Goal: Task Accomplishment & Management: Use online tool/utility

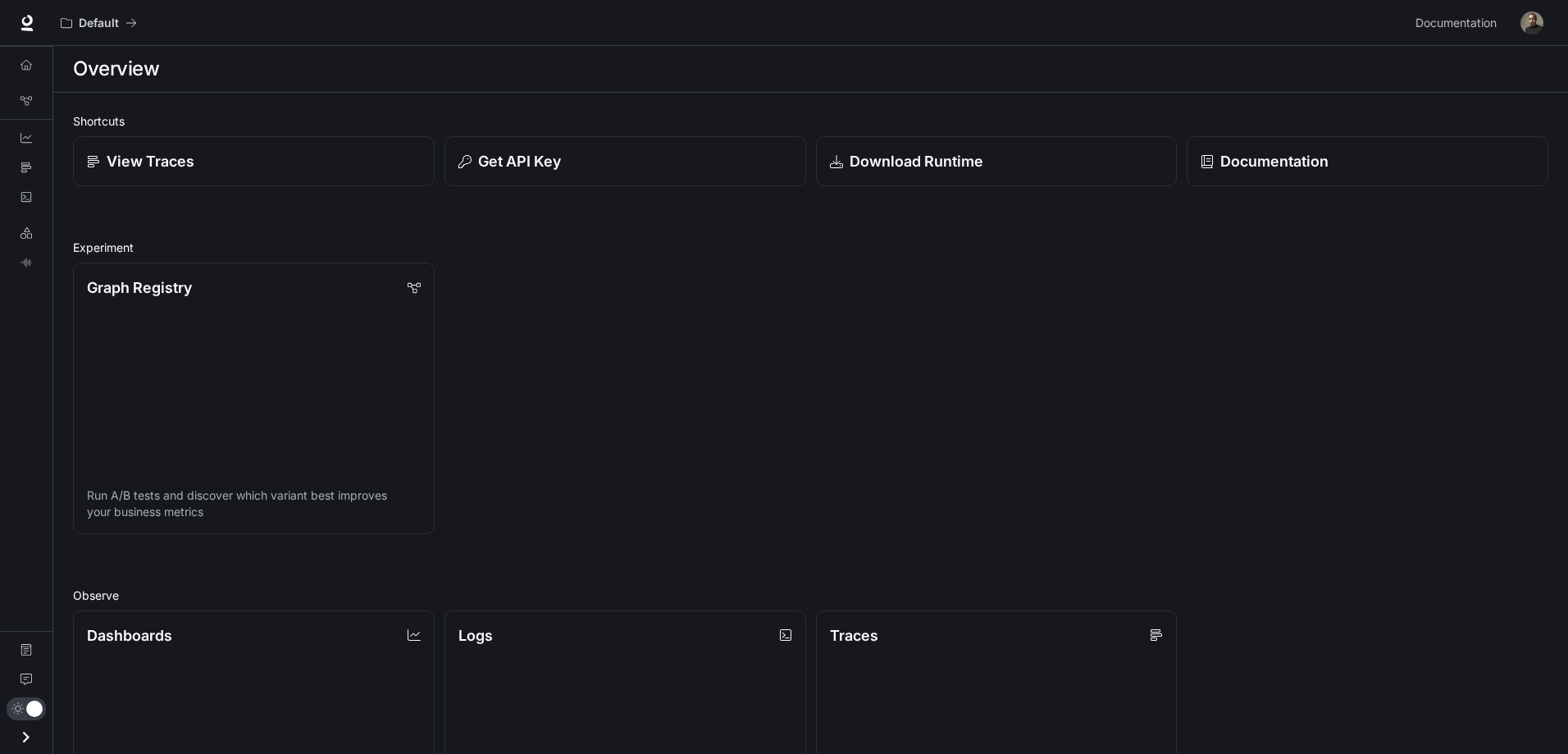
click at [1531, 23] on img "button" at bounding box center [1532, 23] width 23 height 23
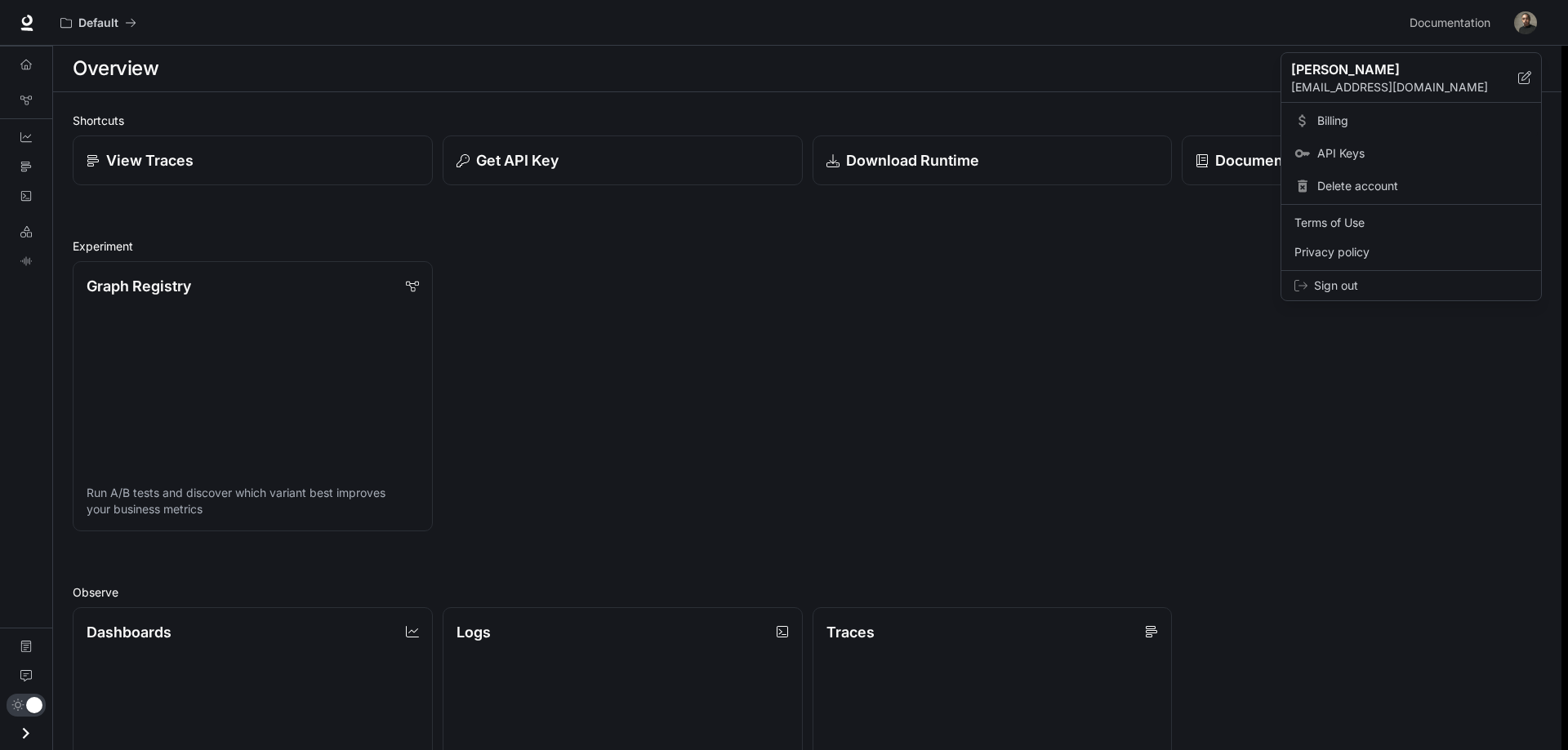
click at [1321, 111] on link "Billing" at bounding box center [1411, 121] width 253 height 29
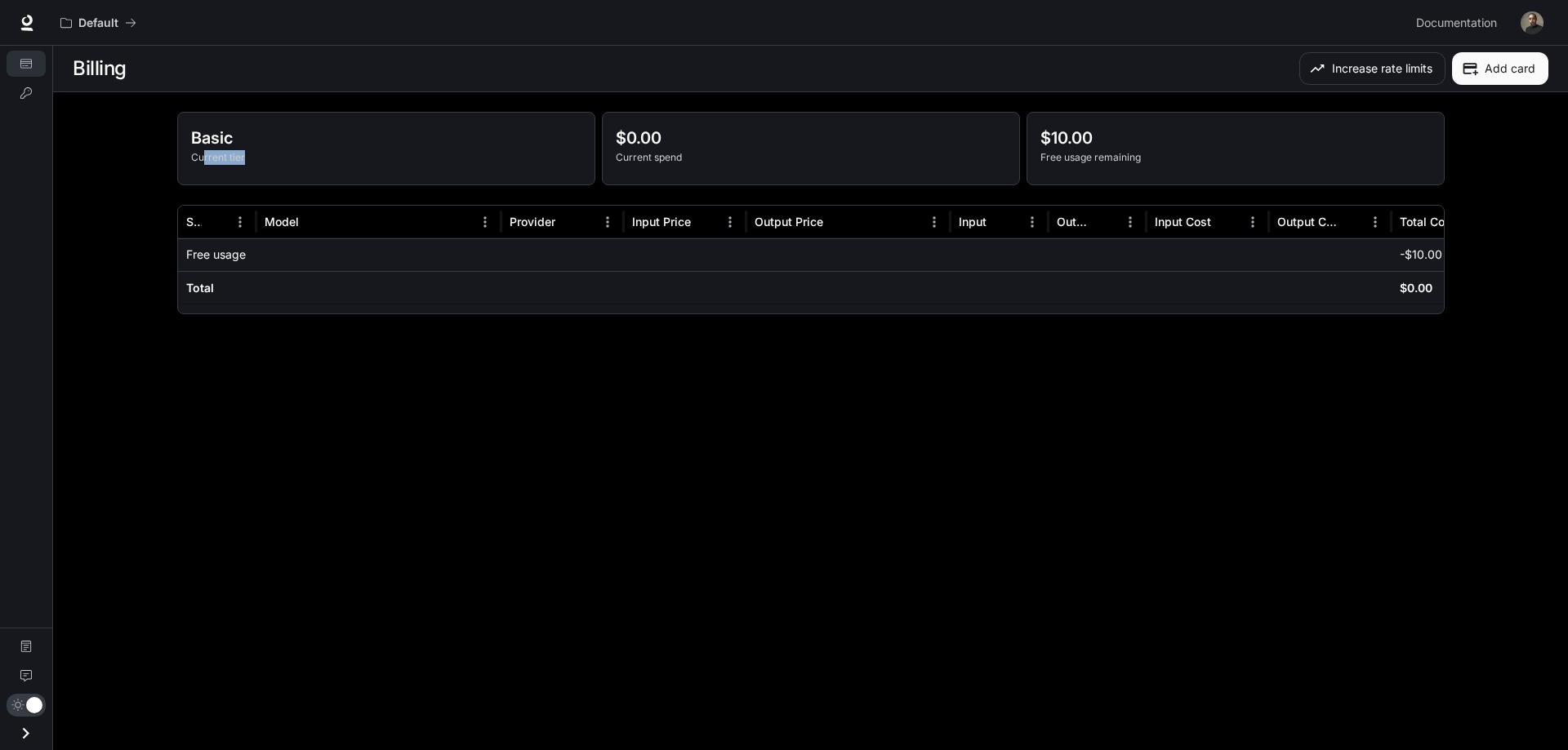
drag, startPoint x: 205, startPoint y: 157, endPoint x: 359, endPoint y: 154, distance: 154.0
click at [336, 152] on p "Current tier" at bounding box center [386, 157] width 390 height 15
click at [703, 143] on p "$0.00" at bounding box center [811, 138] width 390 height 24
click at [1534, 21] on img "button" at bounding box center [1532, 22] width 23 height 23
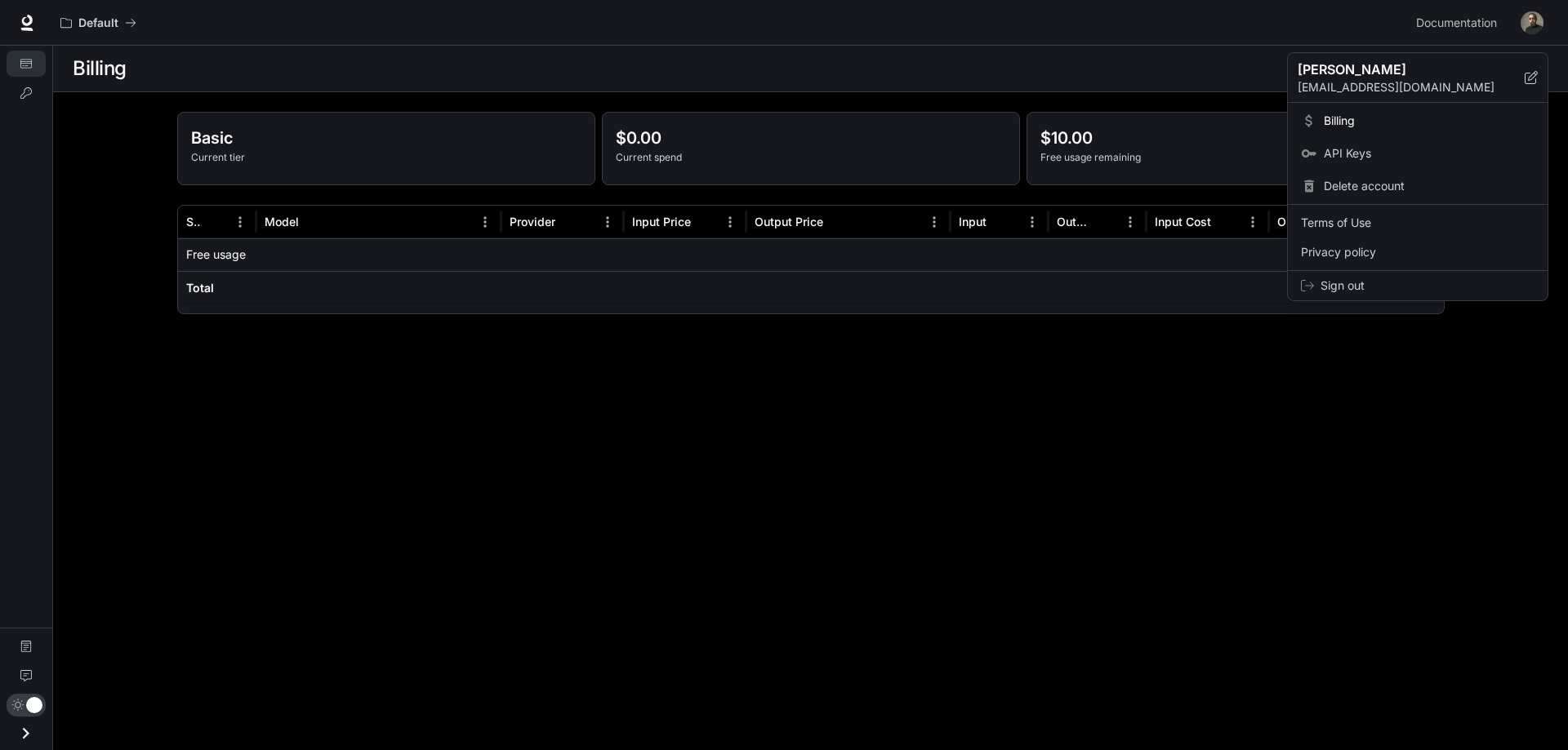
click at [1341, 152] on span "API Keys" at bounding box center [1428, 153] width 211 height 16
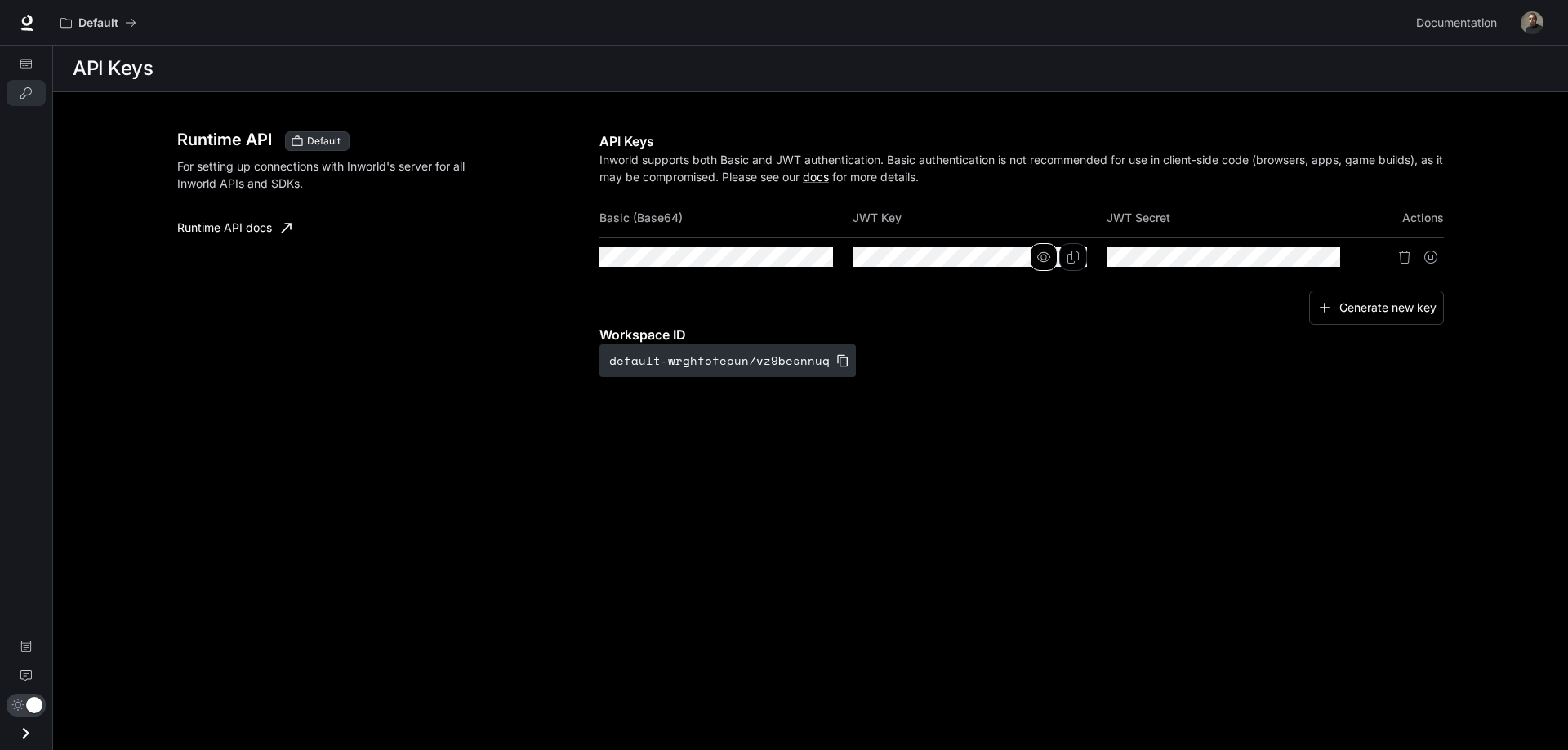
click at [1046, 257] on icon "button" at bounding box center [1043, 257] width 13 height 9
click at [1297, 256] on icon "button" at bounding box center [1296, 257] width 13 height 13
click at [787, 256] on icon "button" at bounding box center [789, 257] width 13 height 13
drag, startPoint x: 1134, startPoint y: 163, endPoint x: 1339, endPoint y: 159, distance: 205.0
click at [1339, 159] on p "Inworld supports both Basic and JWT authentication. Basic authentication is not…" at bounding box center [1022, 168] width 845 height 34
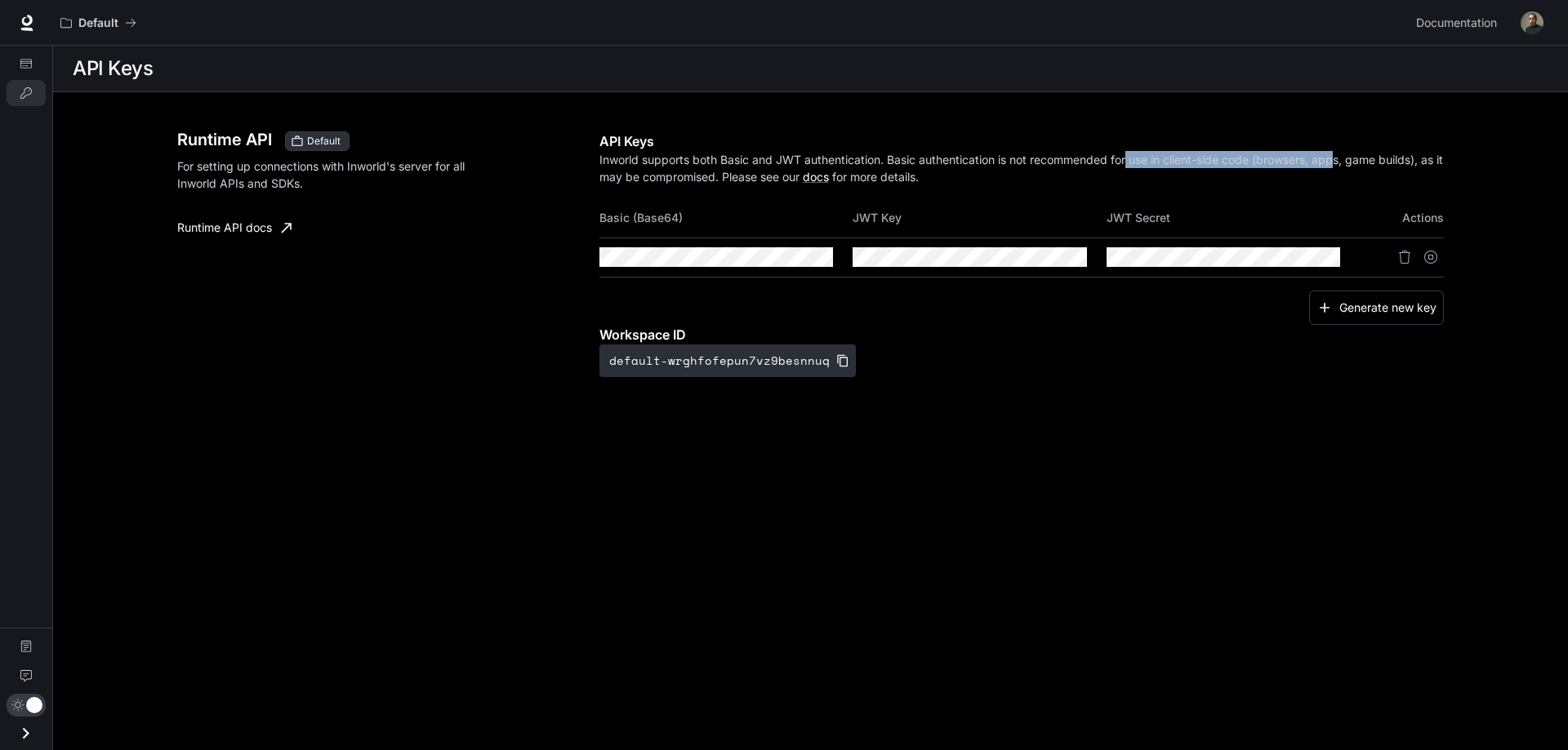
drag, startPoint x: 1341, startPoint y: 159, endPoint x: 1360, endPoint y: 159, distance: 19.0
click at [1344, 159] on p "Inworld supports both Basic and JWT authentication. Basic authentication is not…" at bounding box center [1022, 168] width 845 height 34
drag, startPoint x: 1367, startPoint y: 159, endPoint x: 1380, endPoint y: 158, distance: 13.0
click at [1370, 159] on p "Inworld supports both Basic and JWT authentication. Basic authentication is not…" at bounding box center [1022, 168] width 845 height 34
drag, startPoint x: 1383, startPoint y: 158, endPoint x: 1401, endPoint y: 157, distance: 18.0
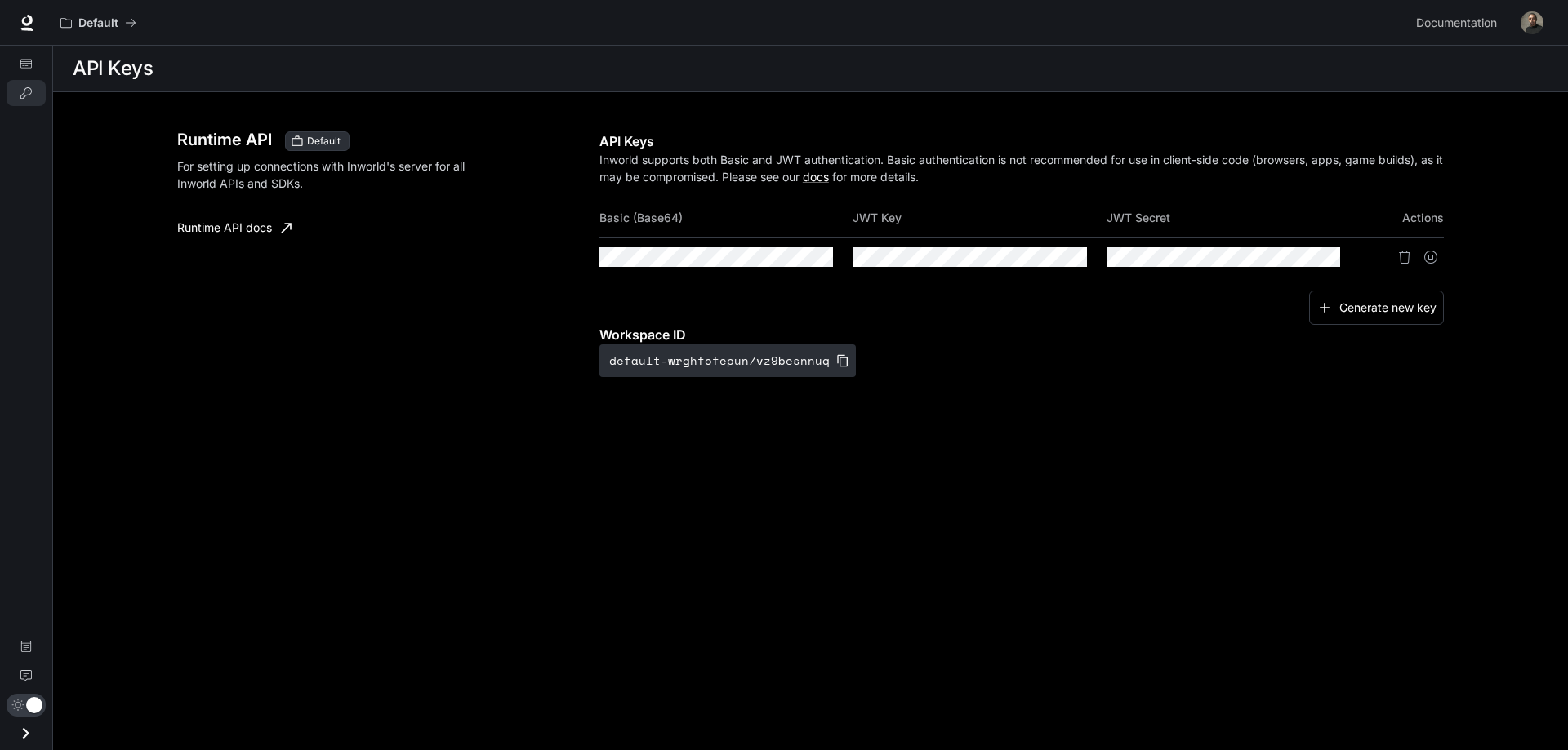
click at [1384, 158] on p "Inworld supports both Basic and JWT authentication. Basic authentication is not…" at bounding box center [1022, 168] width 845 height 34
click at [1402, 157] on p "Inworld supports both Basic and JWT authentication. Basic authentication is not…" at bounding box center [1022, 168] width 845 height 34
drag, startPoint x: 632, startPoint y: 164, endPoint x: 657, endPoint y: 161, distance: 25.2
click at [634, 164] on p "Inworld supports both Basic and JWT authentication. Basic authentication is not…" at bounding box center [1022, 168] width 845 height 34
drag, startPoint x: 657, startPoint y: 161, endPoint x: 671, endPoint y: 159, distance: 14.1
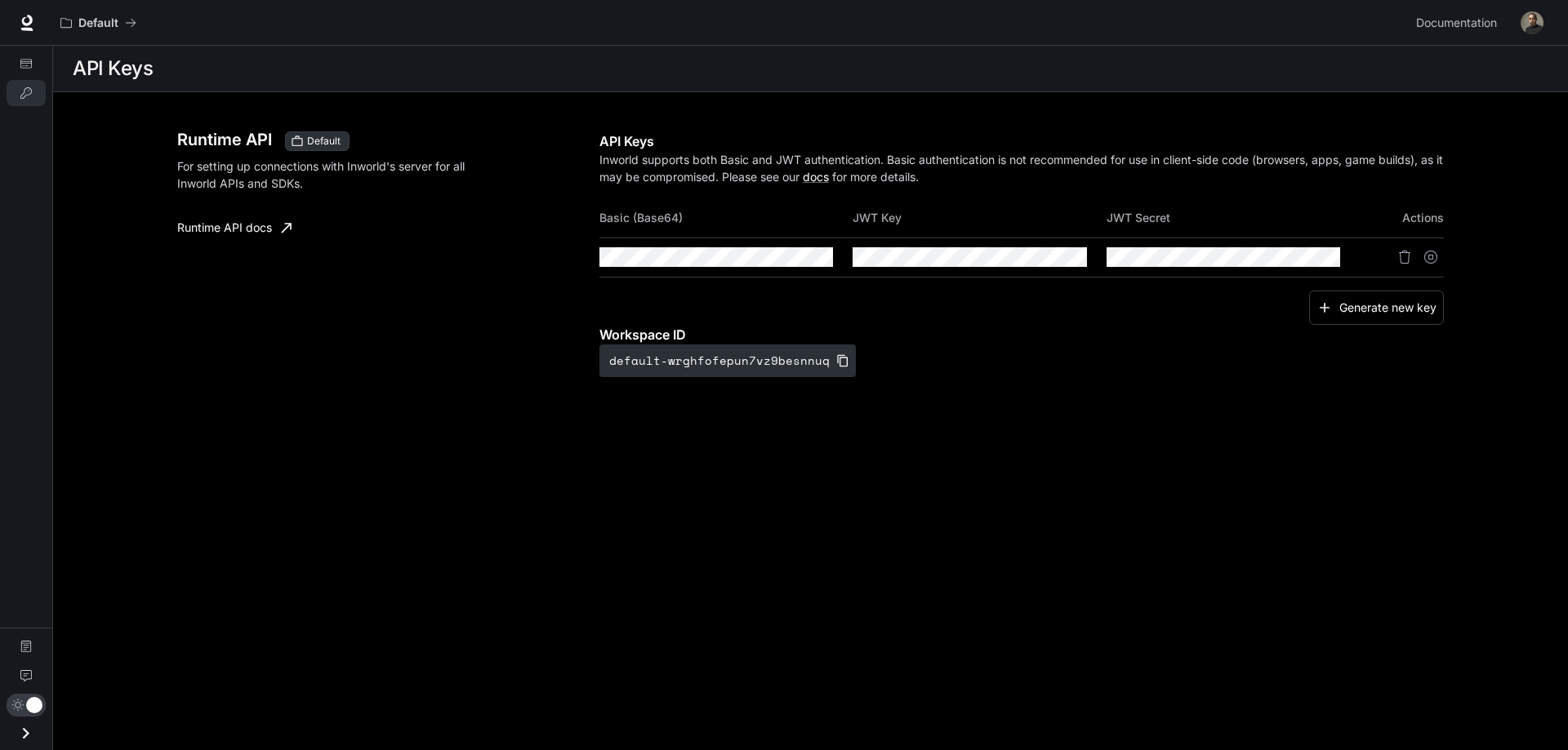
click at [658, 161] on p "Inworld supports both Basic and JWT authentication. Basic authentication is not…" at bounding box center [1022, 168] width 845 height 34
click at [672, 159] on p "Inworld supports both Basic and JWT authentication. Basic authentication is not…" at bounding box center [1022, 168] width 845 height 34
click at [682, 158] on p "Inworld supports both Basic and JWT authentication. Basic authentication is not…" at bounding box center [1022, 168] width 845 height 34
click at [690, 159] on p "Inworld supports both Basic and JWT authentication. Basic authentication is not…" at bounding box center [1022, 168] width 845 height 34
drag, startPoint x: 659, startPoint y: 161, endPoint x: 706, endPoint y: 158, distance: 47.1
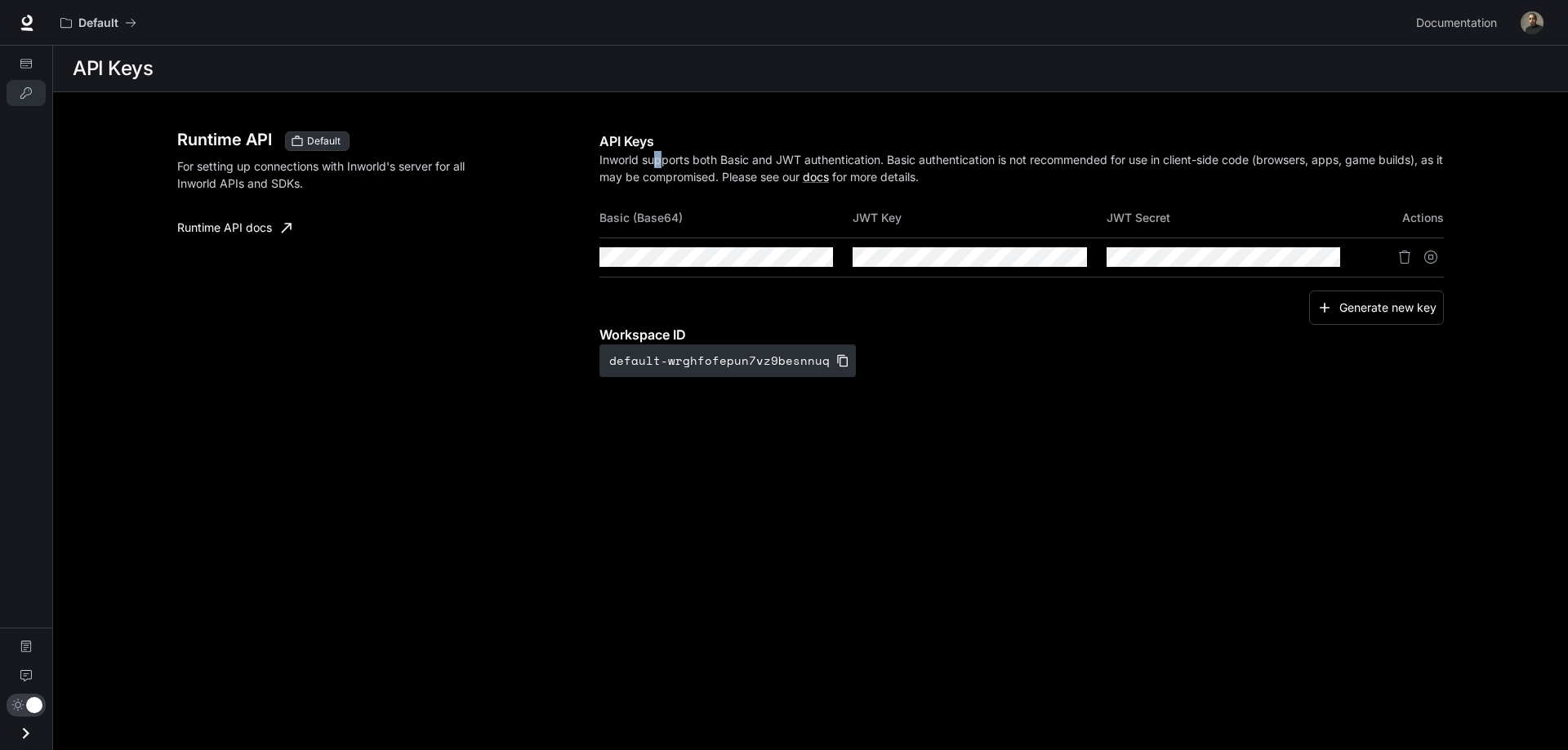
click at [680, 158] on p "Inworld supports both Basic and JWT authentication. Basic authentication is not…" at bounding box center [1022, 168] width 845 height 34
drag, startPoint x: 706, startPoint y: 158, endPoint x: 726, endPoint y: 157, distance: 20.0
click at [711, 158] on p "Inworld supports both Basic and JWT authentication. Basic authentication is not…" at bounding box center [1022, 168] width 845 height 34
click at [744, 158] on p "Inworld supports both Basic and JWT authentication. Basic authentication is not…" at bounding box center [1022, 168] width 845 height 34
drag, startPoint x: 775, startPoint y: 159, endPoint x: 792, endPoint y: 159, distance: 17.0
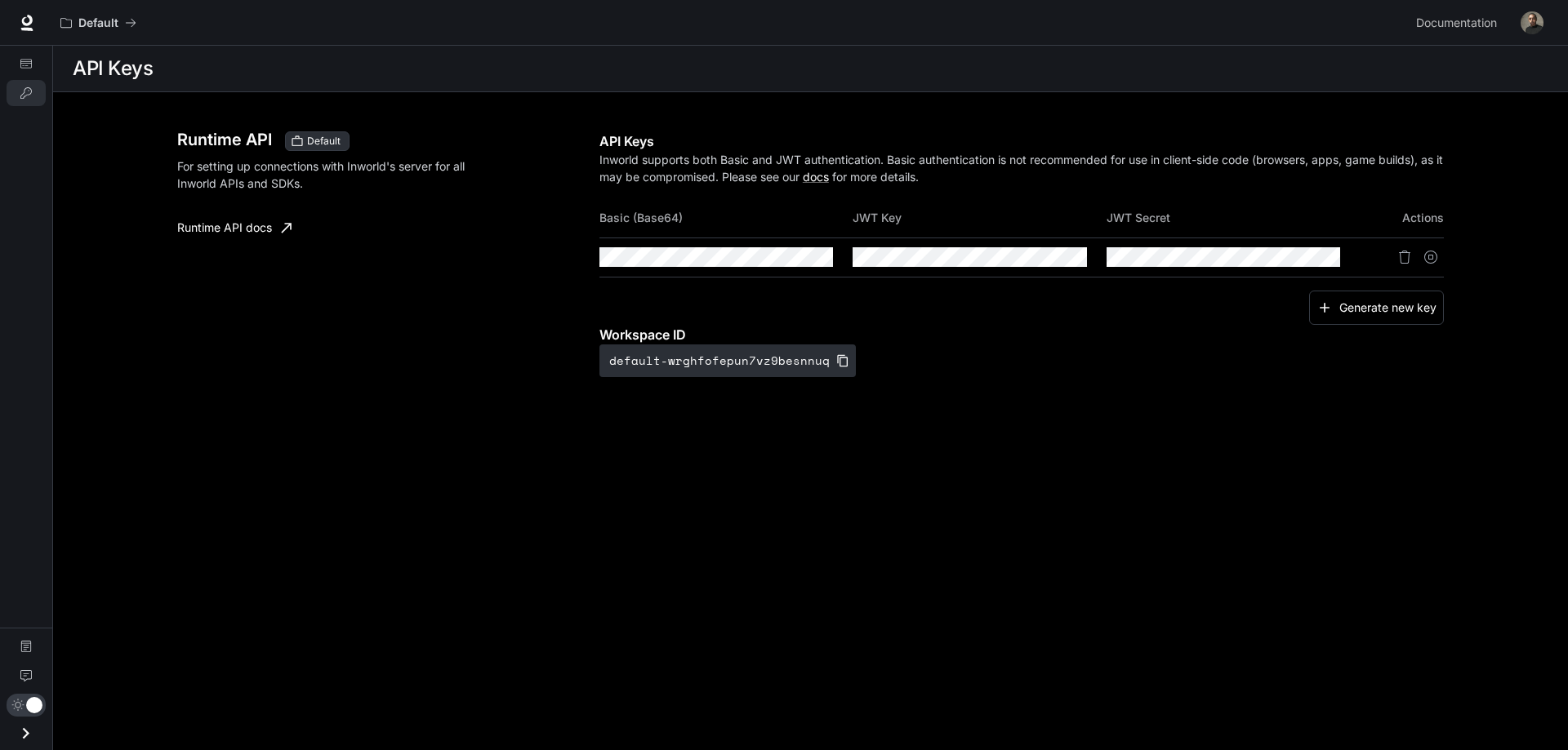
click at [776, 160] on p "Inworld supports both Basic and JWT authentication. Basic authentication is not…" at bounding box center [1022, 168] width 845 height 34
click at [792, 159] on p "Inworld supports both Basic and JWT authentication. Basic authentication is not…" at bounding box center [1022, 168] width 845 height 34
click at [791, 256] on icon "button" at bounding box center [789, 257] width 13 height 13
click at [793, 260] on icon "button" at bounding box center [789, 257] width 13 height 13
drag, startPoint x: 823, startPoint y: 257, endPoint x: 850, endPoint y: 277, distance: 33.6
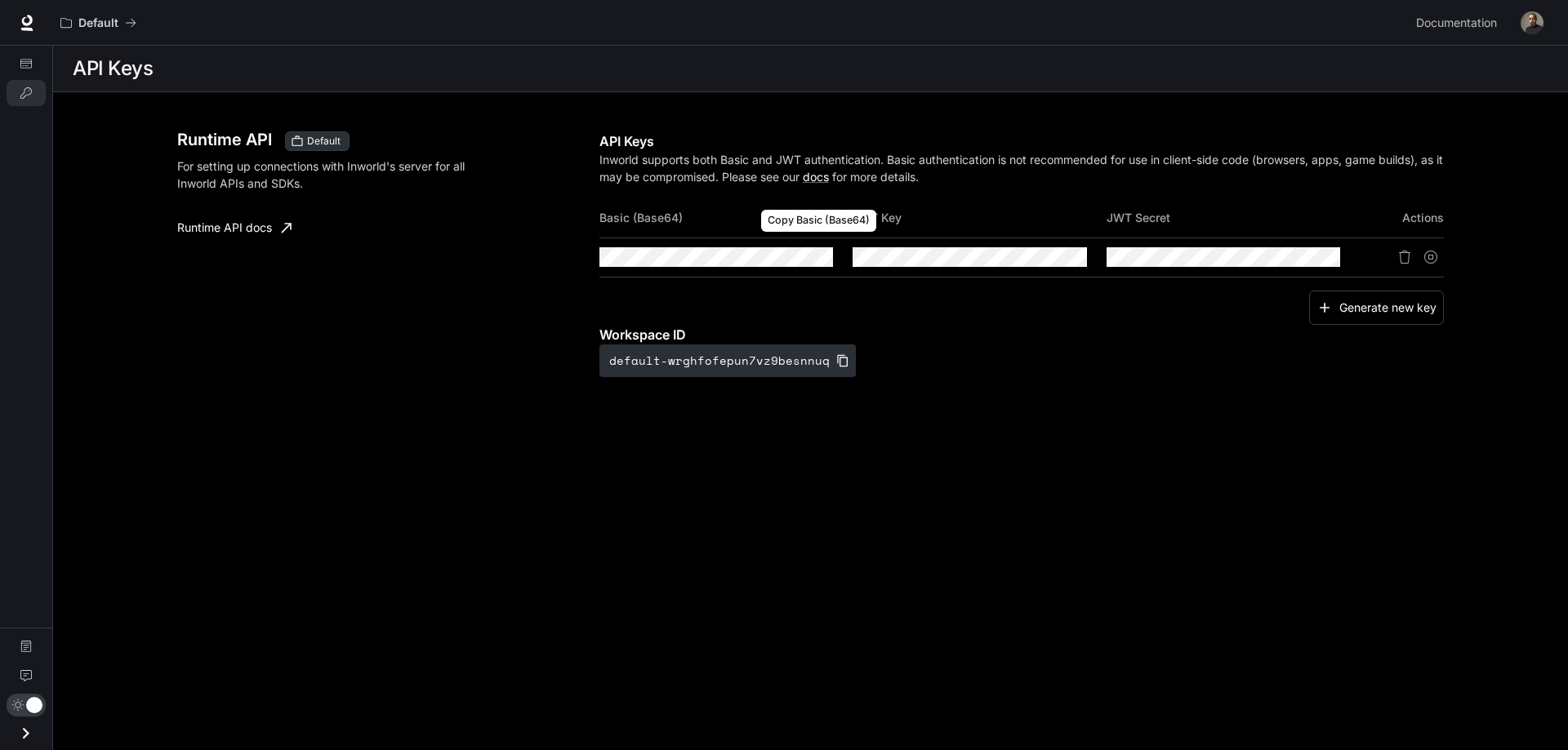
click at [0, 0] on icon "Copy Basic (Base64)" at bounding box center [0, 0] width 0 height 0
click at [1024, 250] on tr at bounding box center [1022, 257] width 845 height 39
click at [646, 253] on tr at bounding box center [1022, 257] width 845 height 39
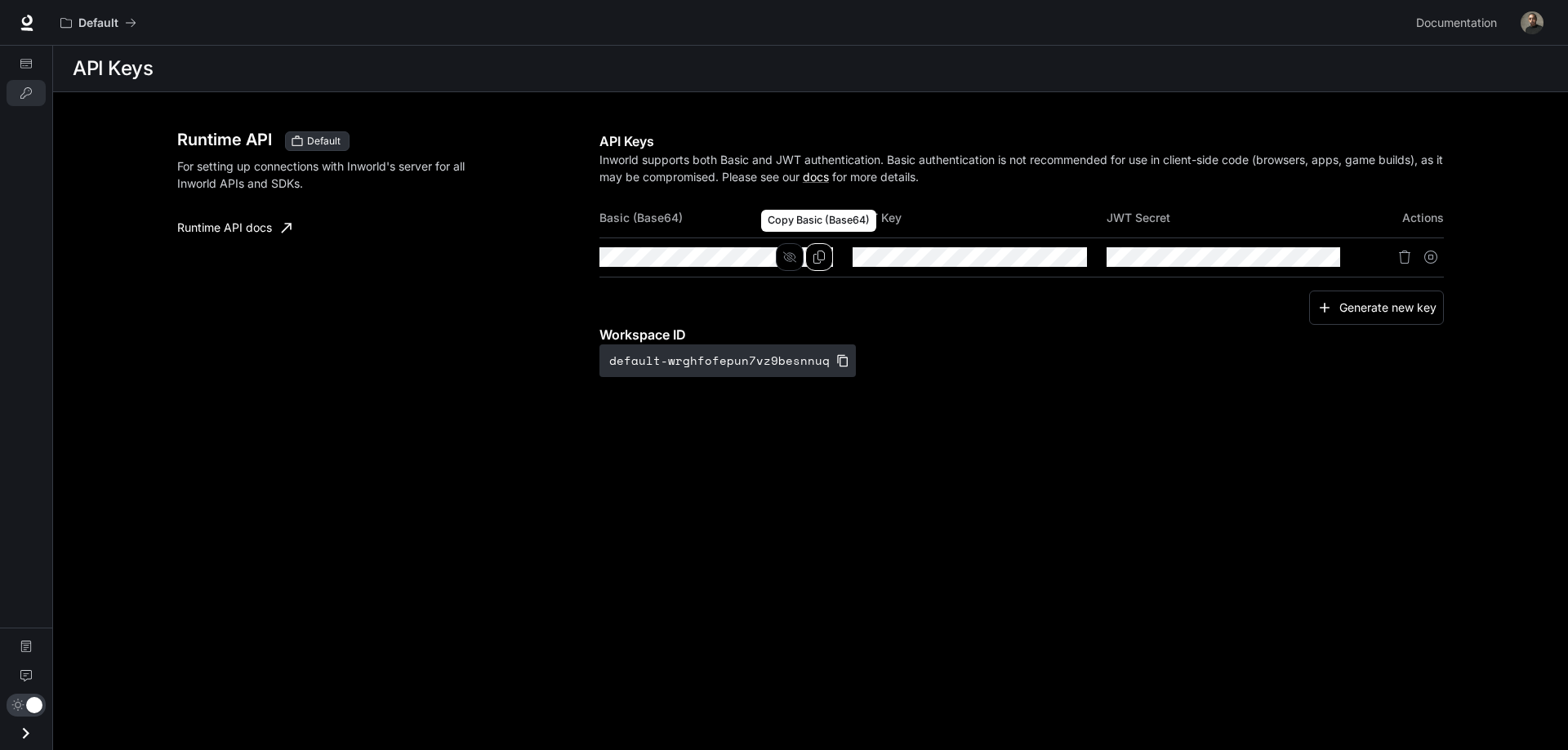
click at [813, 252] on button "Copy Basic (Base64)" at bounding box center [818, 257] width 28 height 28
click at [692, 250] on tr at bounding box center [1022, 257] width 845 height 39
click at [258, 226] on link "Runtime API docs" at bounding box center [234, 227] width 128 height 33
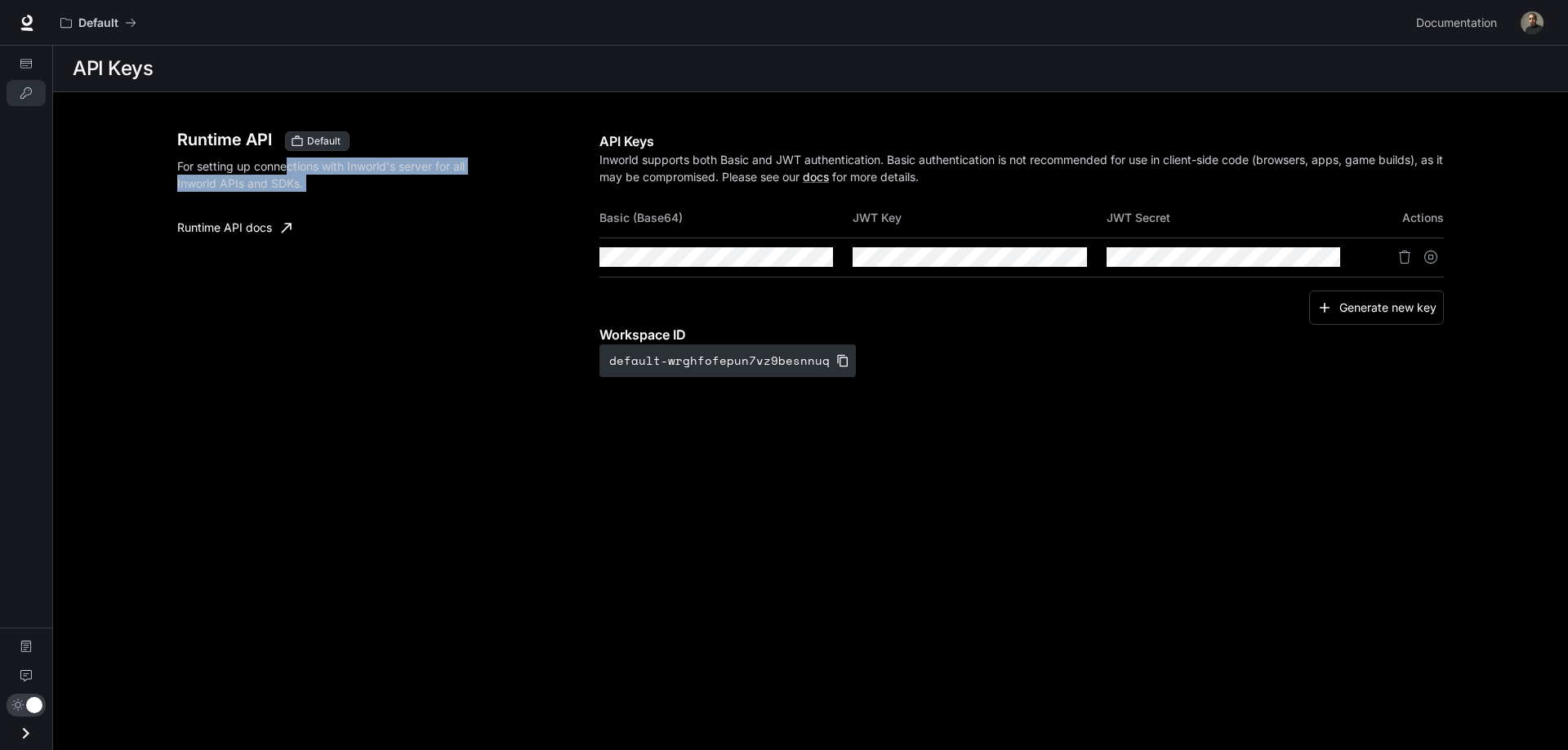
click at [607, 507] on main "API Keys Runtime API Default For setting up connections with Inworld's server f…" at bounding box center [811, 398] width 1515 height 704
click at [971, 503] on main "API Keys Runtime API Default For setting up connections with Inworld's server f…" at bounding box center [811, 398] width 1515 height 704
click at [34, 95] on link "API Keys" at bounding box center [26, 93] width 39 height 26
click at [24, 61] on icon "Billing" at bounding box center [26, 64] width 11 height 9
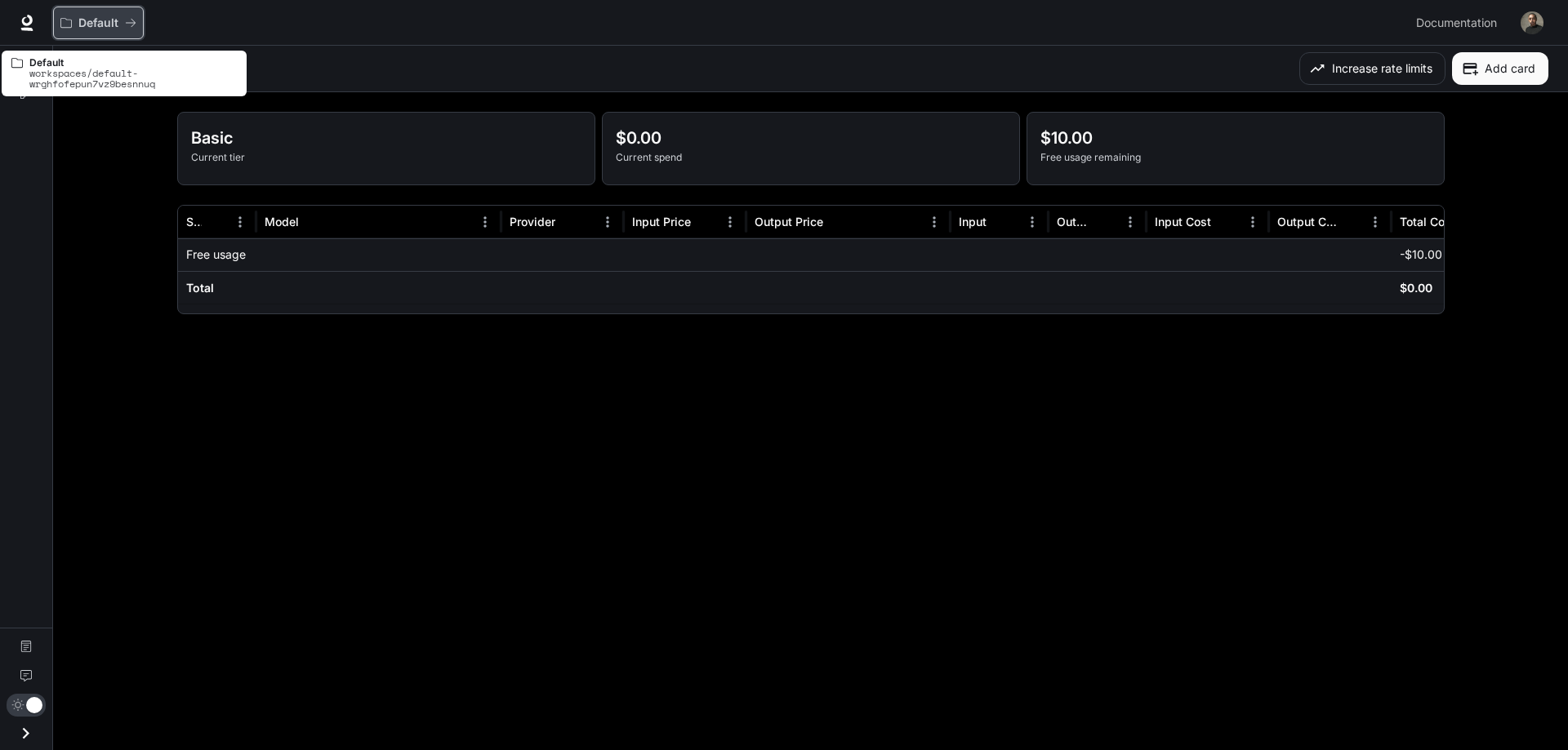
click at [83, 15] on button "Default" at bounding box center [98, 23] width 90 height 33
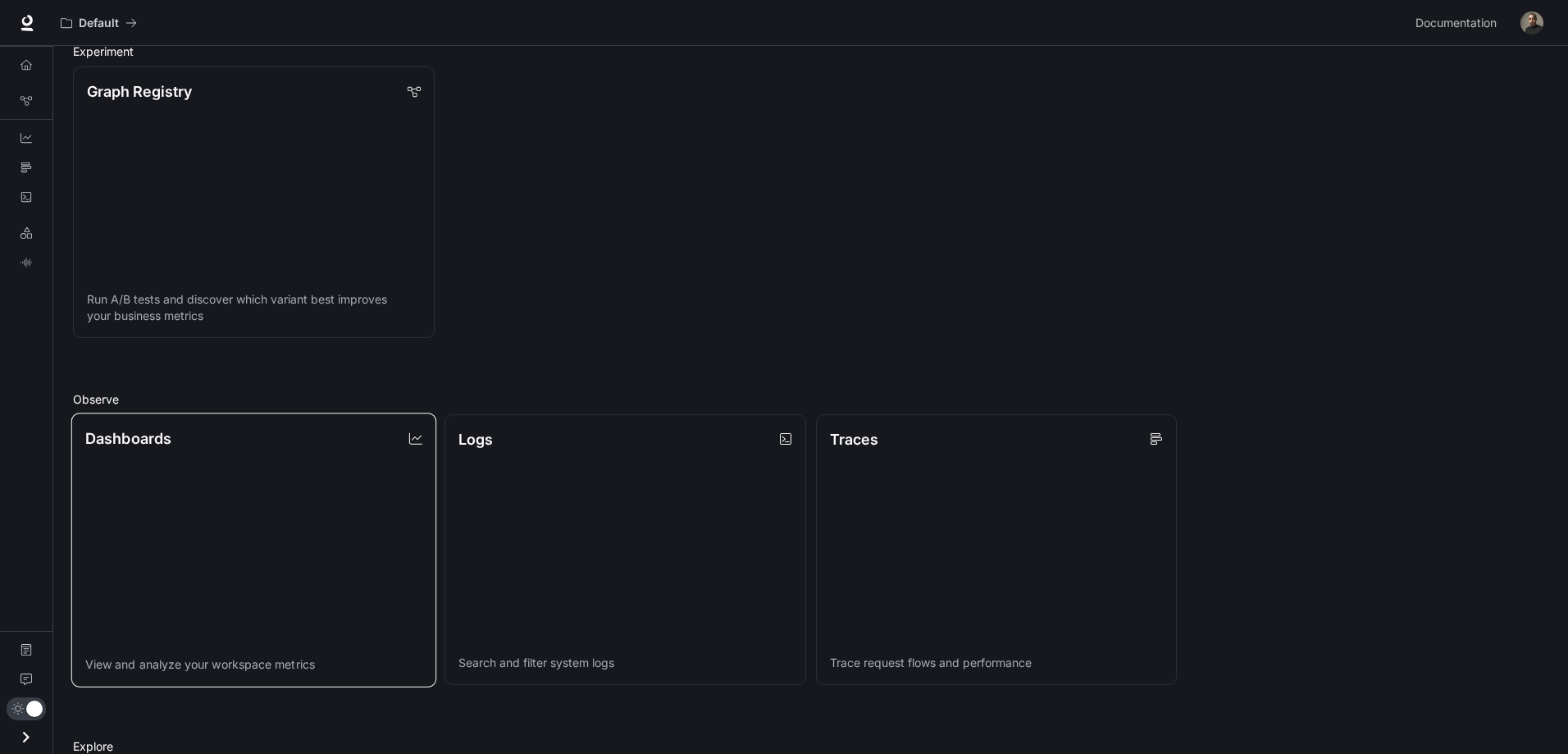
scroll to position [246, 0]
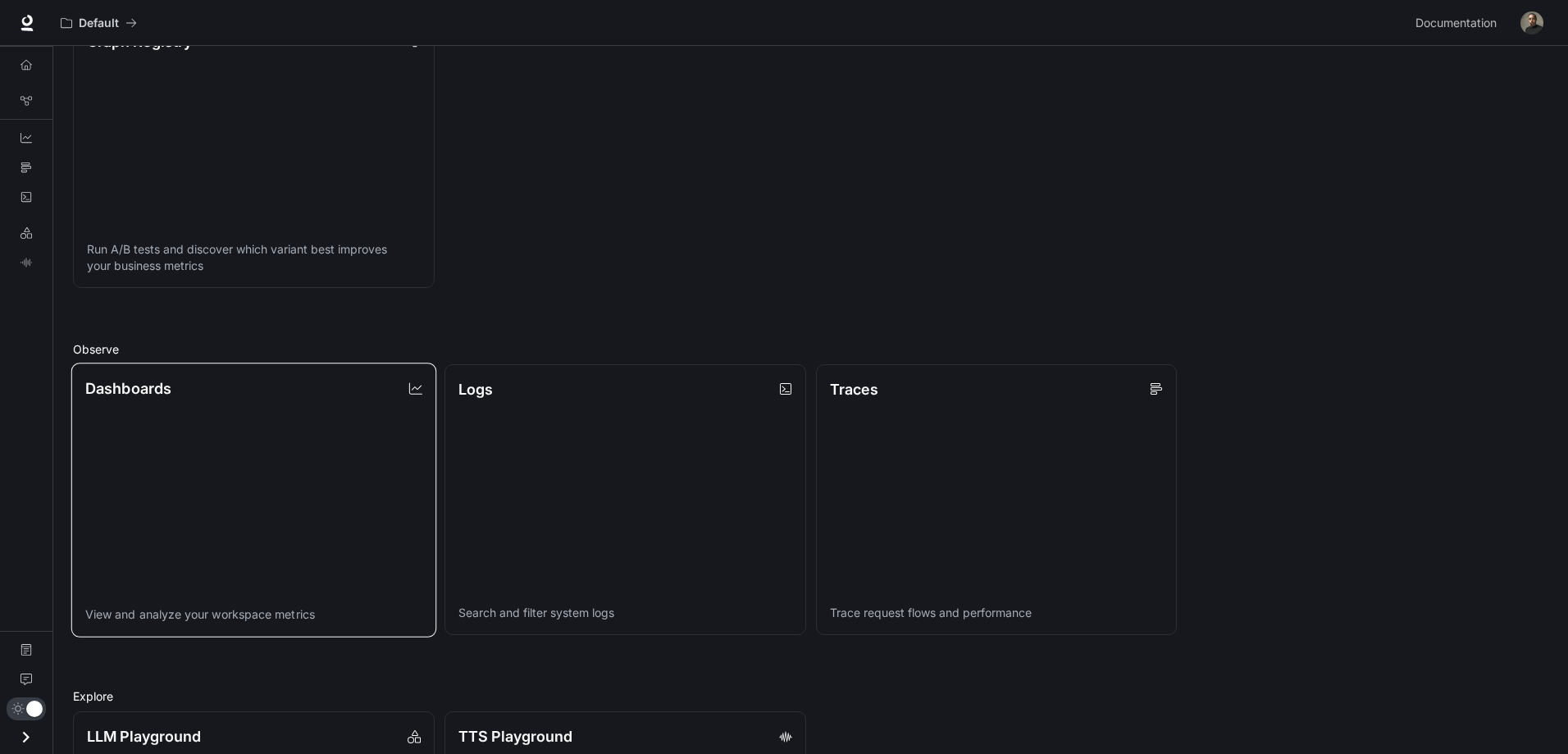
click at [186, 482] on link "Dashboards View and analyze your workspace metrics" at bounding box center [254, 499] width 365 height 274
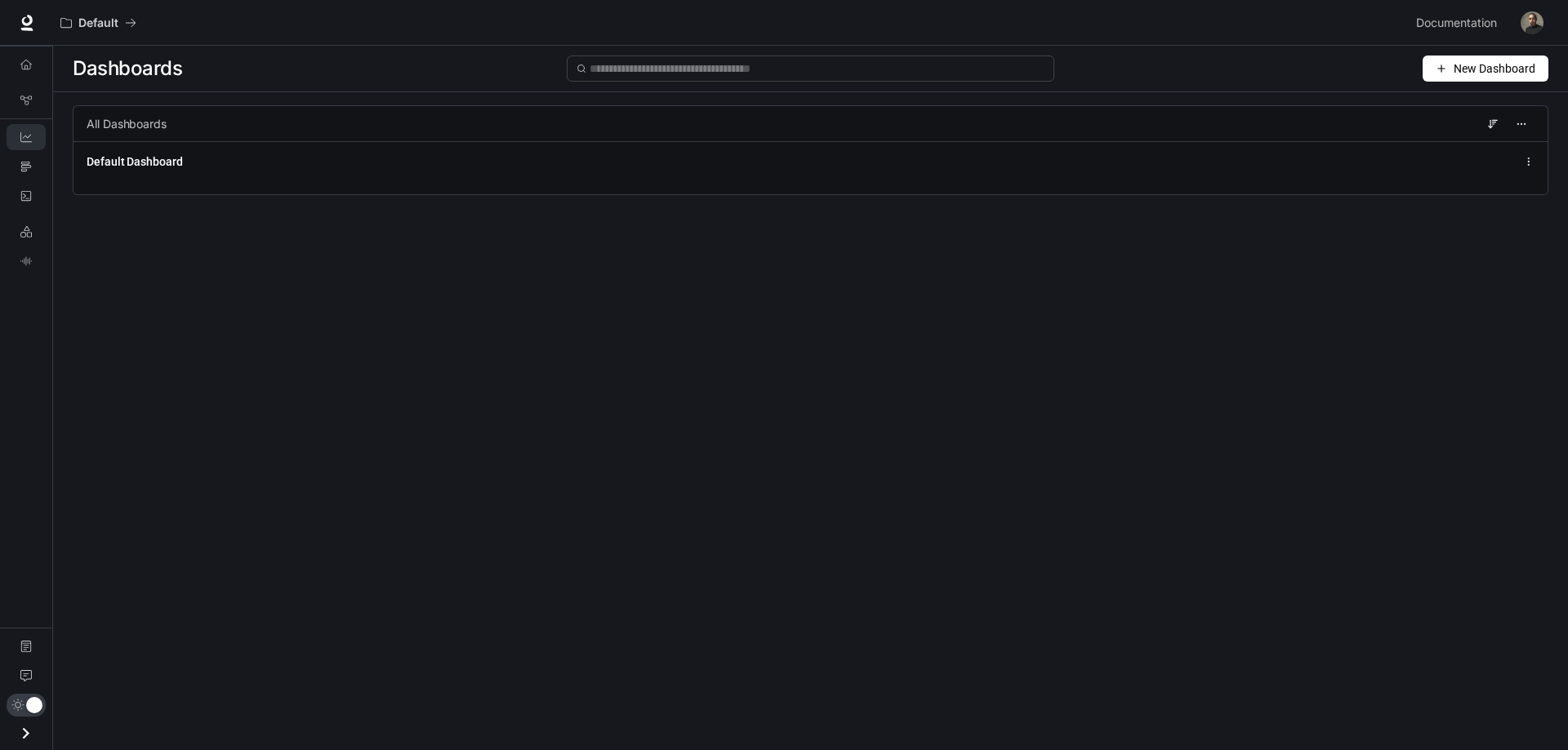
click at [1478, 73] on span "New Dashboard" at bounding box center [1494, 68] width 82 height 18
click at [1453, 103] on div "Create dashboard" at bounding box center [1465, 103] width 135 height 18
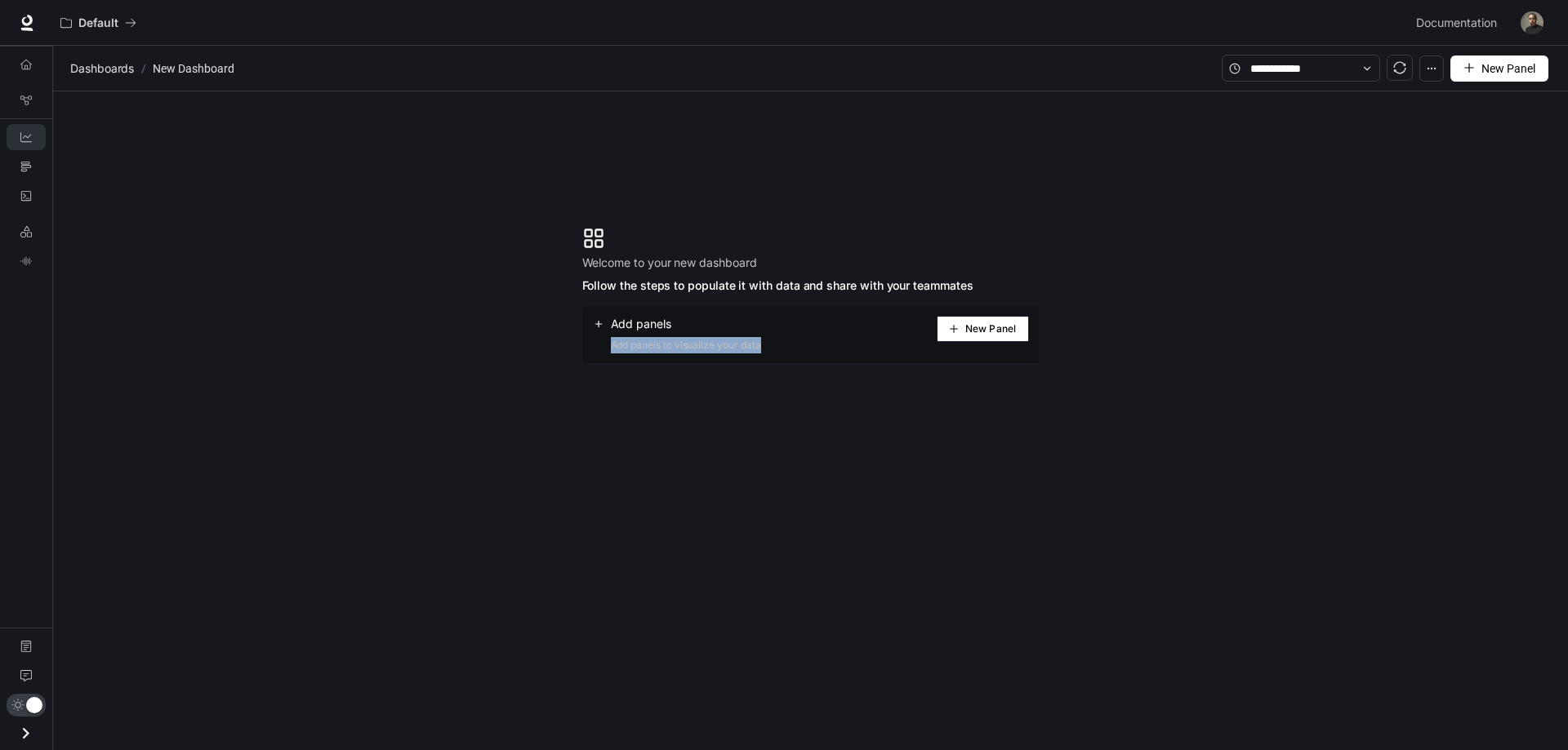
drag, startPoint x: 788, startPoint y: 343, endPoint x: 565, endPoint y: 356, distance: 223.4
click at [565, 356] on section "Welcome to your new dashboard Follow the steps to populate it with data and sha…" at bounding box center [811, 295] width 1515 height 408
drag, startPoint x: 632, startPoint y: 333, endPoint x: 658, endPoint y: 339, distance: 26.7
click at [634, 332] on div "Add panels Add panels to visualize your data" at bounding box center [676, 335] width 168 height 38
click at [680, 347] on span "Add panels to visualize your data" at bounding box center [676, 344] width 168 height 16
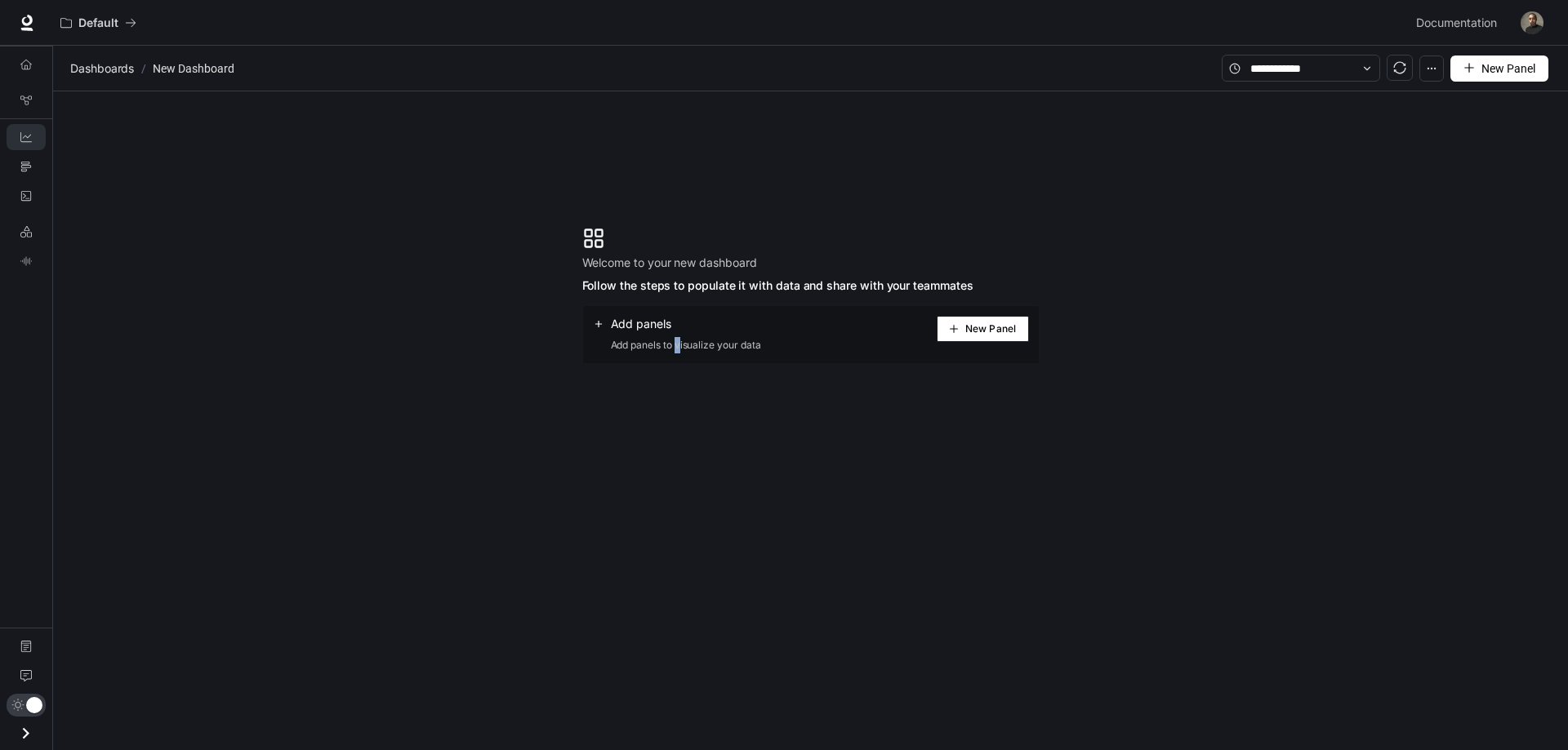
click at [994, 328] on span "New Panel" at bounding box center [990, 328] width 51 height 8
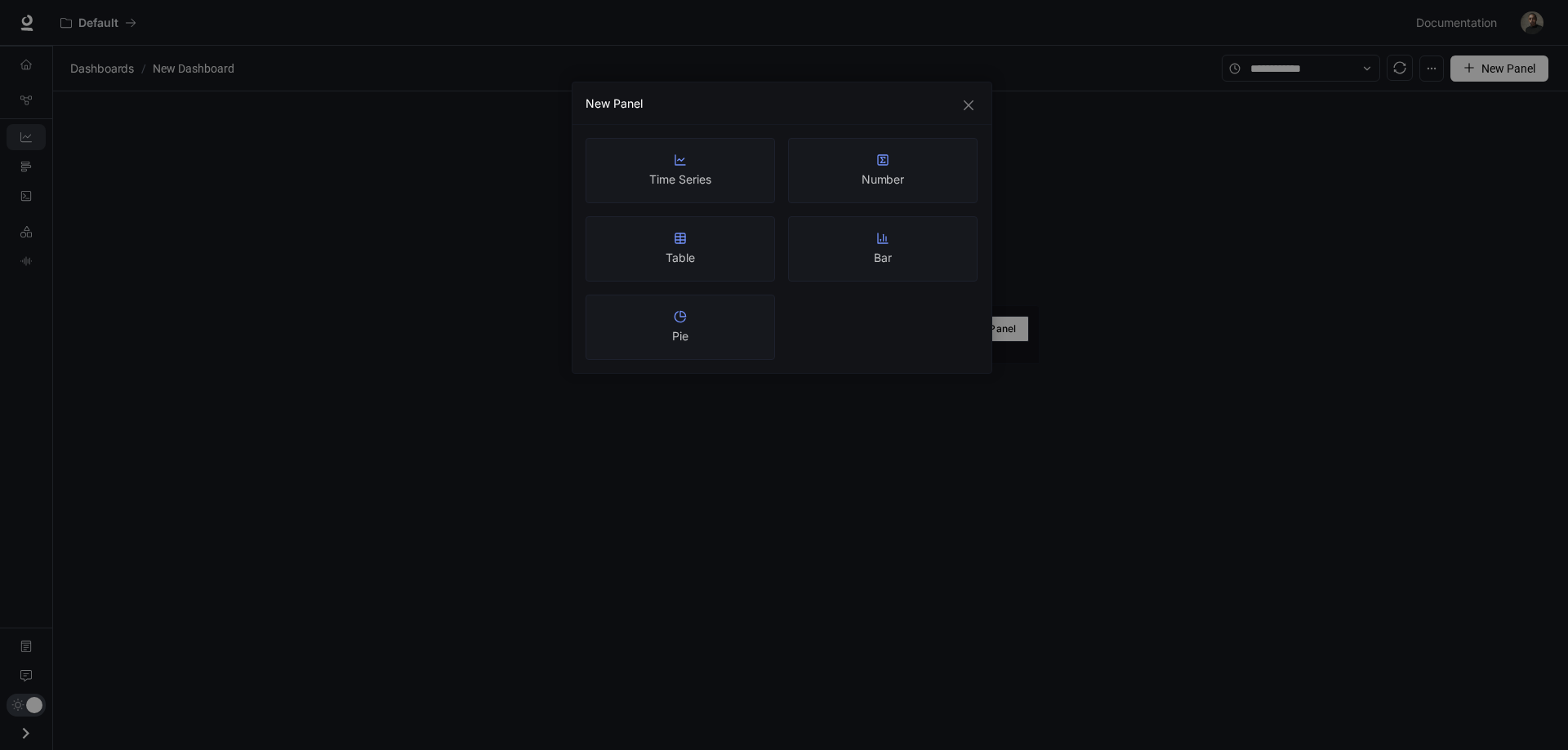
click at [699, 180] on article "Time Series" at bounding box center [679, 179] width 61 height 16
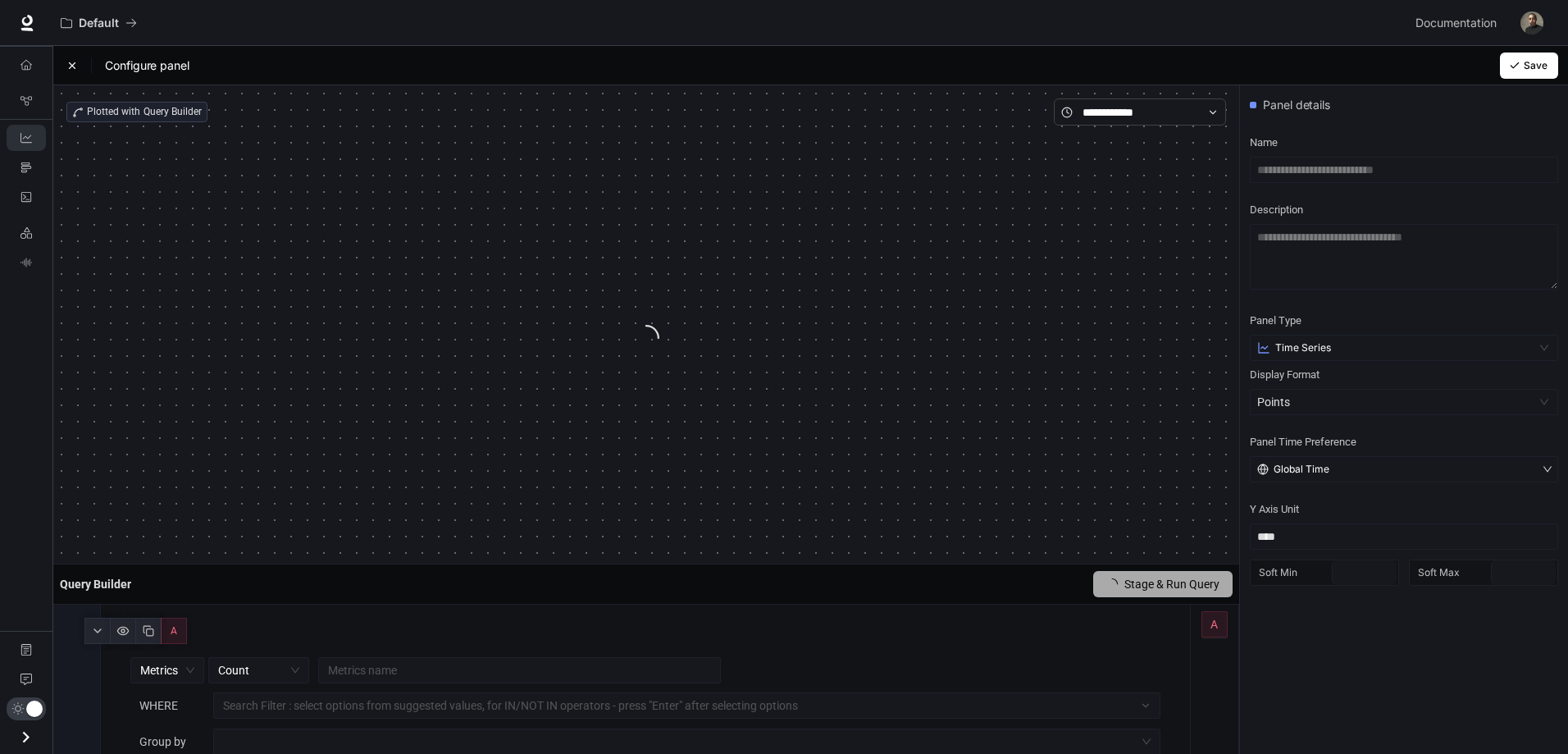
type input "****"
drag, startPoint x: 768, startPoint y: 203, endPoint x: 580, endPoint y: 289, distance: 206.7
click at [580, 289] on div "No Data" at bounding box center [646, 302] width 1160 height 354
click at [685, 270] on div "No Data" at bounding box center [646, 302] width 1160 height 354
click at [1327, 343] on span "Time Series" at bounding box center [1303, 347] width 55 height 13
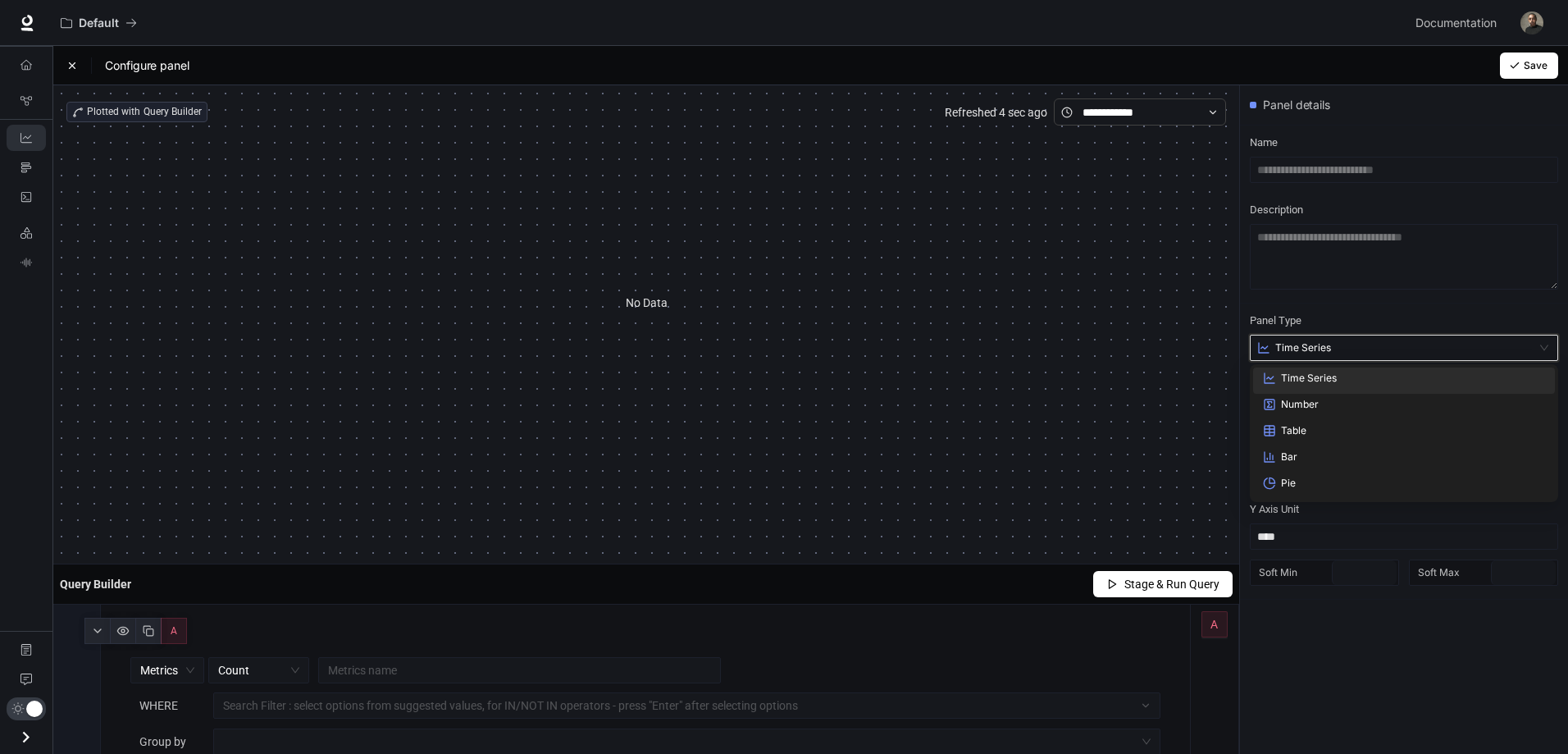
click at [1339, 346] on div "Time Series" at bounding box center [1396, 347] width 277 height 13
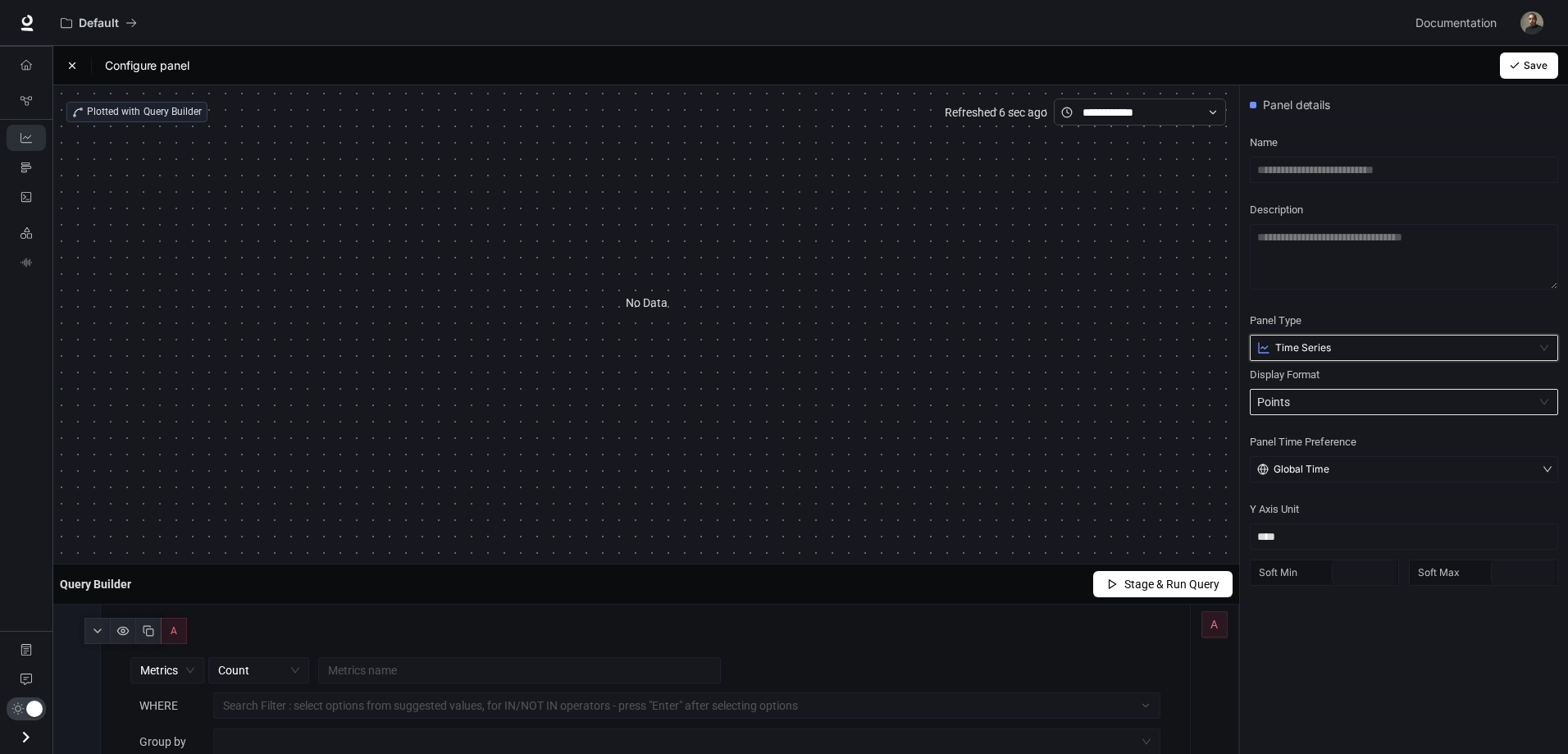
click at [1340, 397] on div "Points" at bounding box center [1396, 402] width 277 height 24
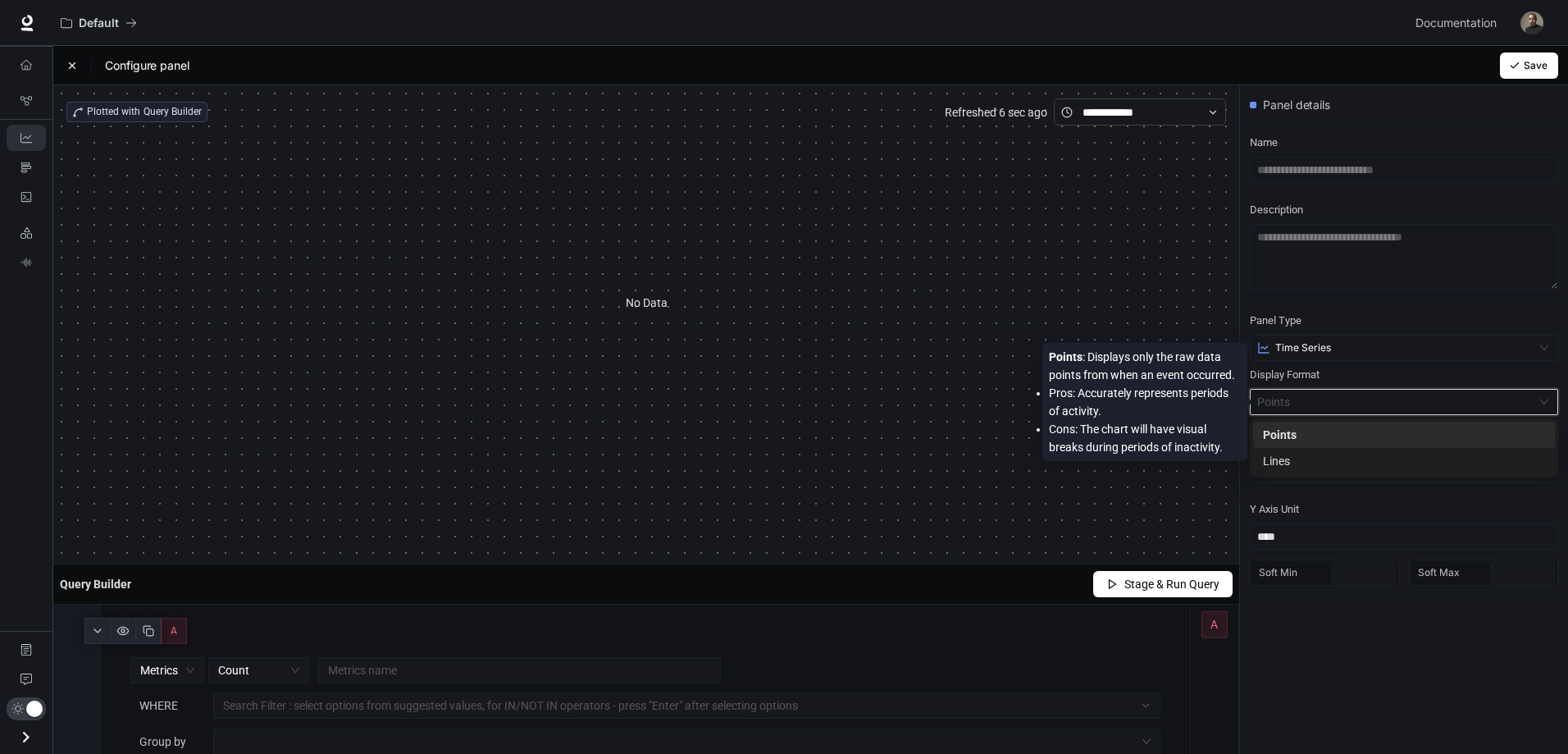
click at [1334, 396] on div "Points" at bounding box center [1396, 402] width 277 height 24
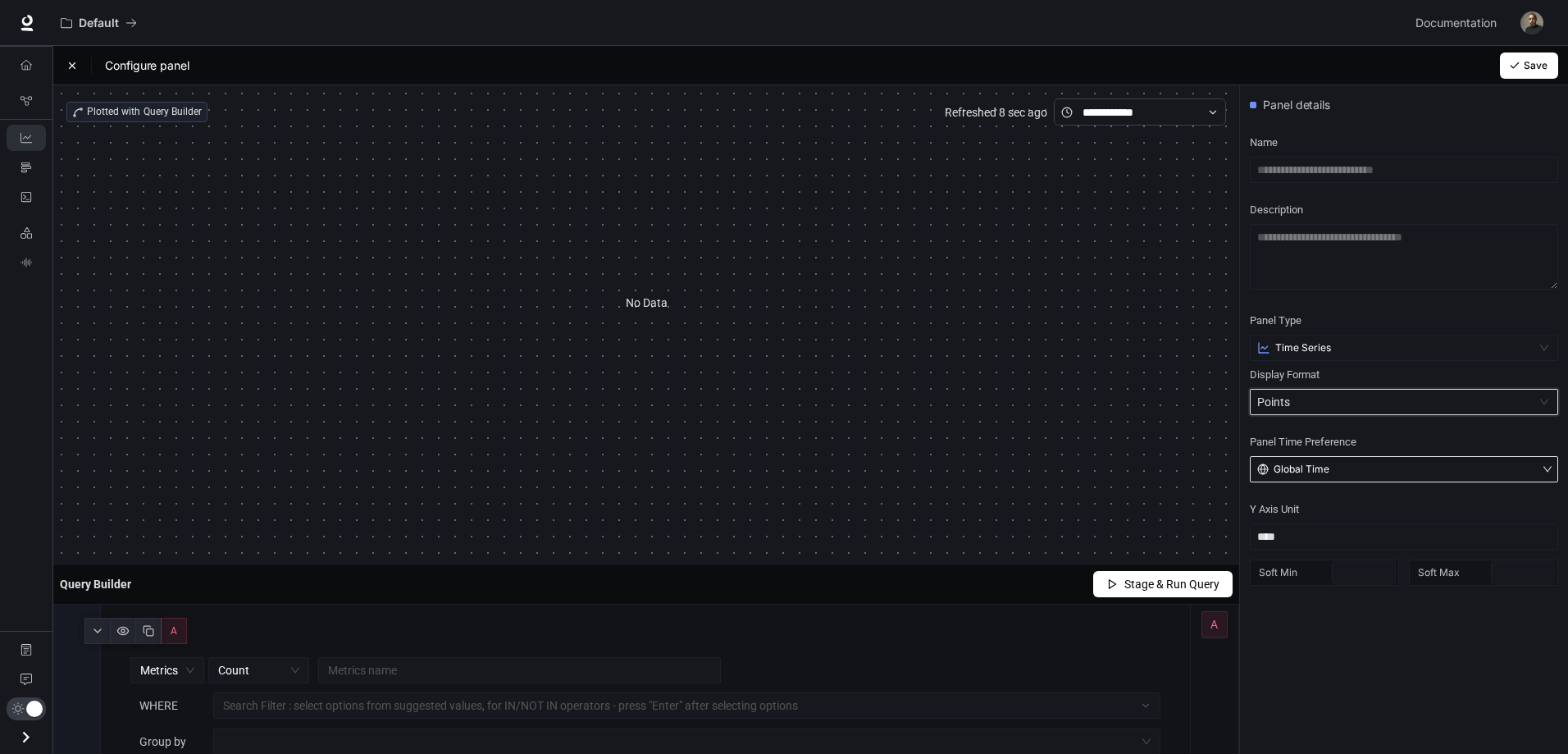
click at [1350, 467] on button "Global Time" at bounding box center [1404, 469] width 308 height 26
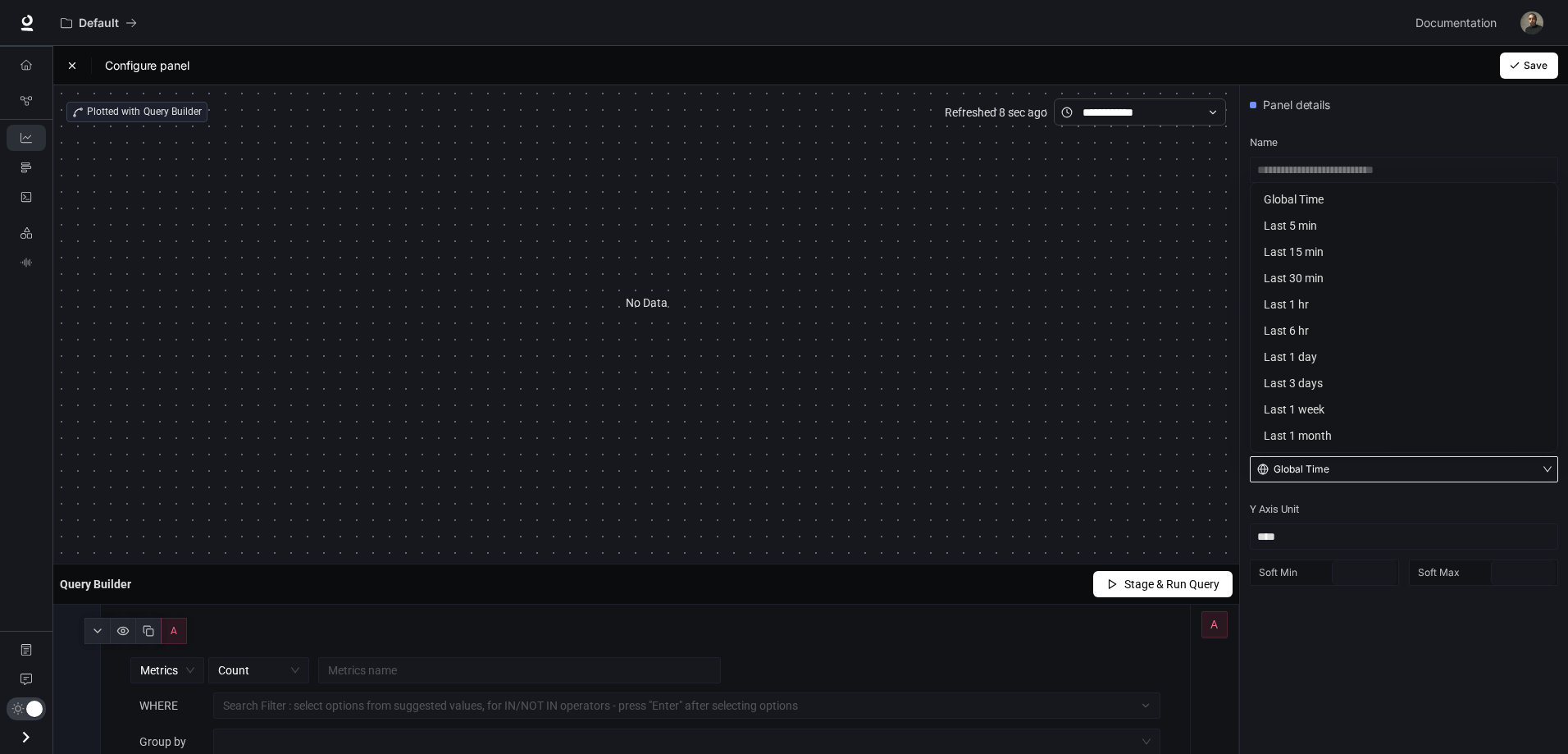
click at [1349, 466] on button "Global Time" at bounding box center [1404, 469] width 308 height 26
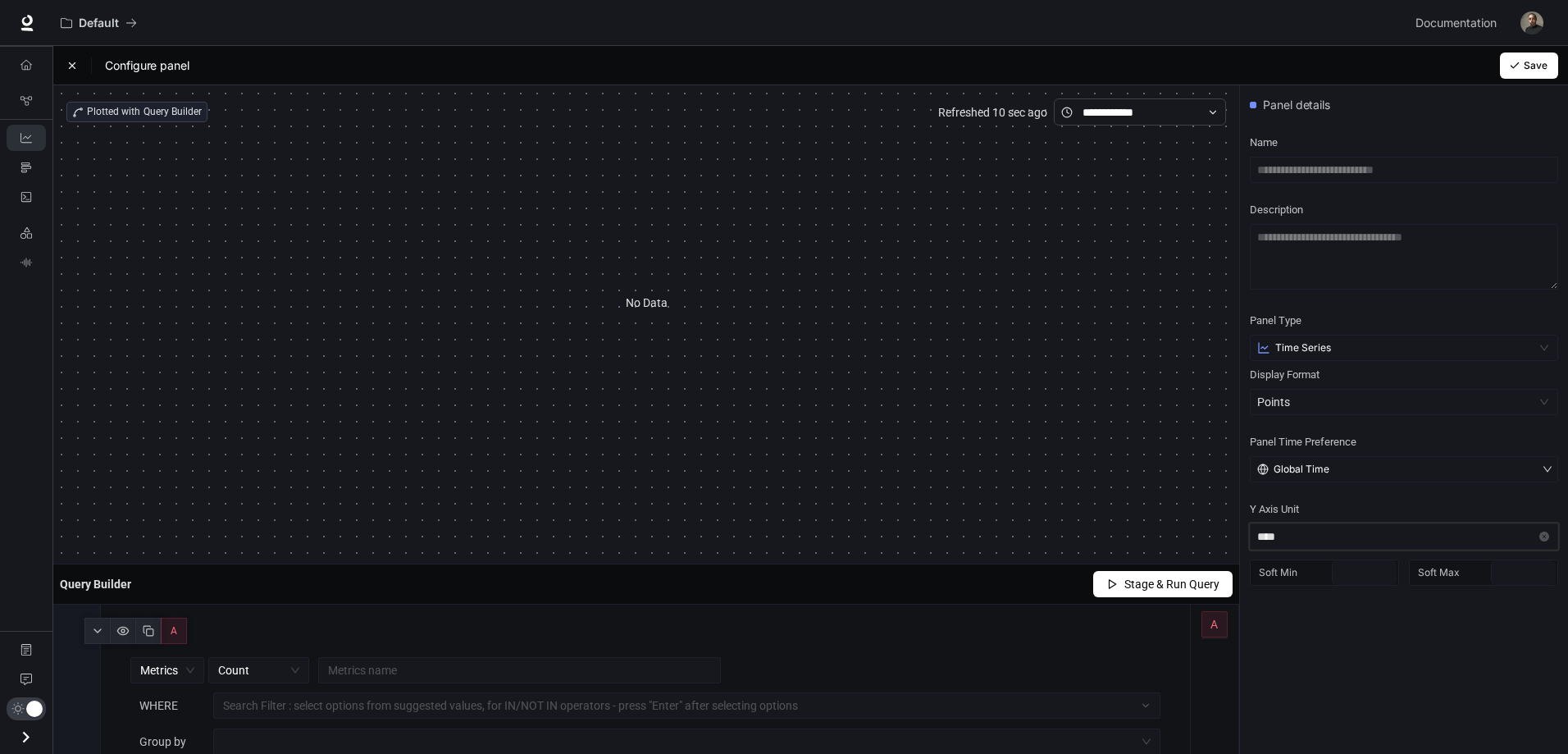
click at [1327, 534] on input "****" at bounding box center [1404, 537] width 308 height 26
click at [1334, 535] on input "****" at bounding box center [1404, 537] width 308 height 26
click at [1328, 702] on div "Panel details Name Description Panel Type Time Series Display Format Points Pan…" at bounding box center [1404, 474] width 328 height 776
click at [1338, 170] on input "text" at bounding box center [1404, 170] width 308 height 26
type input "**********"
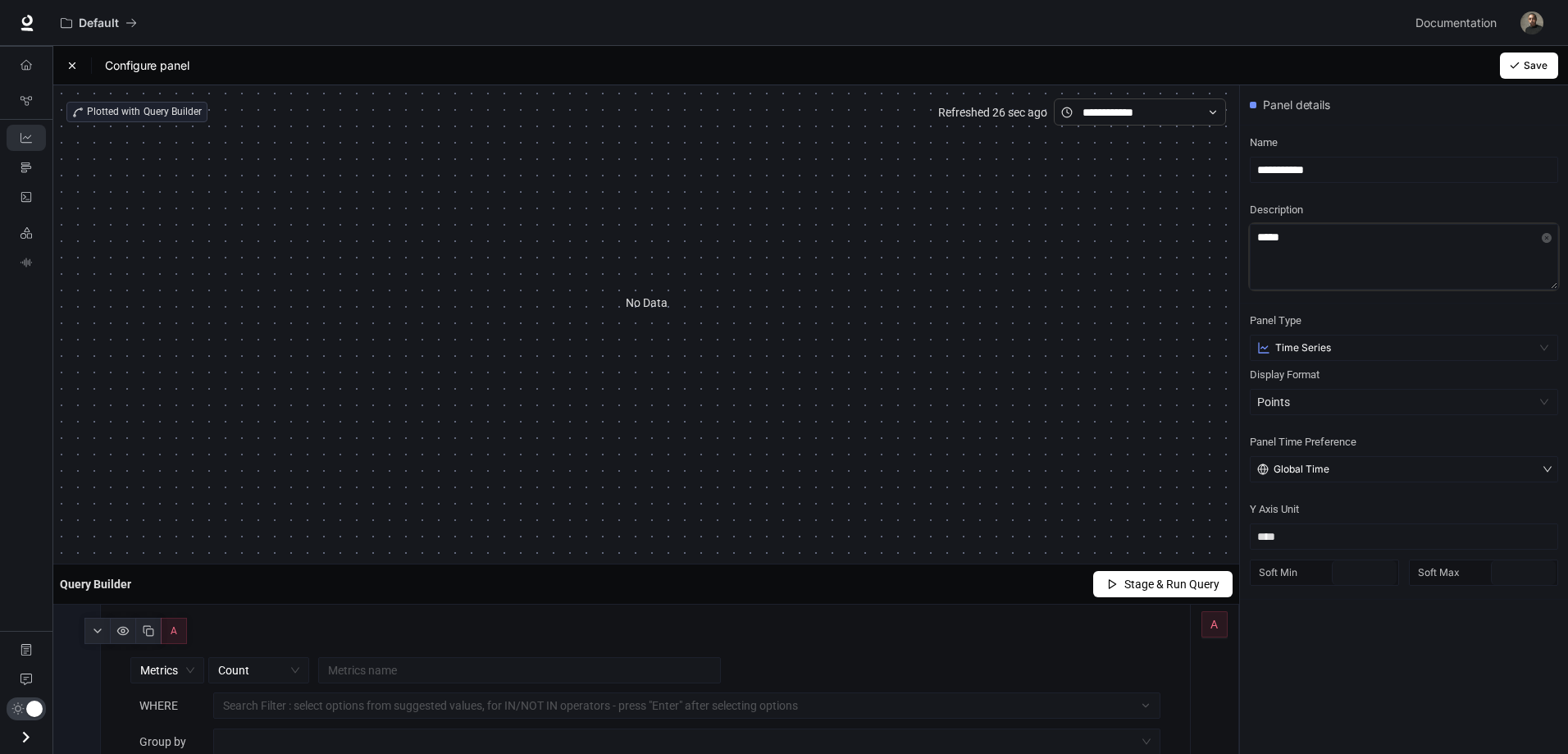
type textarea "*****"
click at [1537, 61] on span "Save" at bounding box center [1535, 65] width 23 height 15
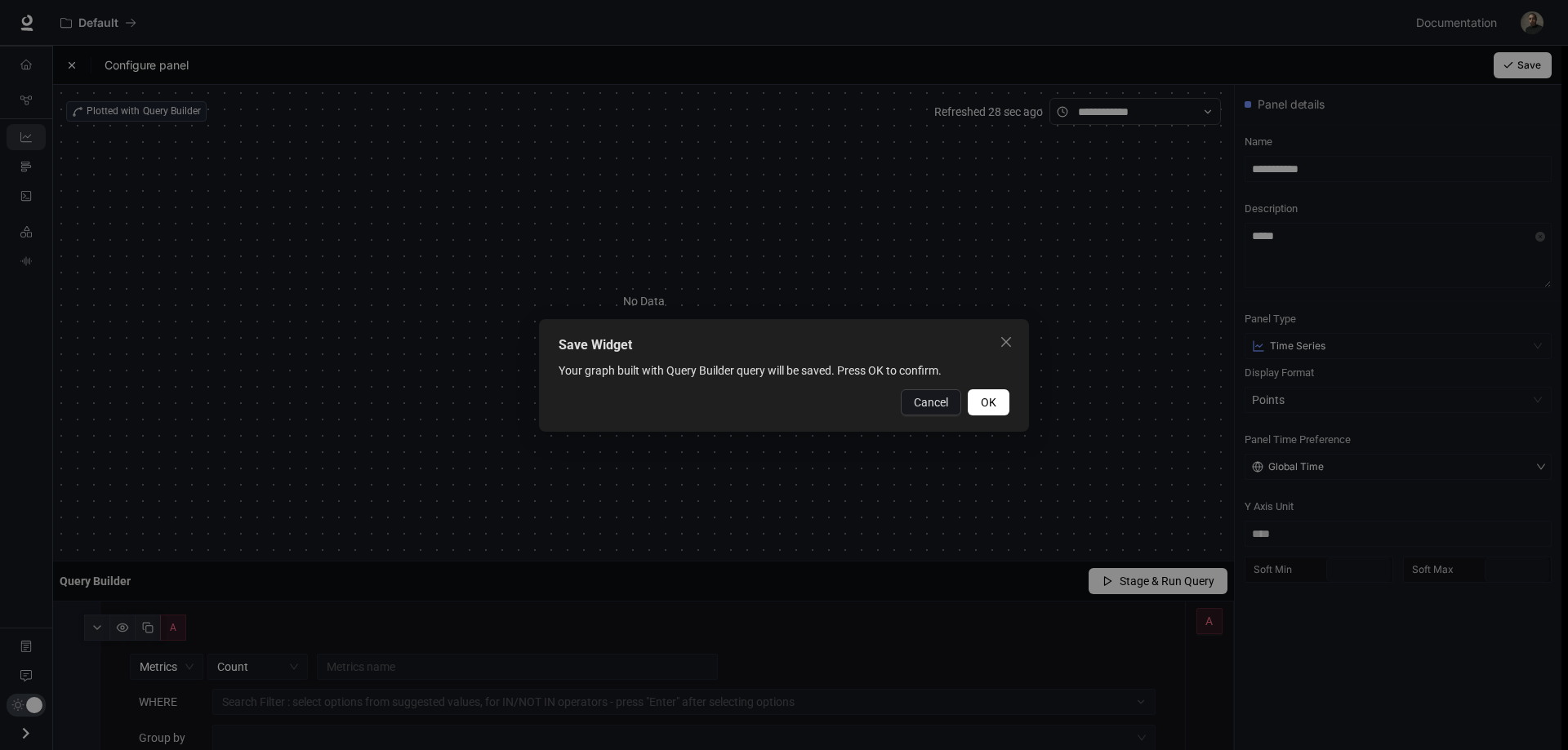
click at [965, 395] on div "Cancel OK" at bounding box center [783, 402] width 451 height 26
click at [980, 397] on button "OK" at bounding box center [988, 402] width 41 height 26
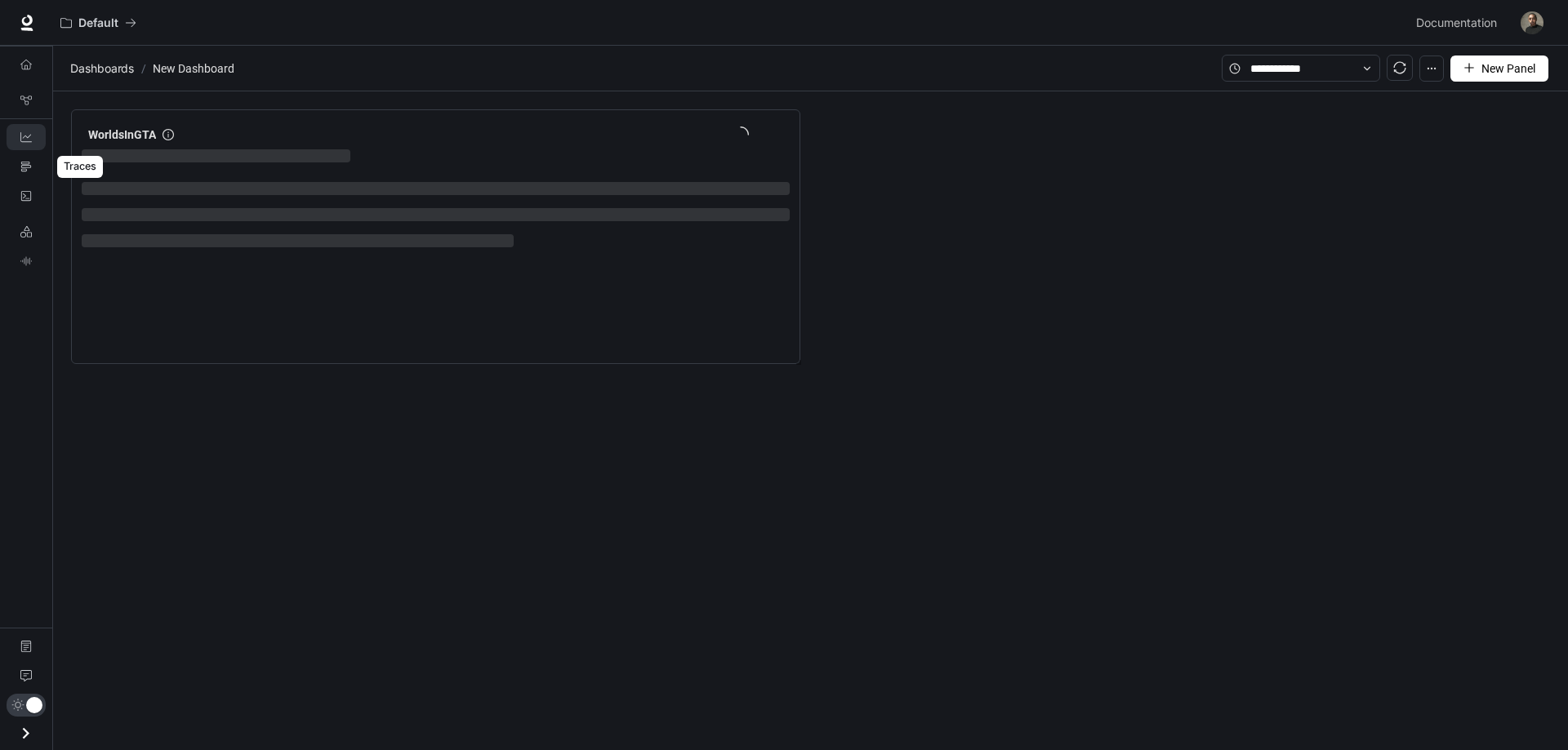
drag, startPoint x: 27, startPoint y: 168, endPoint x: 27, endPoint y: 193, distance: 25.0
click at [27, 167] on icon "Traces" at bounding box center [26, 166] width 11 height 11
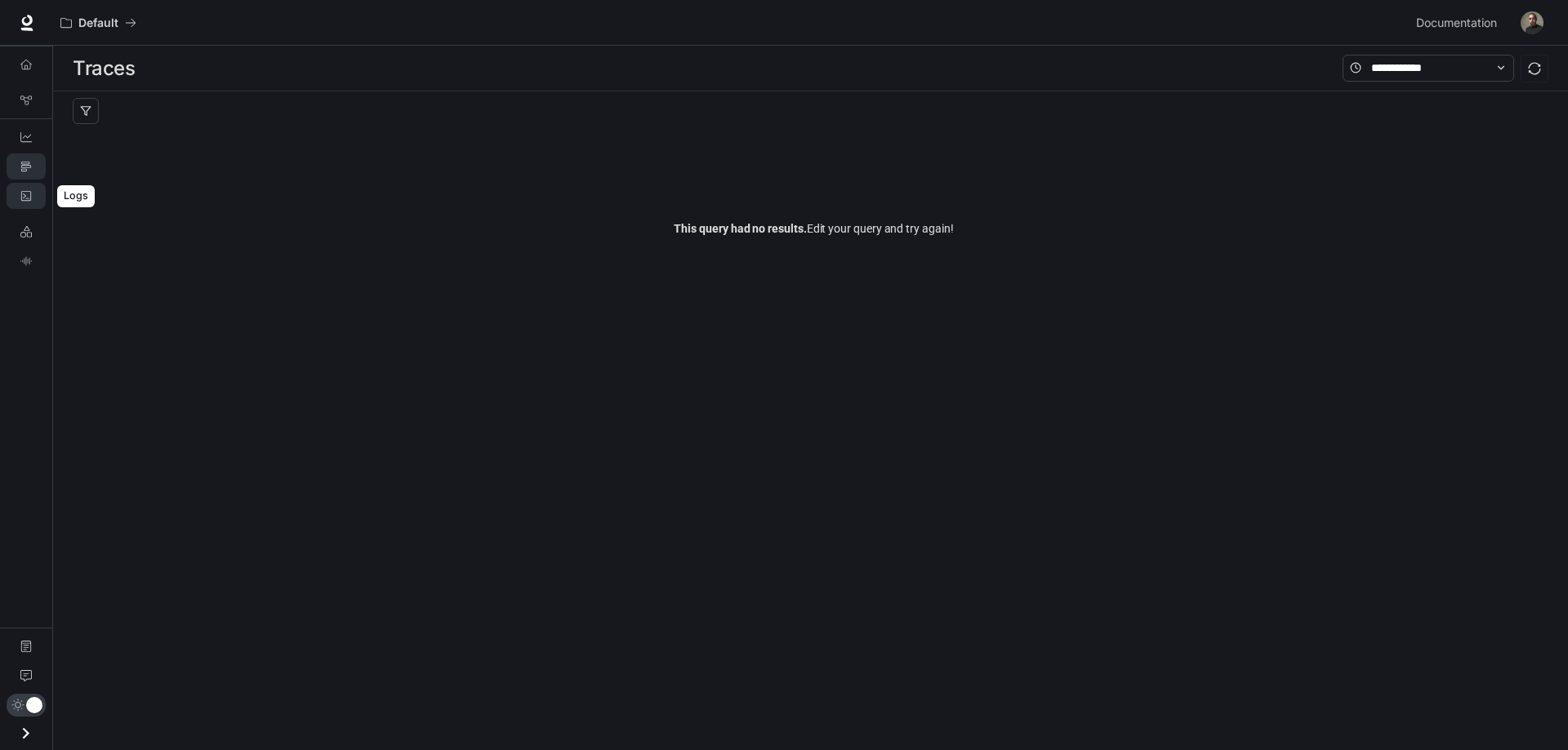
click at [23, 192] on icon "Logs" at bounding box center [26, 195] width 11 height 11
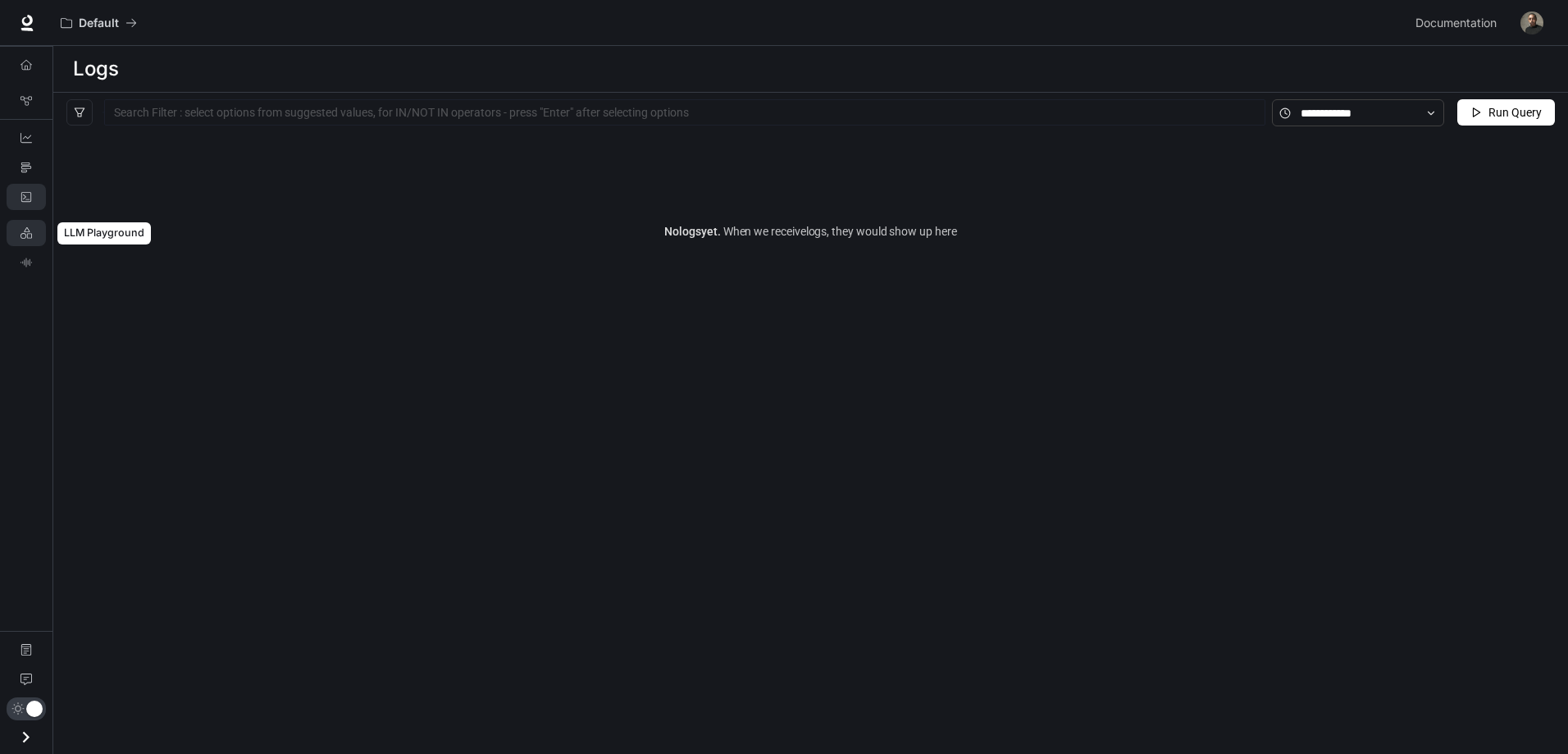
click at [31, 235] on icon "LLM Playground" at bounding box center [26, 233] width 11 height 11
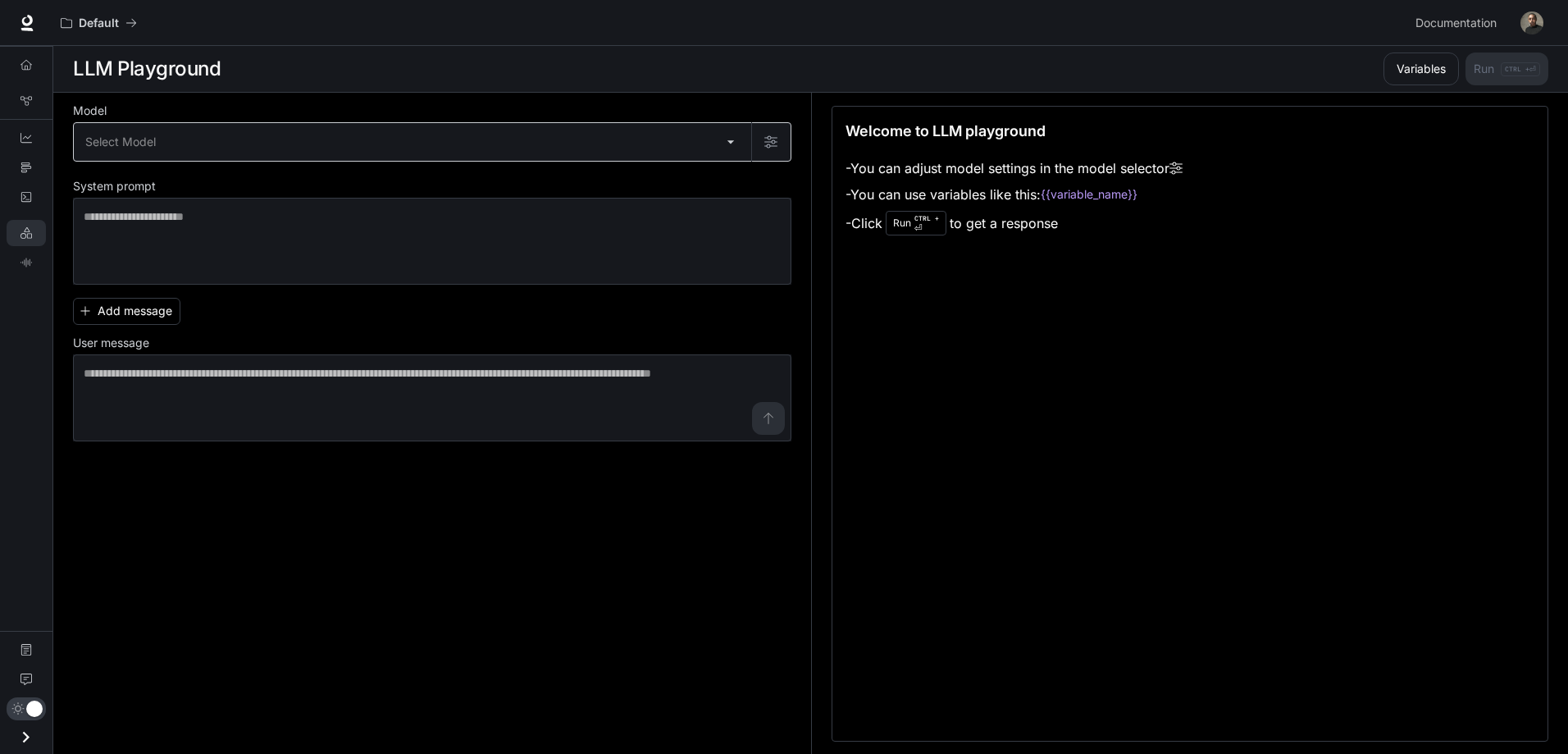
click at [156, 128] on body "Skip to main content Default Documentation Documentation Portal Overview Graph …" at bounding box center [784, 377] width 1568 height 755
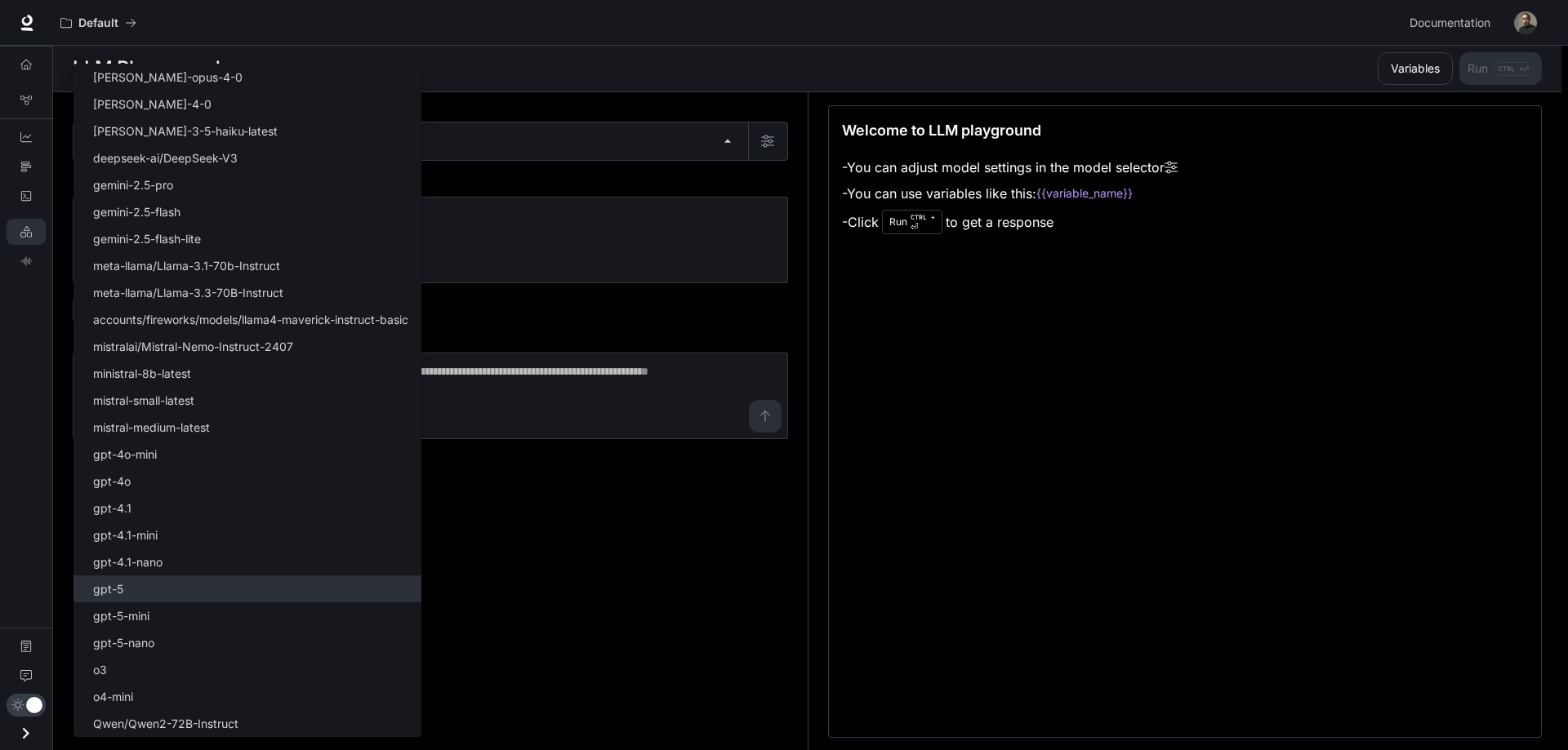
click at [191, 594] on li "gpt-5" at bounding box center [247, 588] width 348 height 27
type input "*****"
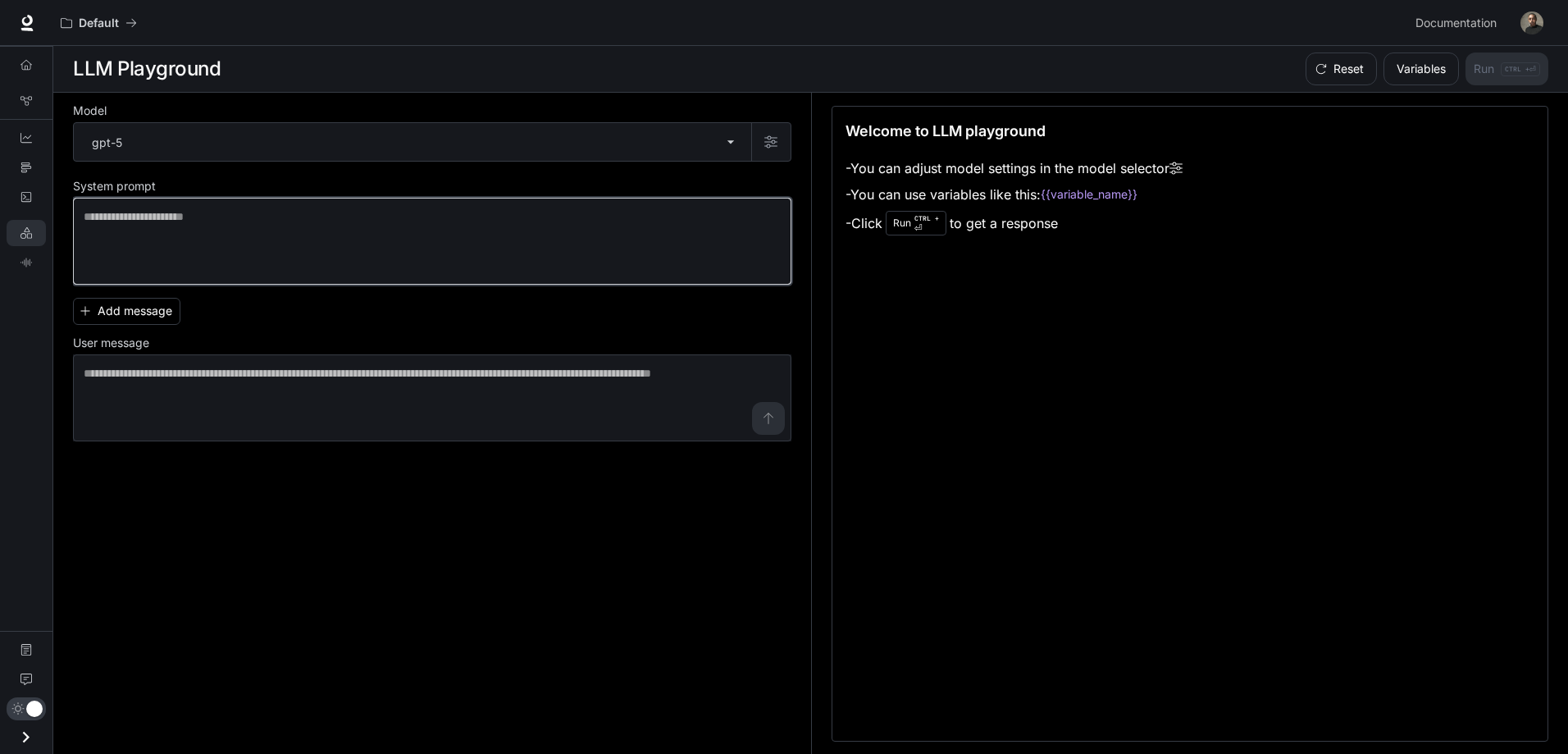
click at [267, 222] on textarea at bounding box center [433, 242] width 697 height 66
drag, startPoint x: 305, startPoint y: 217, endPoint x: 101, endPoint y: 218, distance: 204.0
click at [101, 218] on textarea at bounding box center [433, 242] width 697 height 66
click at [161, 224] on textarea at bounding box center [433, 242] width 697 height 66
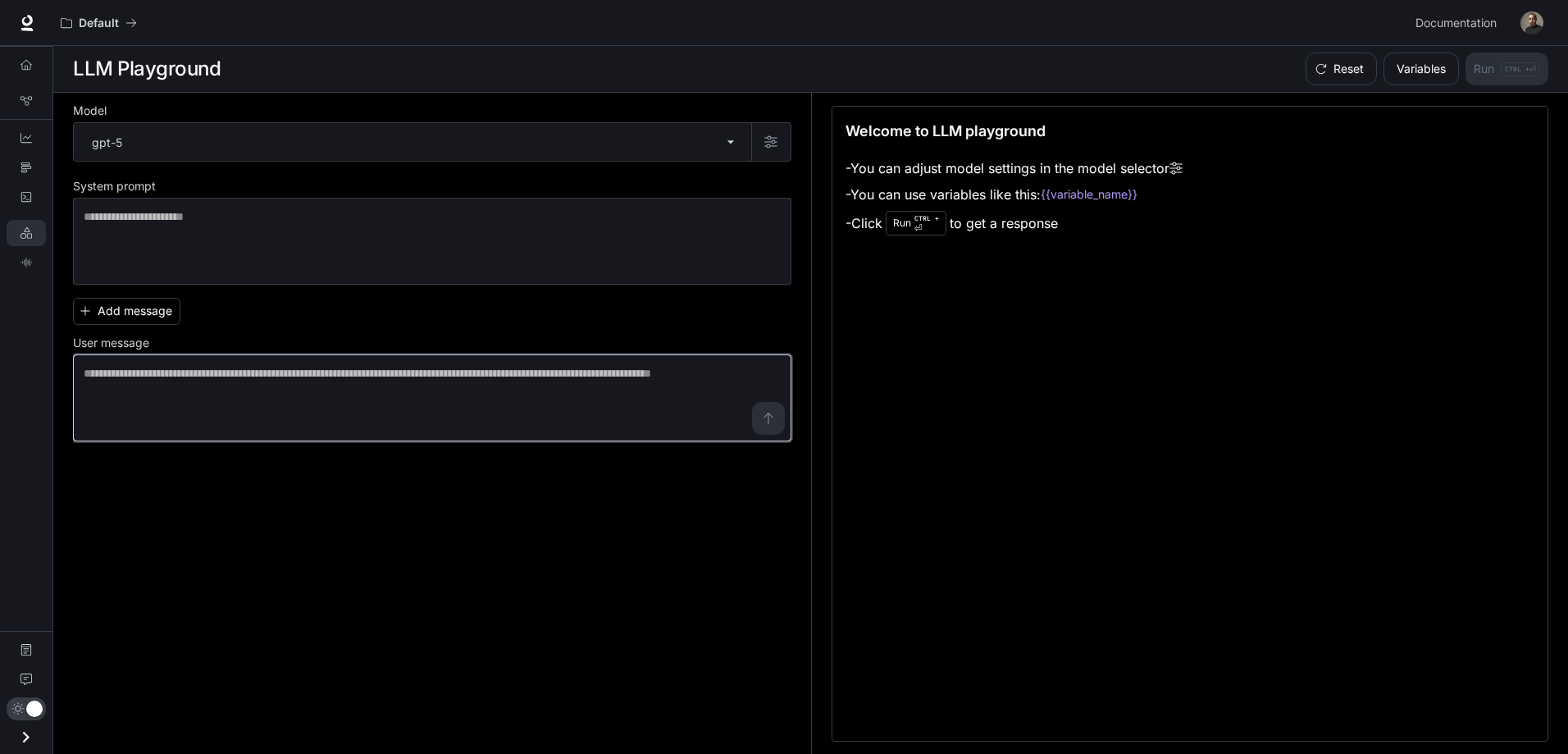
click at [182, 394] on textarea at bounding box center [433, 398] width 697 height 66
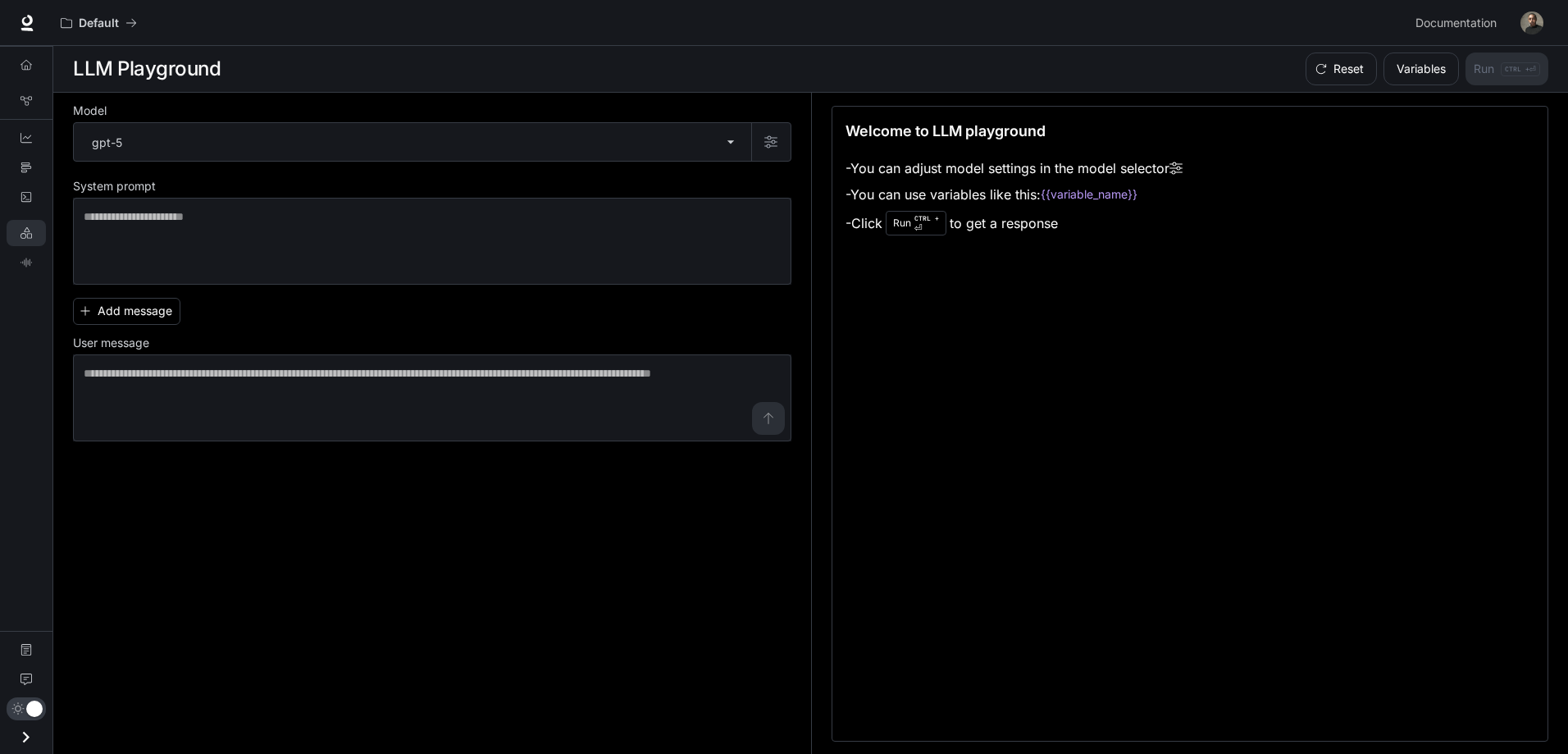
drag, startPoint x: 1071, startPoint y: 196, endPoint x: 1166, endPoint y: 203, distance: 95.3
click at [1166, 203] on li "- You can use variables like this: {{variable_name}}" at bounding box center [1014, 194] width 337 height 26
click at [294, 235] on textarea at bounding box center [433, 242] width 697 height 66
click at [23, 259] on icon "TTS Playground" at bounding box center [26, 262] width 11 height 11
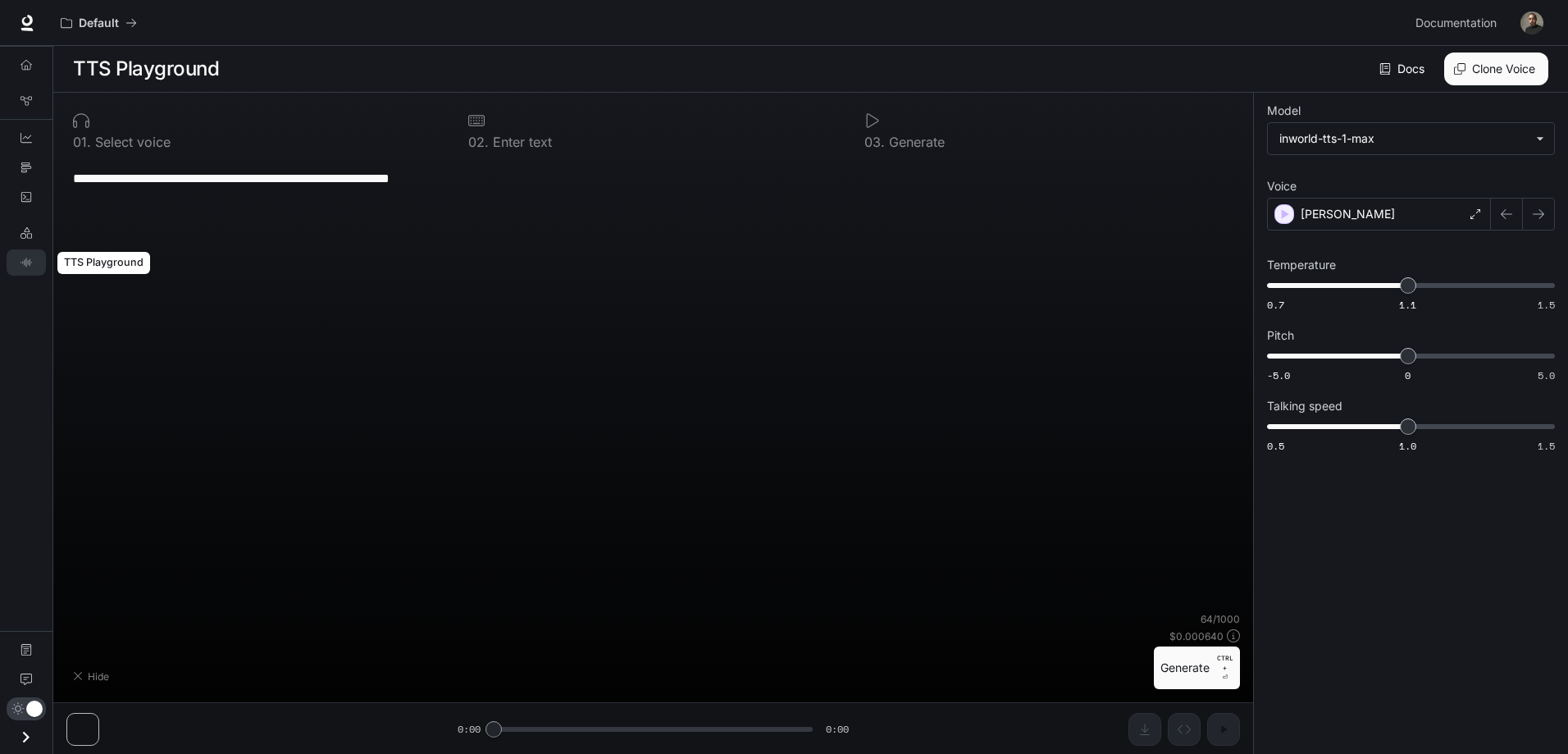
type textarea "**********"
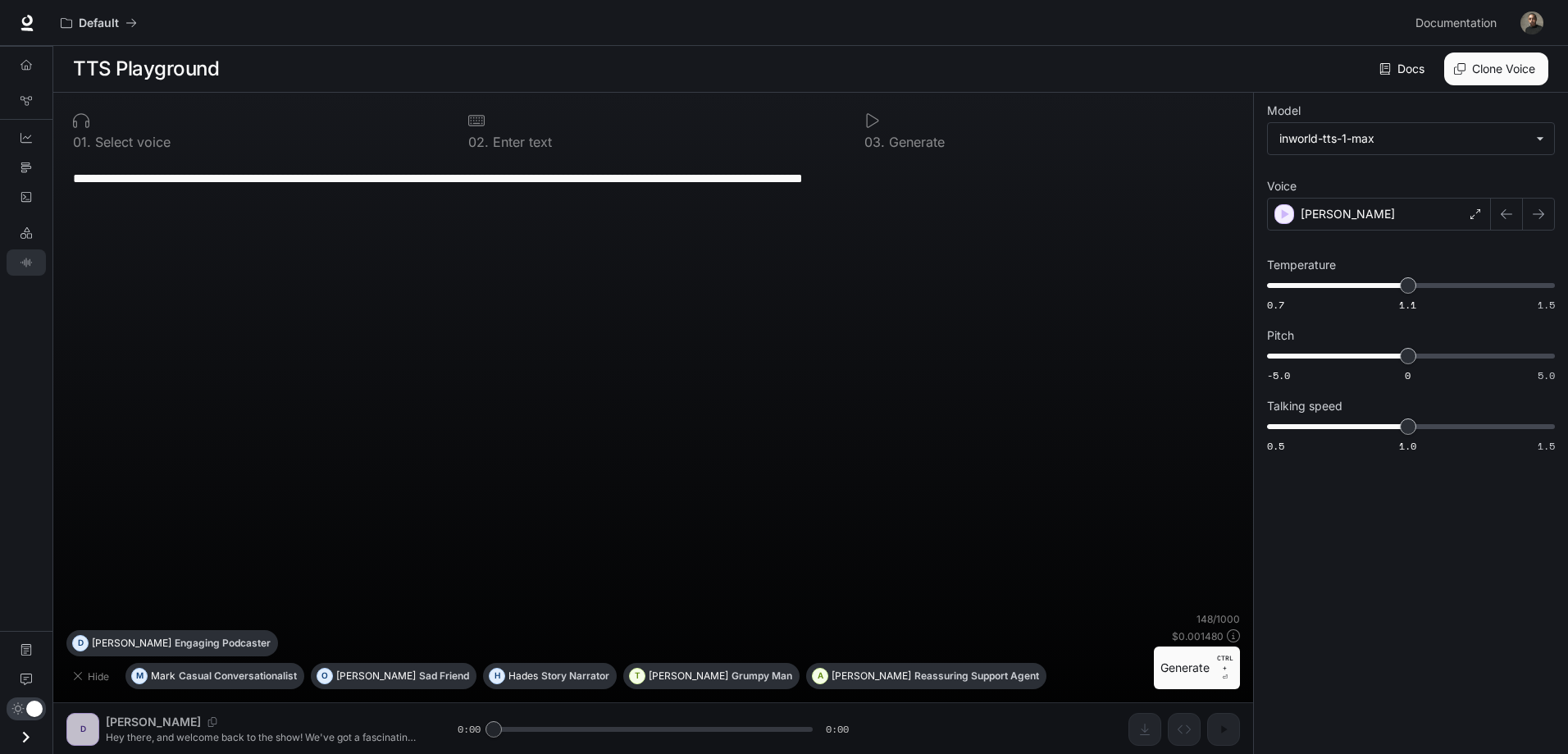
click at [1530, 12] on img "button" at bounding box center [1532, 23] width 23 height 23
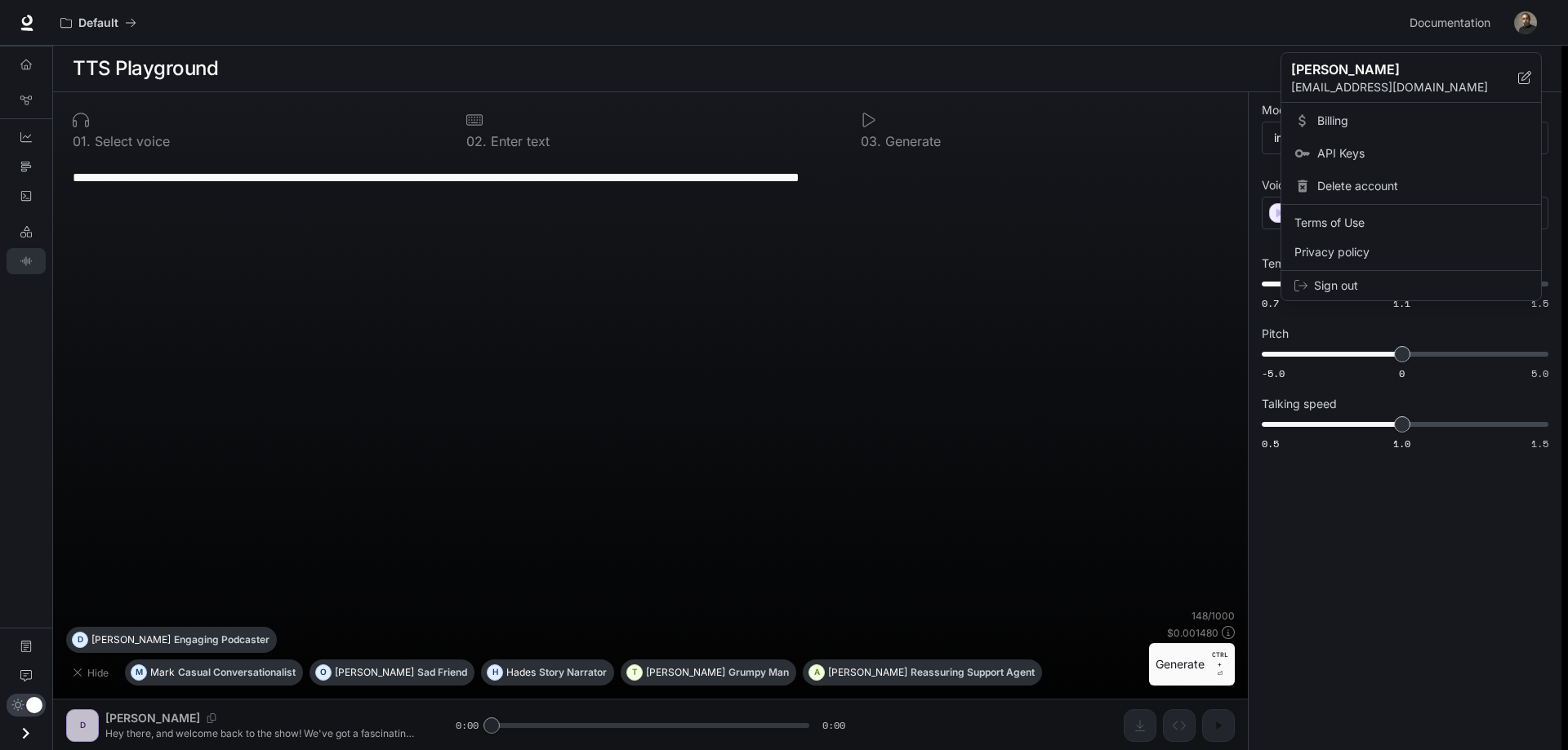
click at [1337, 116] on span "Billing" at bounding box center [1422, 121] width 211 height 16
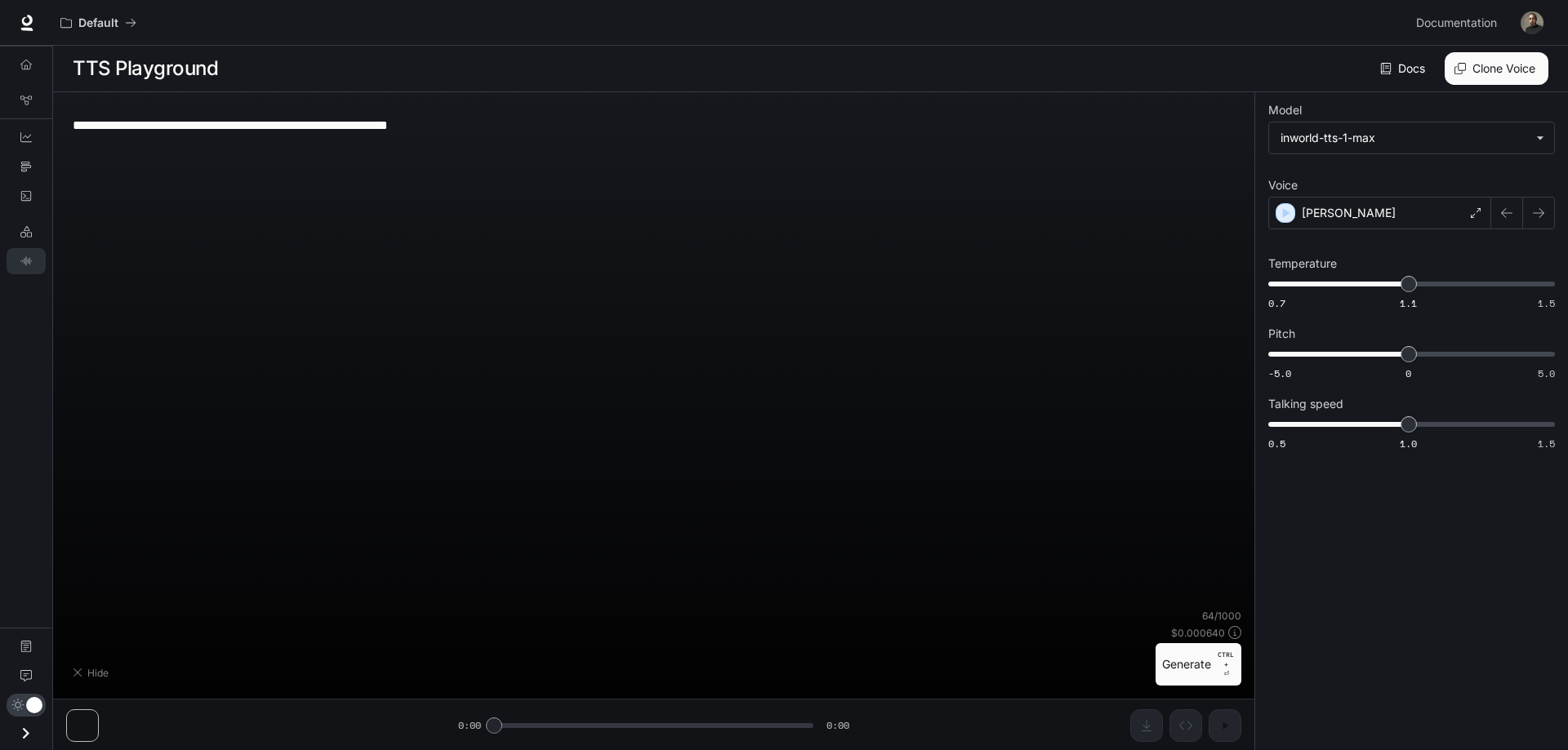
type textarea "**********"
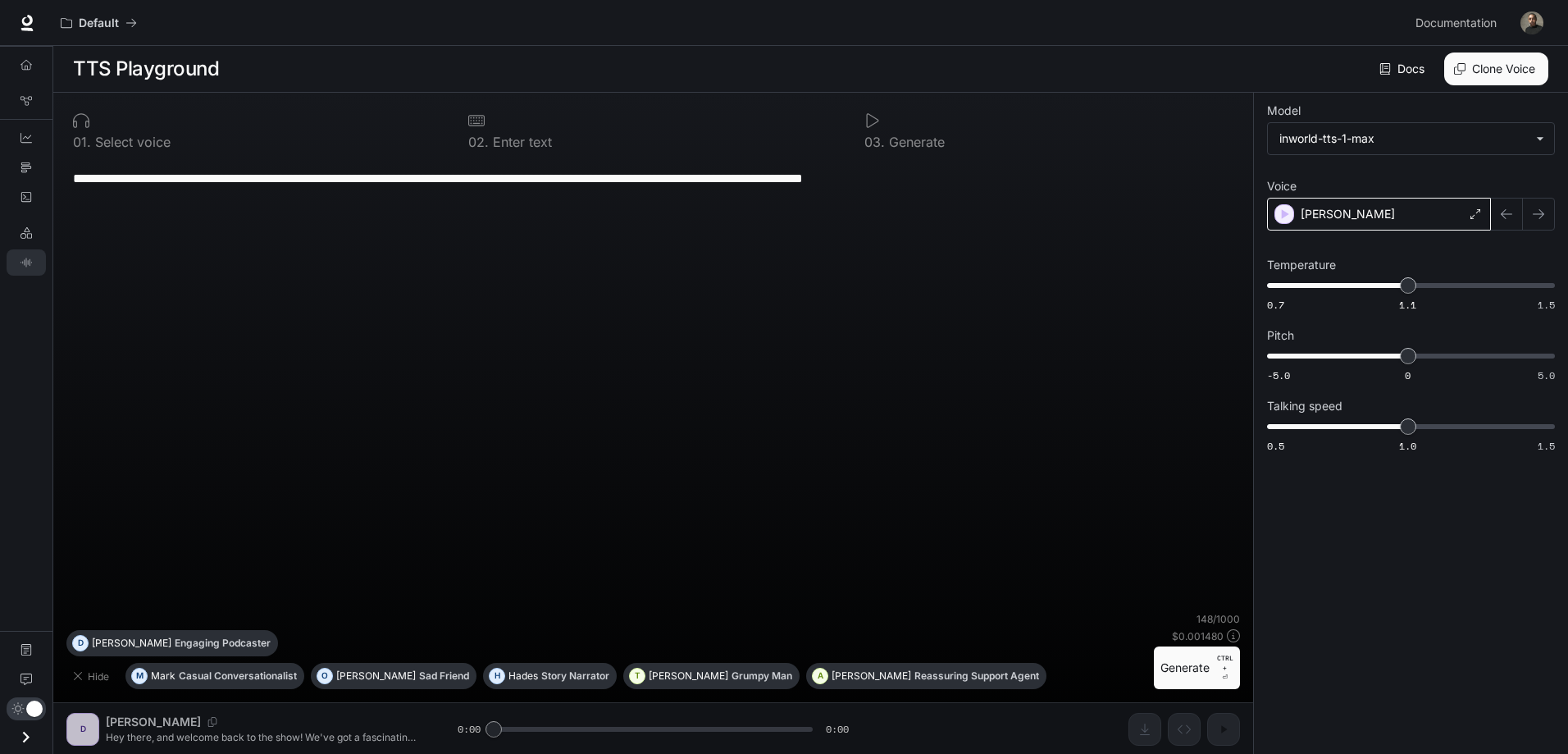
click at [1402, 216] on div "Daniel" at bounding box center [1378, 214] width 224 height 33
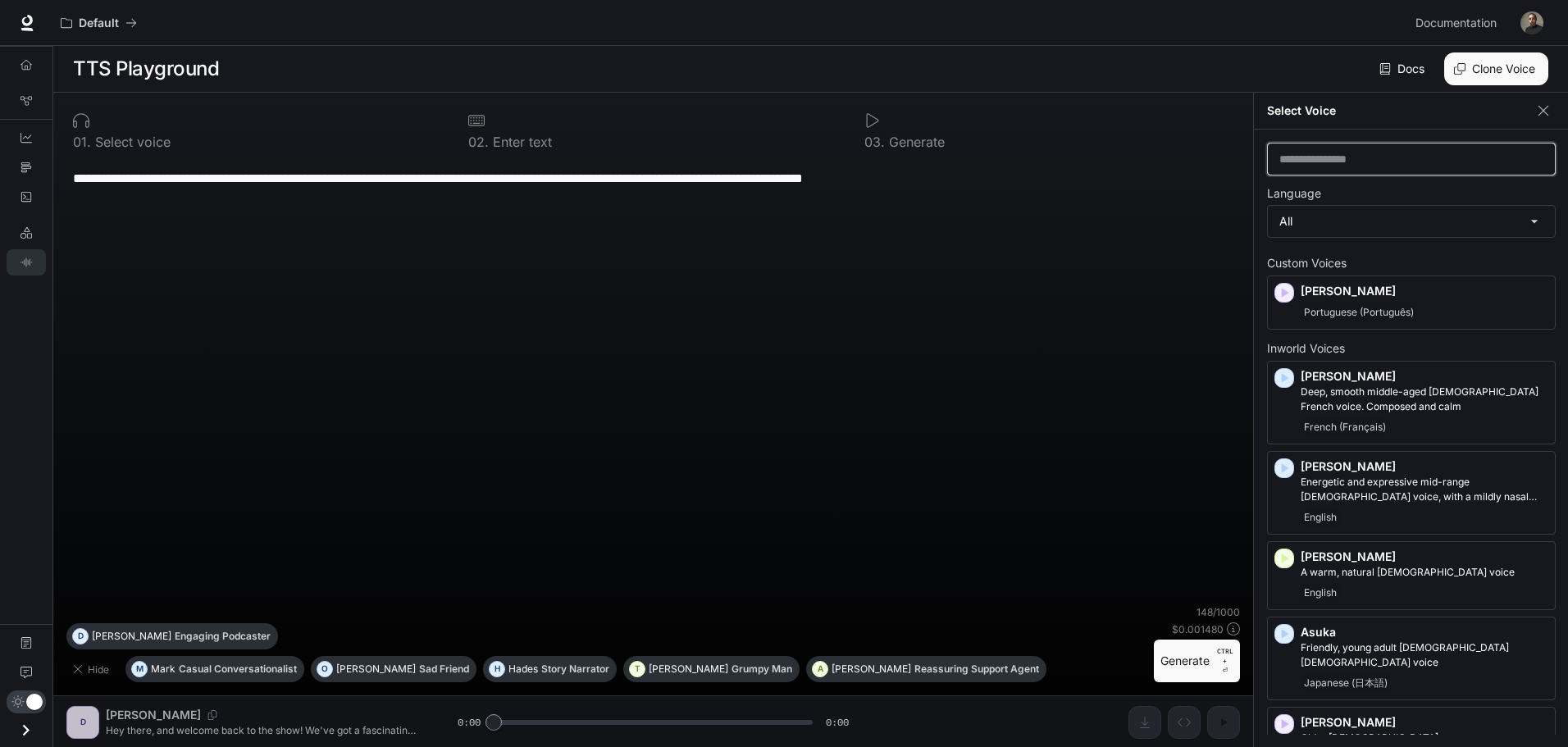
click at [1342, 162] on input "text" at bounding box center [1411, 158] width 287 height 16
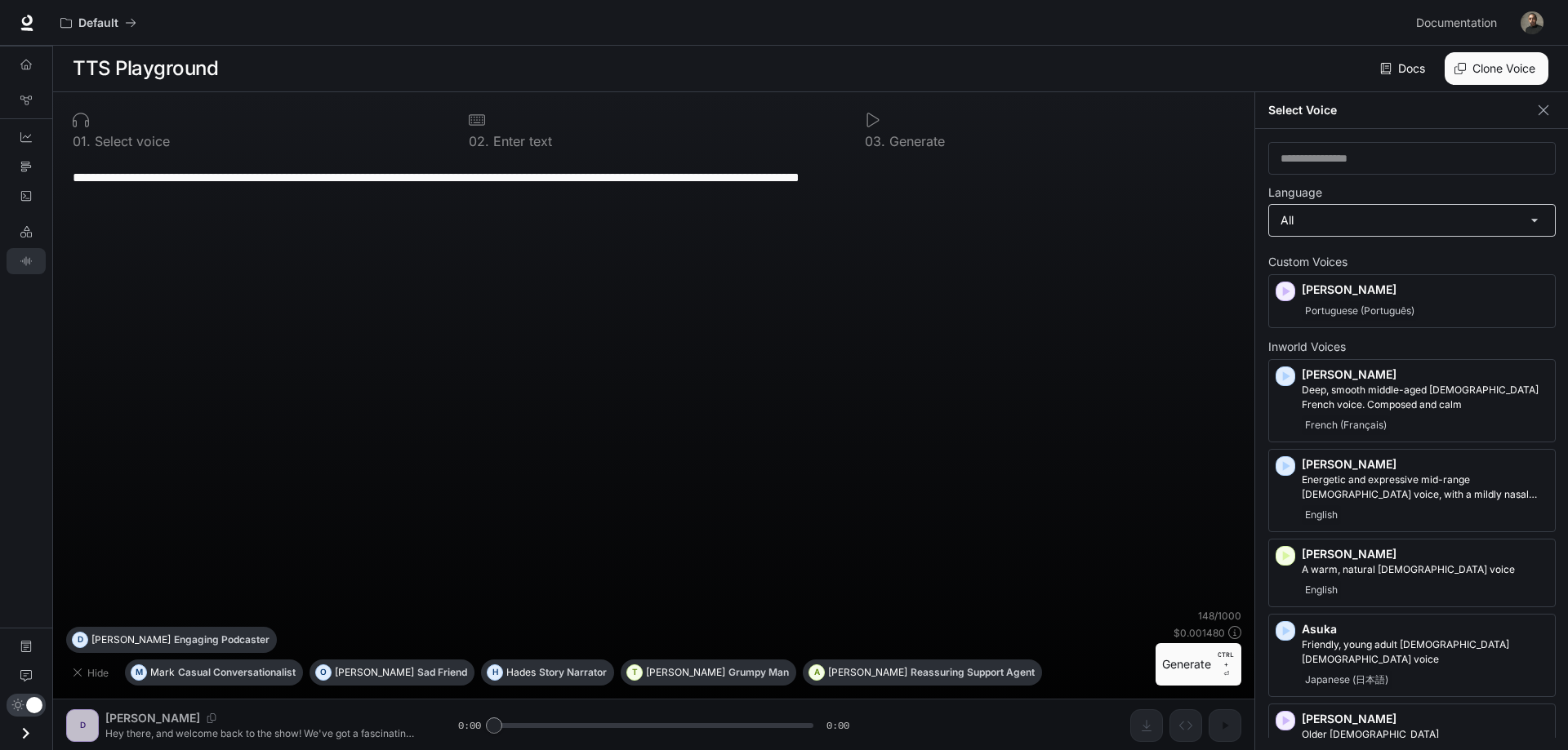
click at [1341, 211] on body "**********" at bounding box center [784, 375] width 1568 height 751
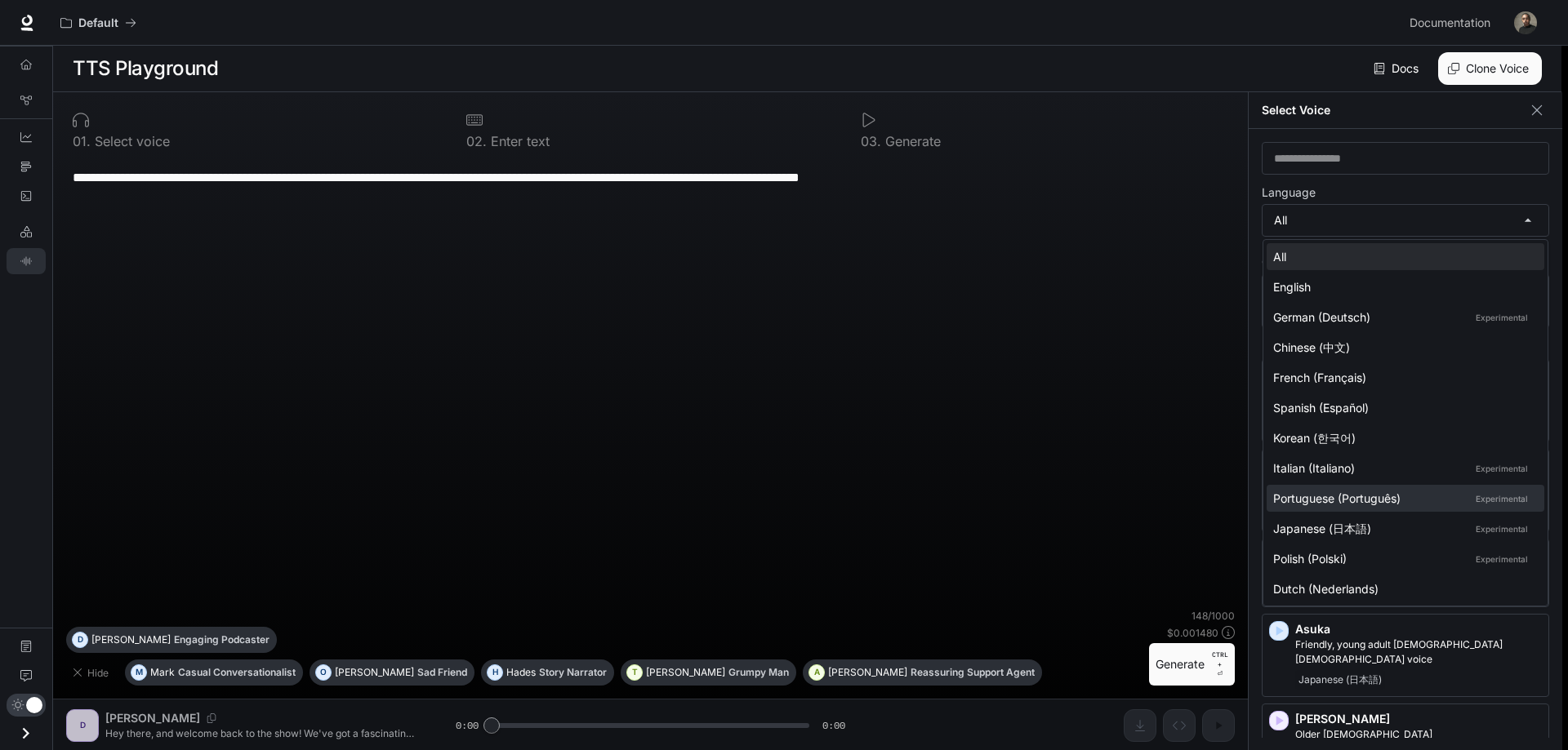
click at [1364, 499] on div "Portuguese (Português) Experimental" at bounding box center [1402, 499] width 258 height 17
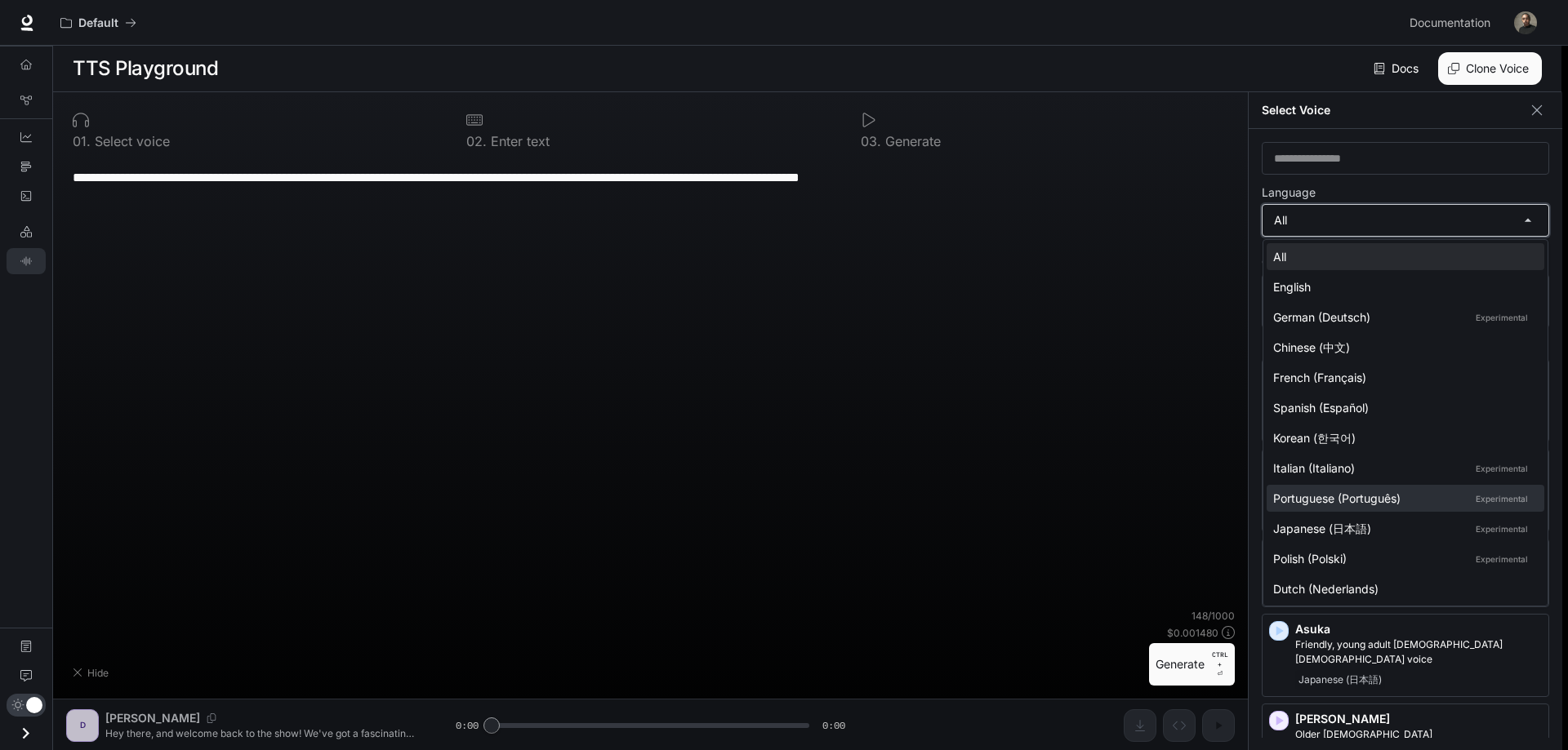
type input "*****"
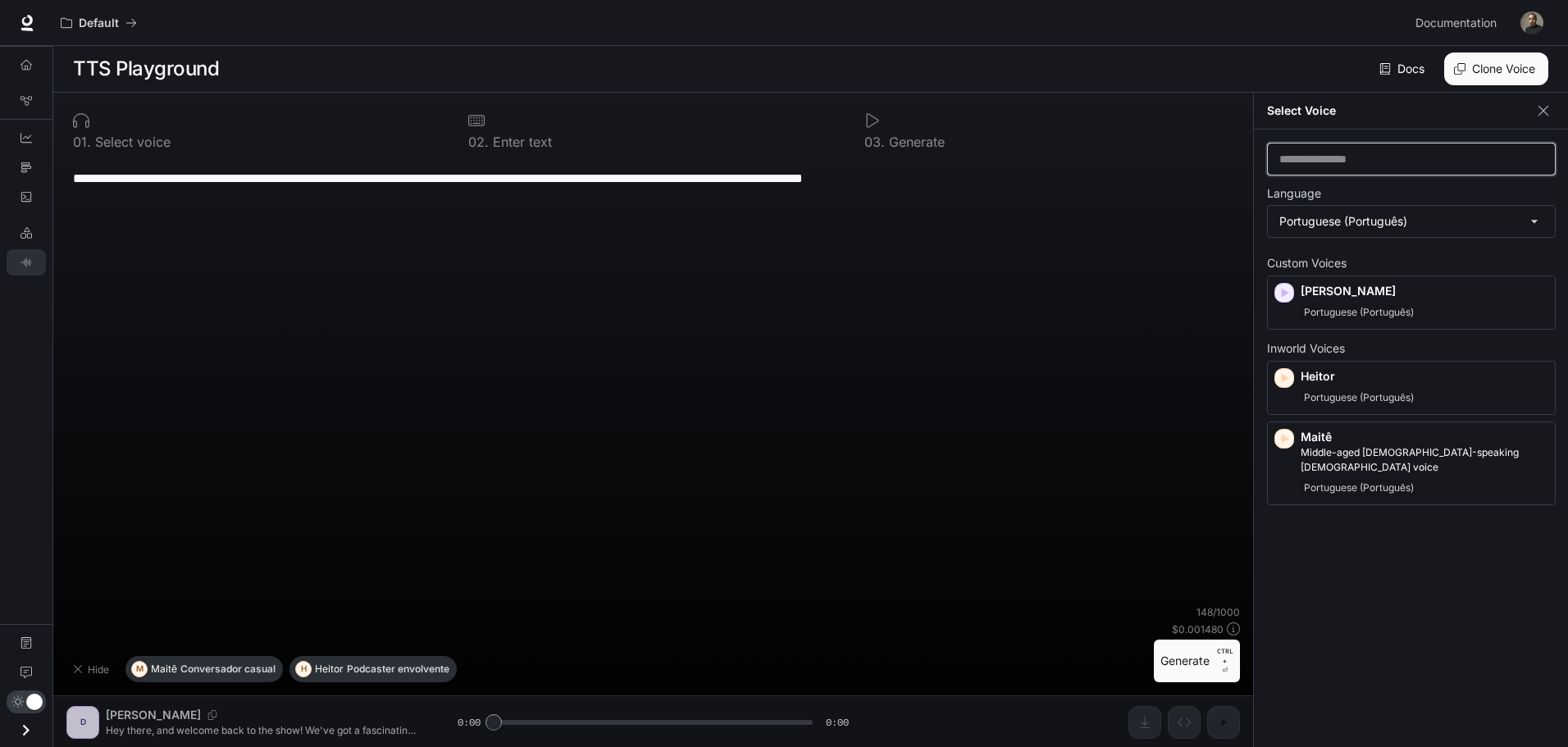
click at [1363, 166] on input "text" at bounding box center [1411, 158] width 287 height 16
click at [1491, 71] on button "Clone Voice" at bounding box center [1496, 69] width 104 height 33
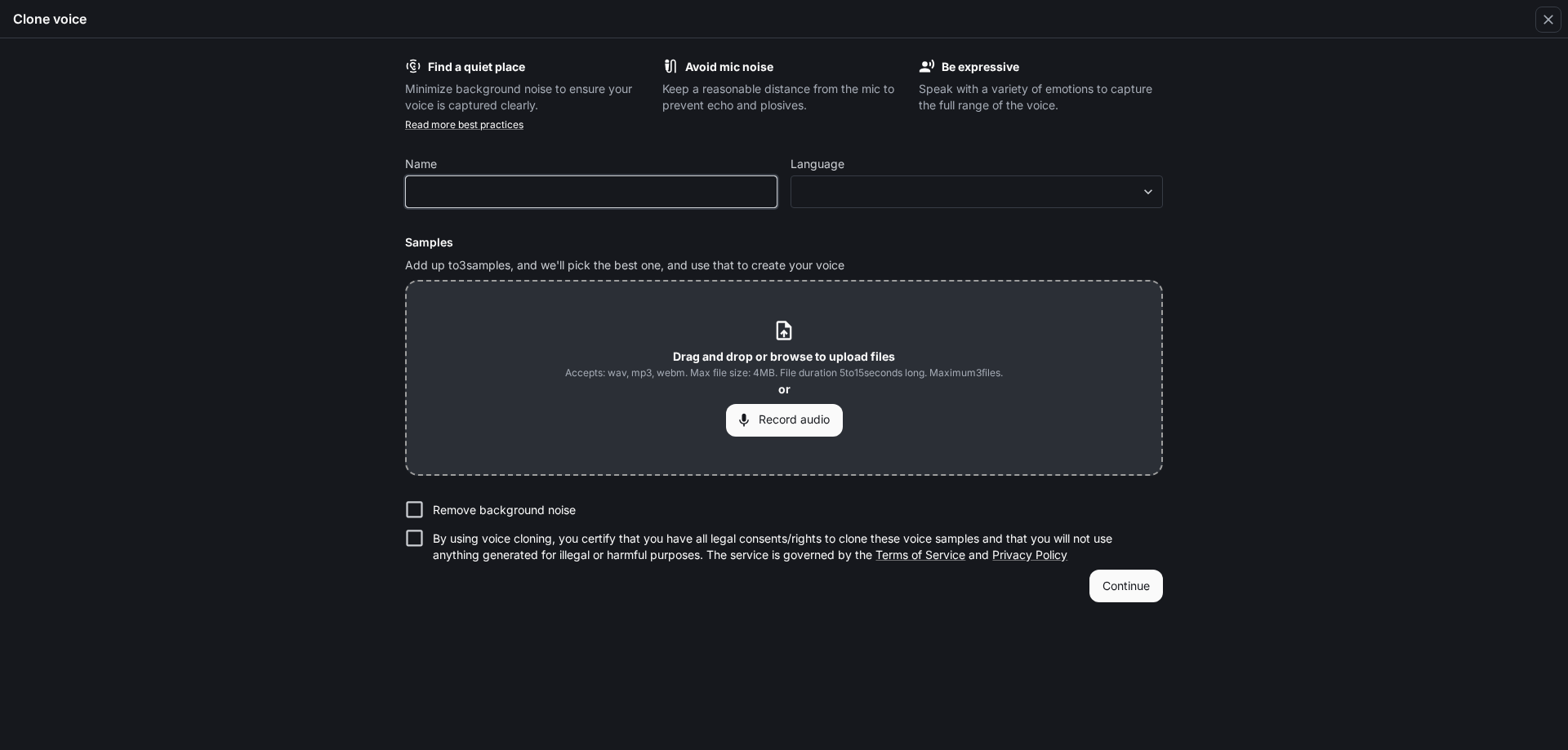
click at [642, 197] on input "text" at bounding box center [591, 191] width 370 height 16
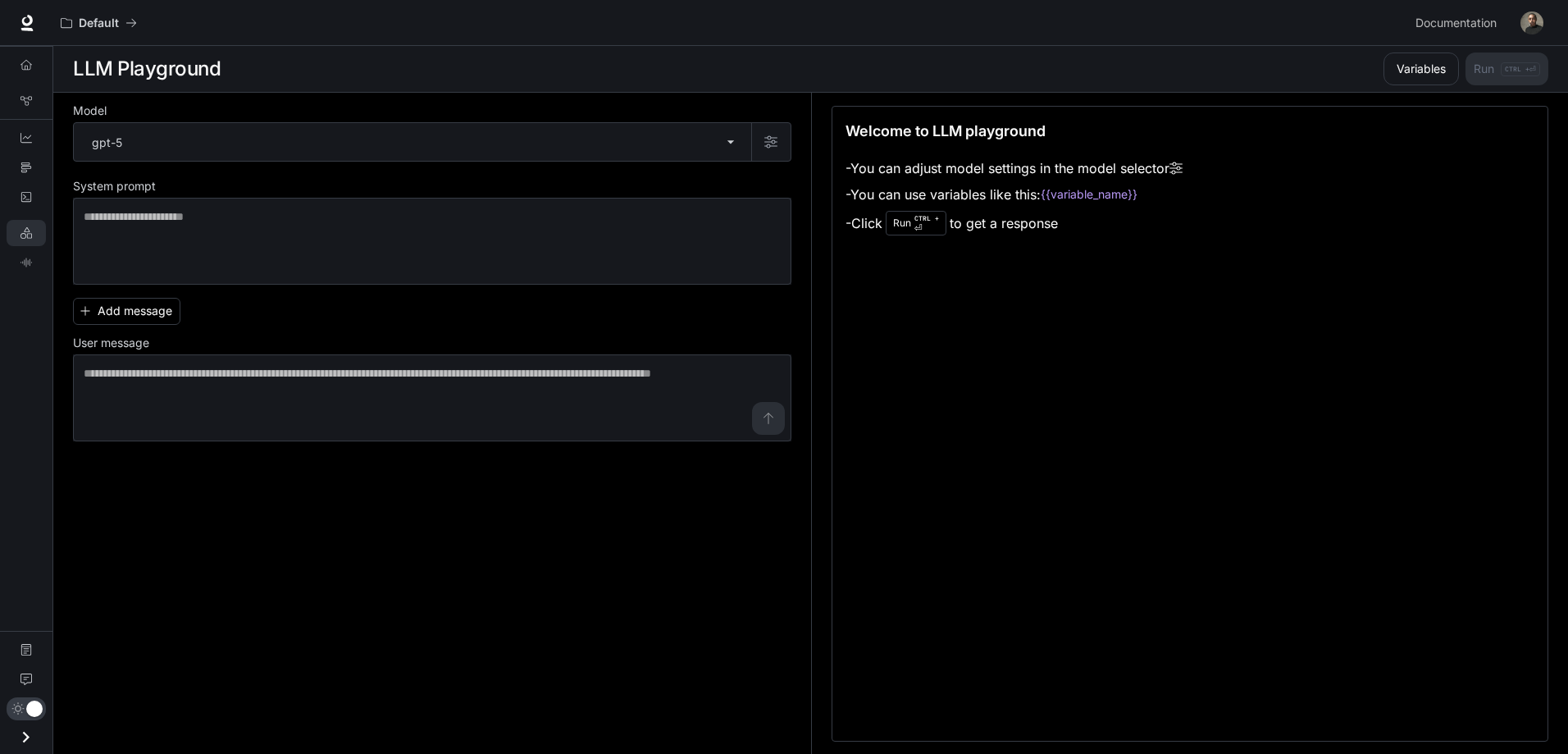
click at [1520, 27] on button "button" at bounding box center [1532, 23] width 33 height 33
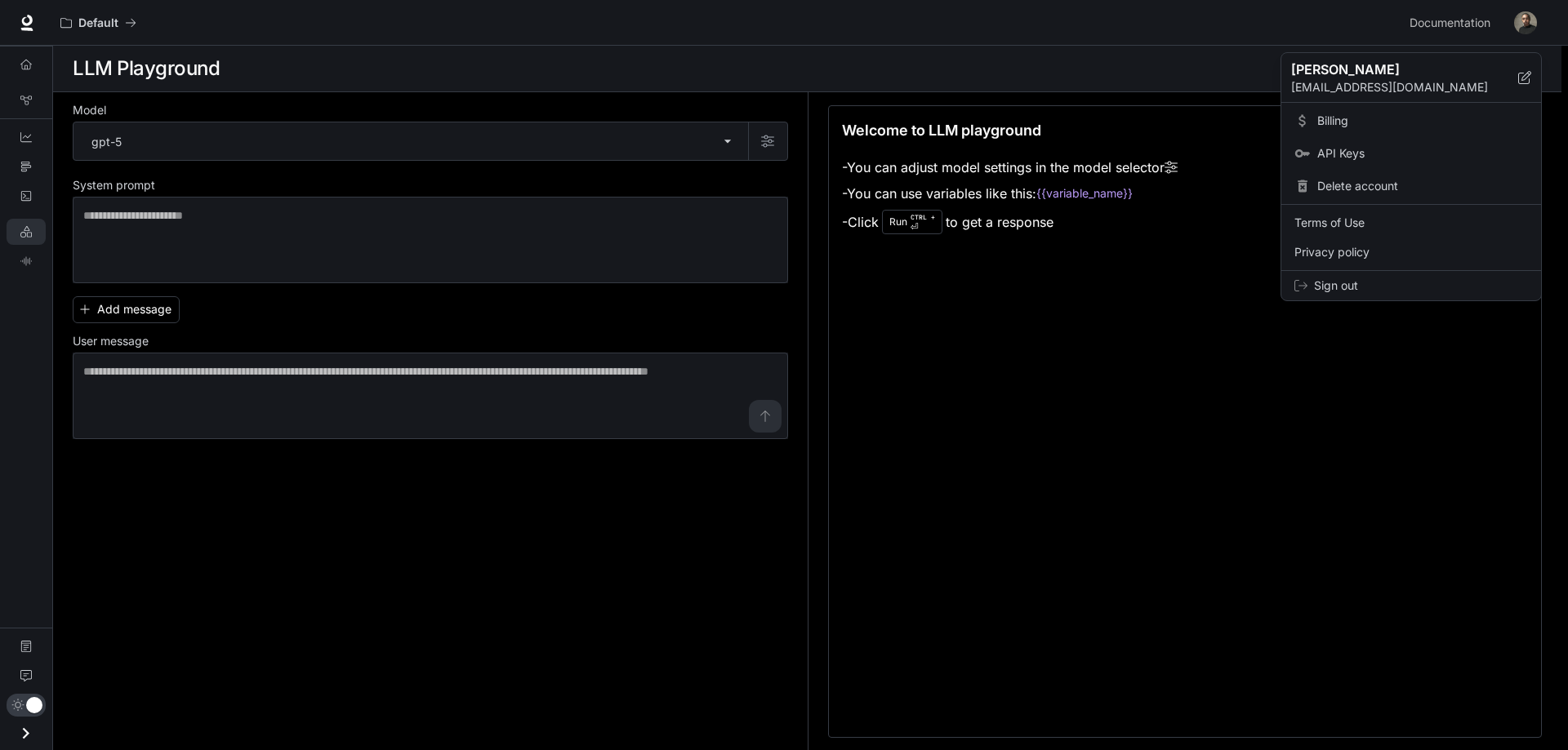
click at [1022, 328] on div at bounding box center [784, 375] width 1568 height 750
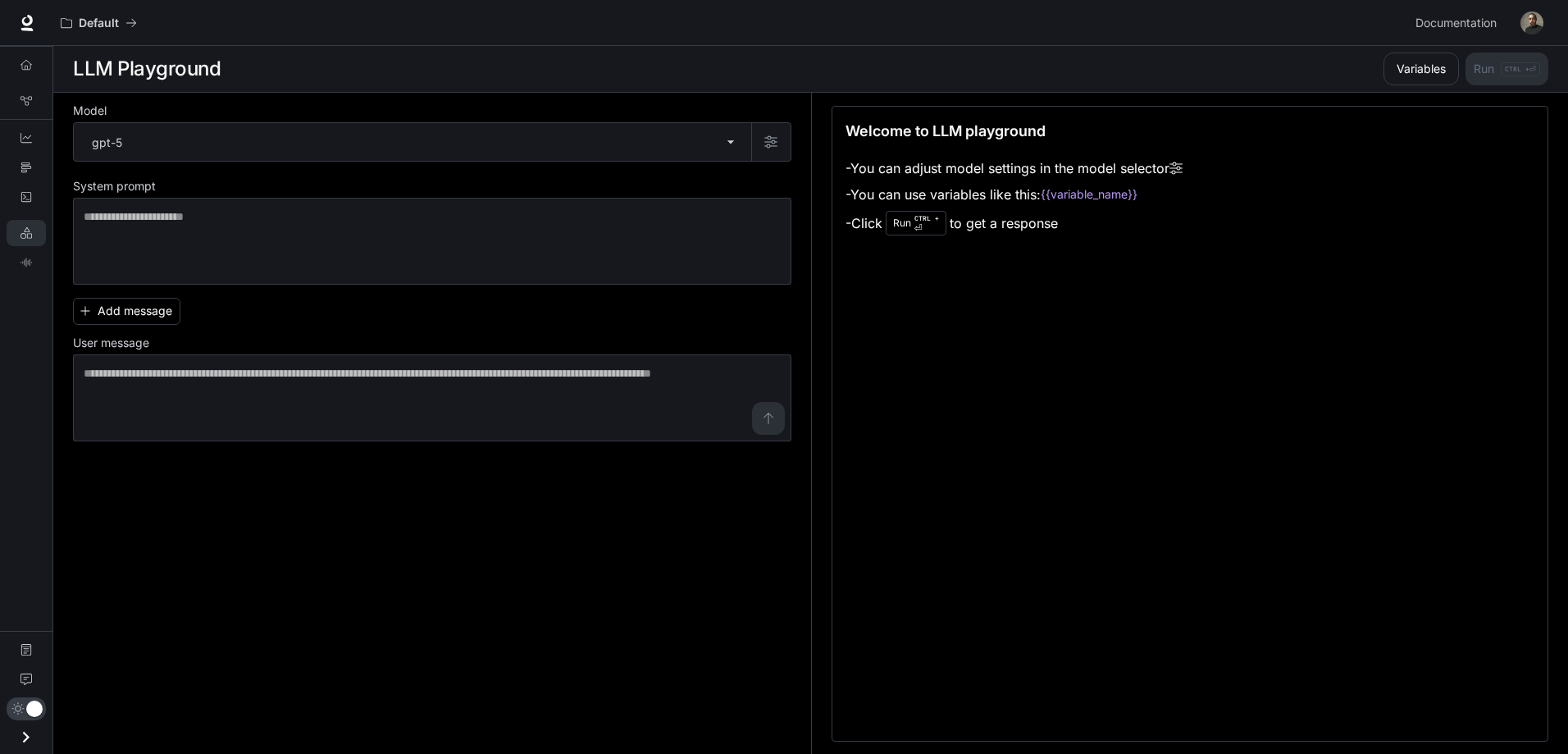
drag, startPoint x: 1436, startPoint y: 668, endPoint x: 1426, endPoint y: 656, distance: 15.6
drag, startPoint x: 1156, startPoint y: 650, endPoint x: 1143, endPoint y: 646, distance: 13.6
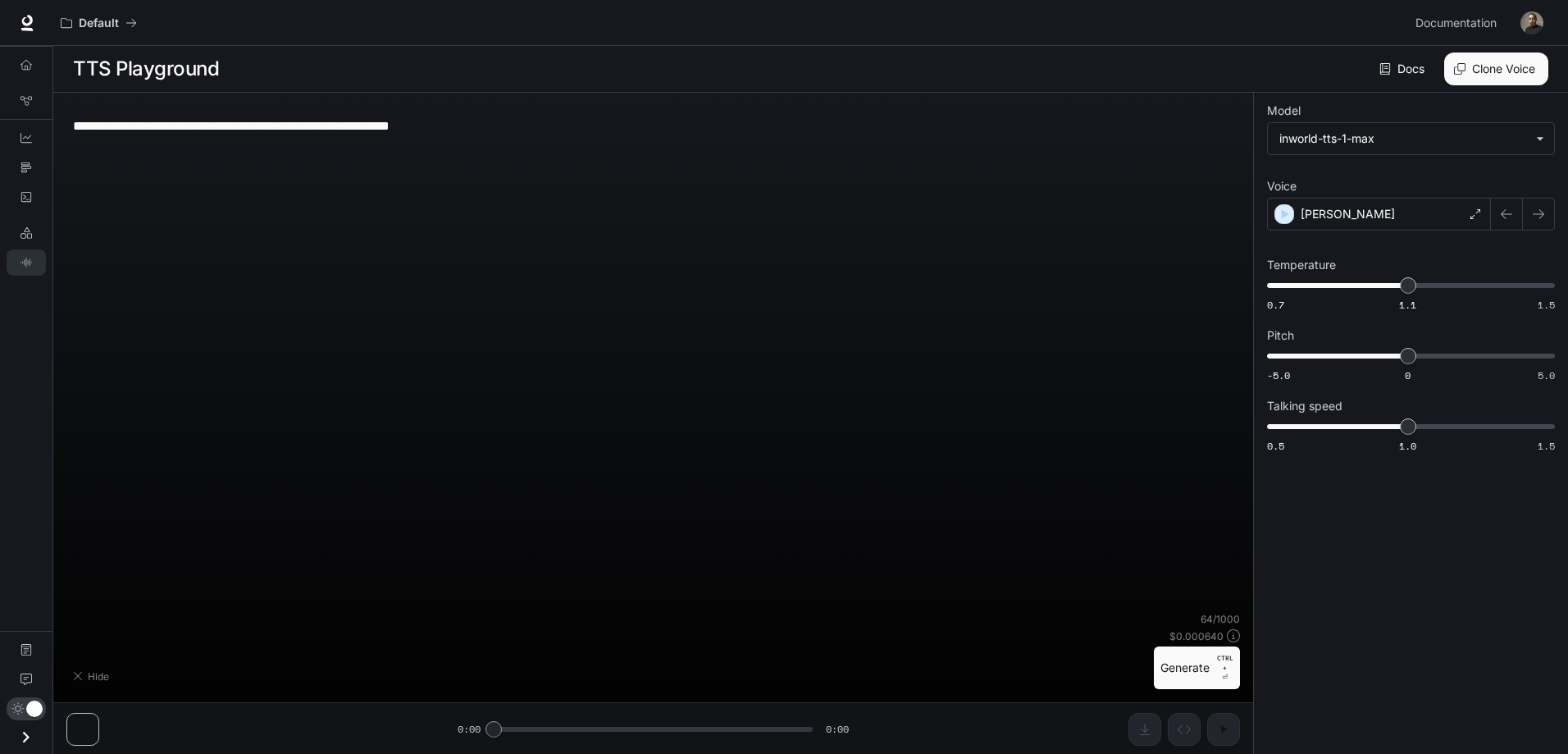
type textarea "**********"
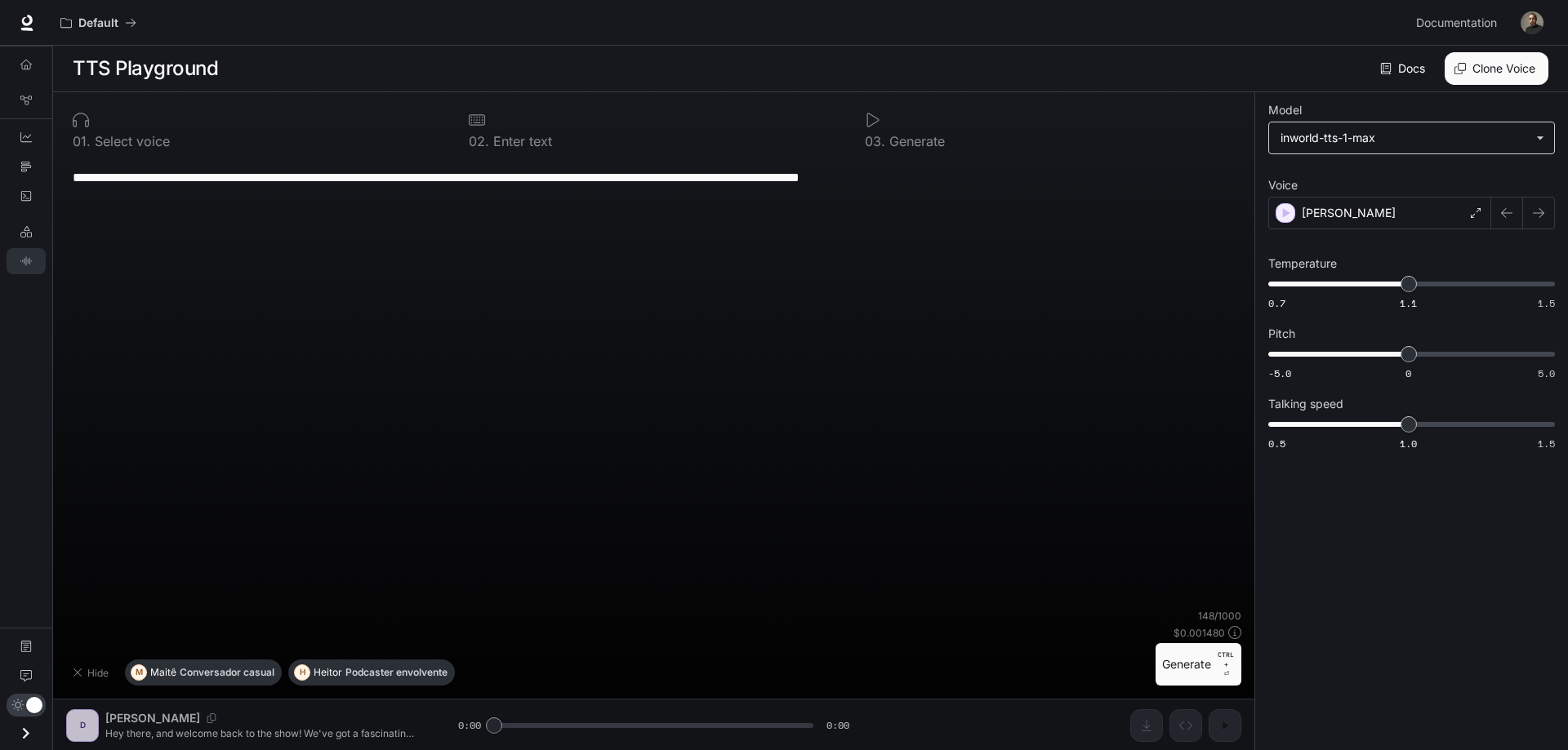
click at [1353, 146] on body "**********" at bounding box center [784, 375] width 1568 height 751
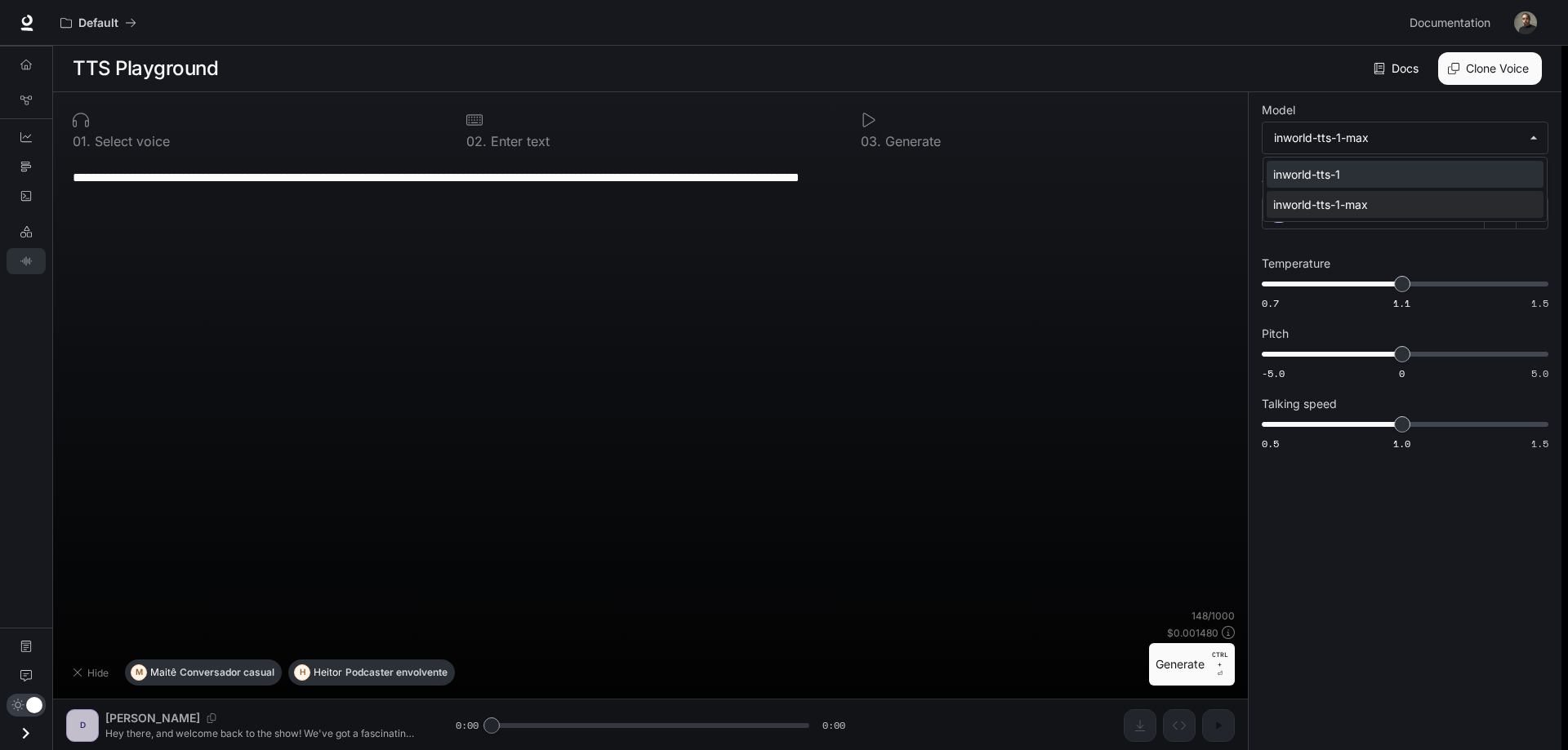
click at [1336, 172] on div "inworld-tts-1" at bounding box center [1402, 174] width 258 height 17
type input "**********"
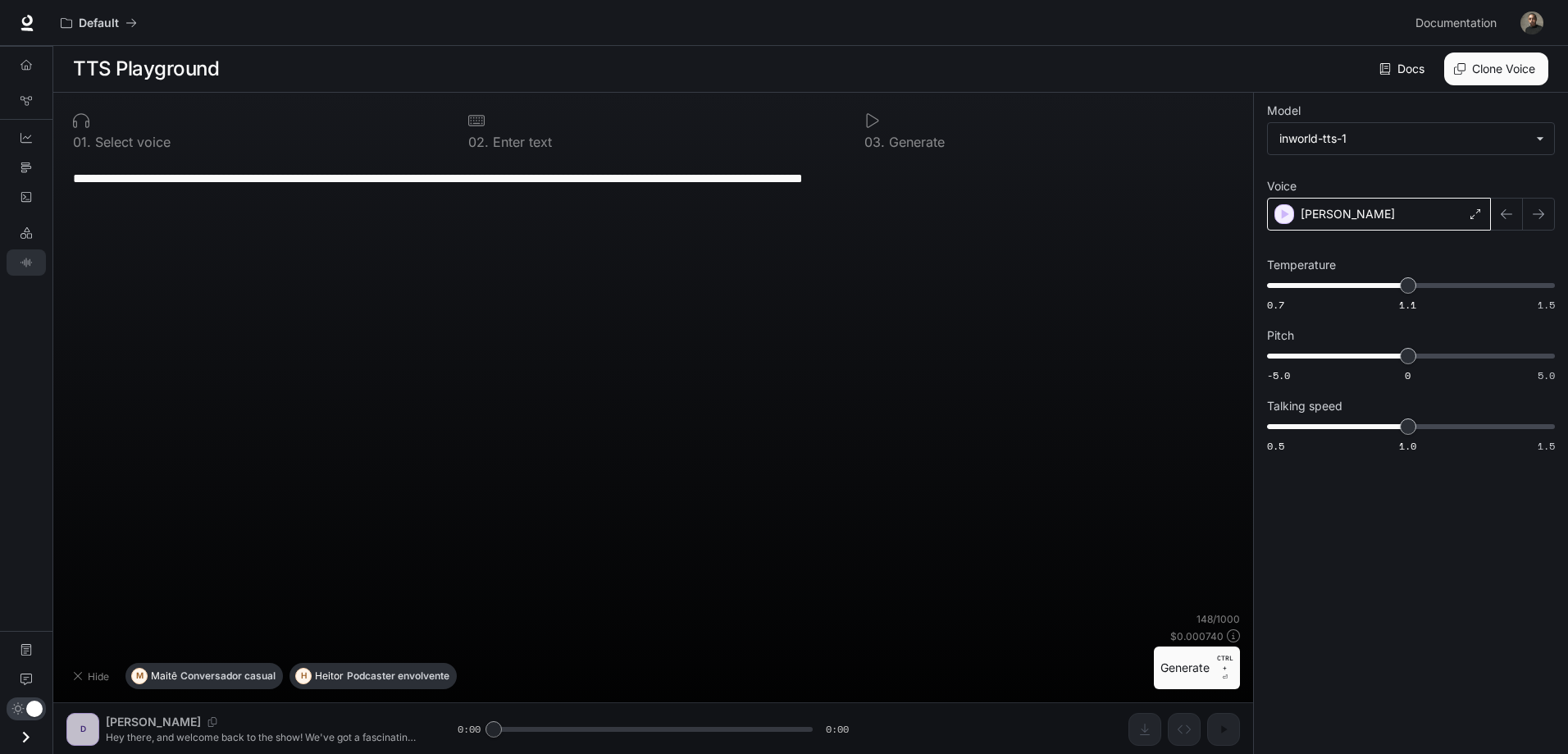
click at [1362, 204] on div "Daniel" at bounding box center [1378, 214] width 224 height 33
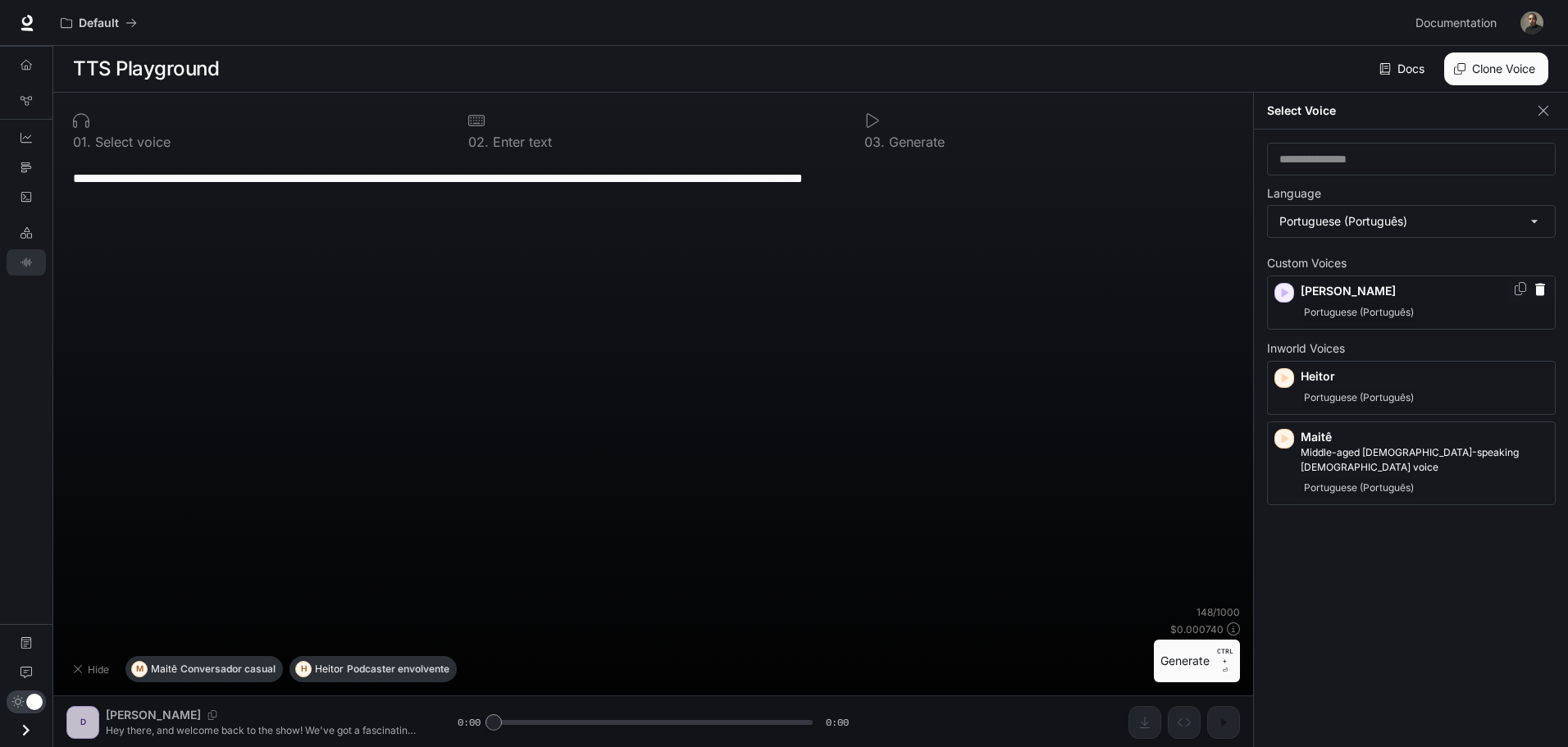
click at [1408, 296] on p "Daniel" at bounding box center [1424, 291] width 247 height 16
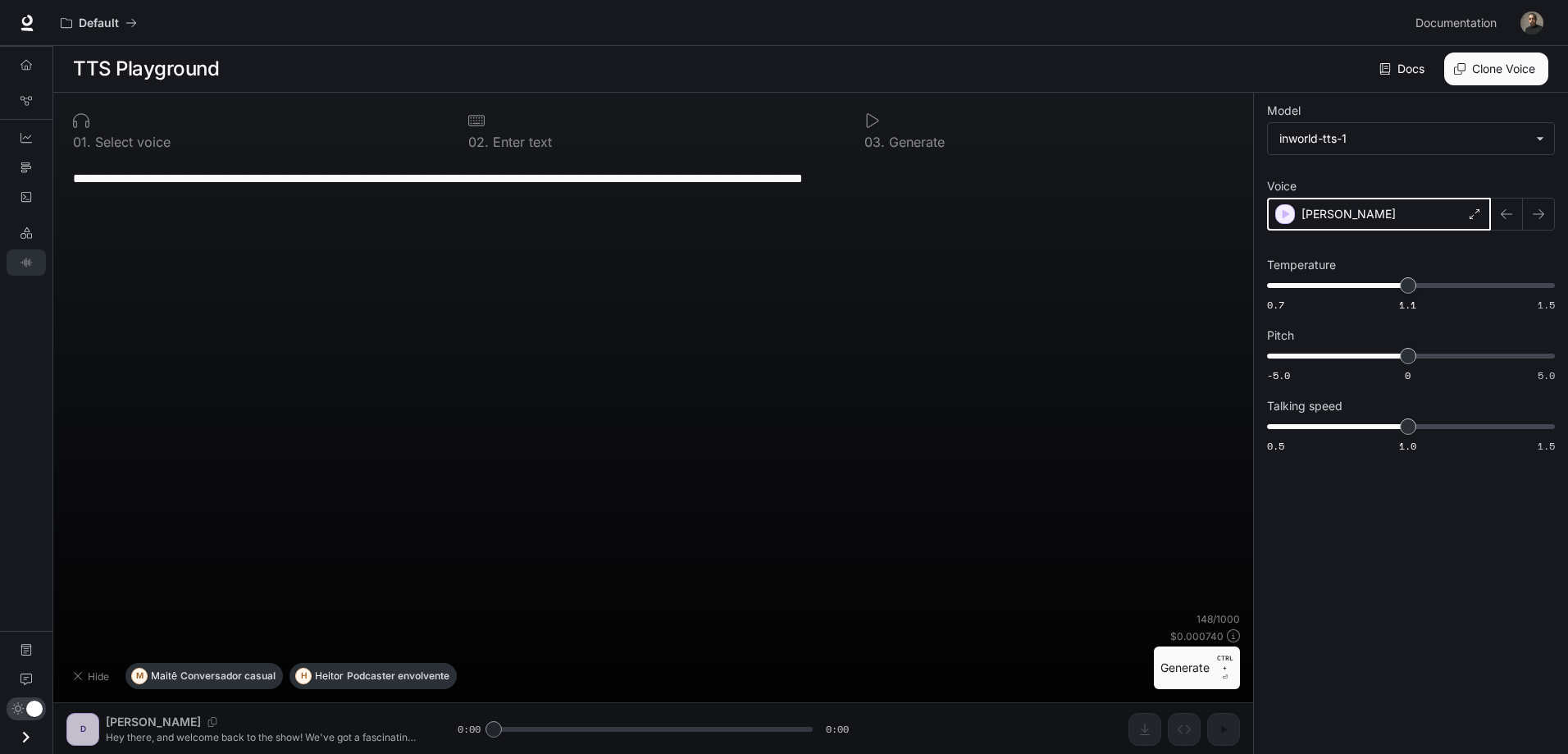
click at [1279, 209] on icon "button" at bounding box center [1285, 214] width 16 height 16
drag, startPoint x: 1029, startPoint y: 179, endPoint x: 0, endPoint y: 180, distance: 1029.0
click at [0, 180] on div "**********" at bounding box center [784, 377] width 1568 height 755
paste textarea "**********"
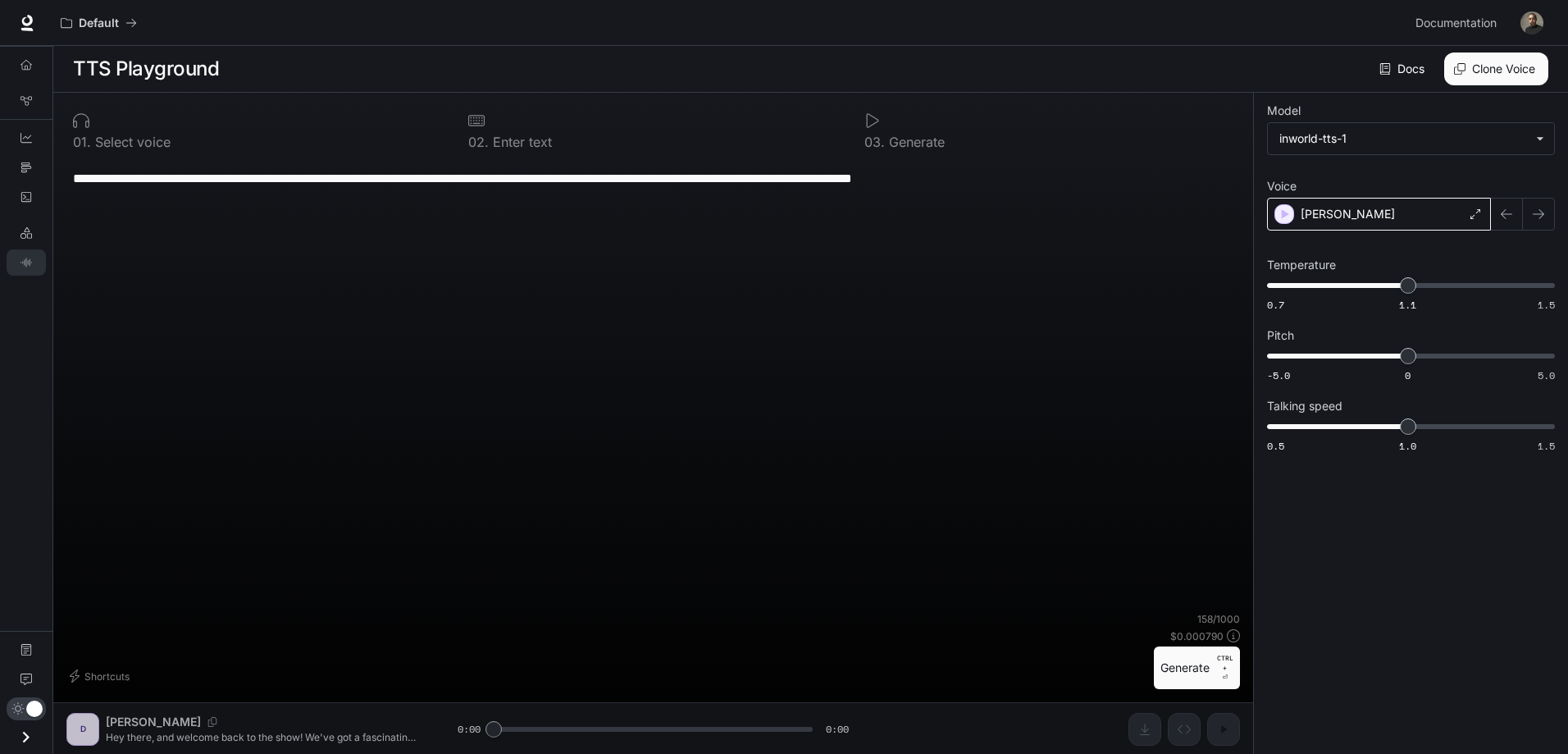
type textarea "**********"
click at [1193, 667] on button "Generate CTRL + ⏎" at bounding box center [1197, 667] width 87 height 42
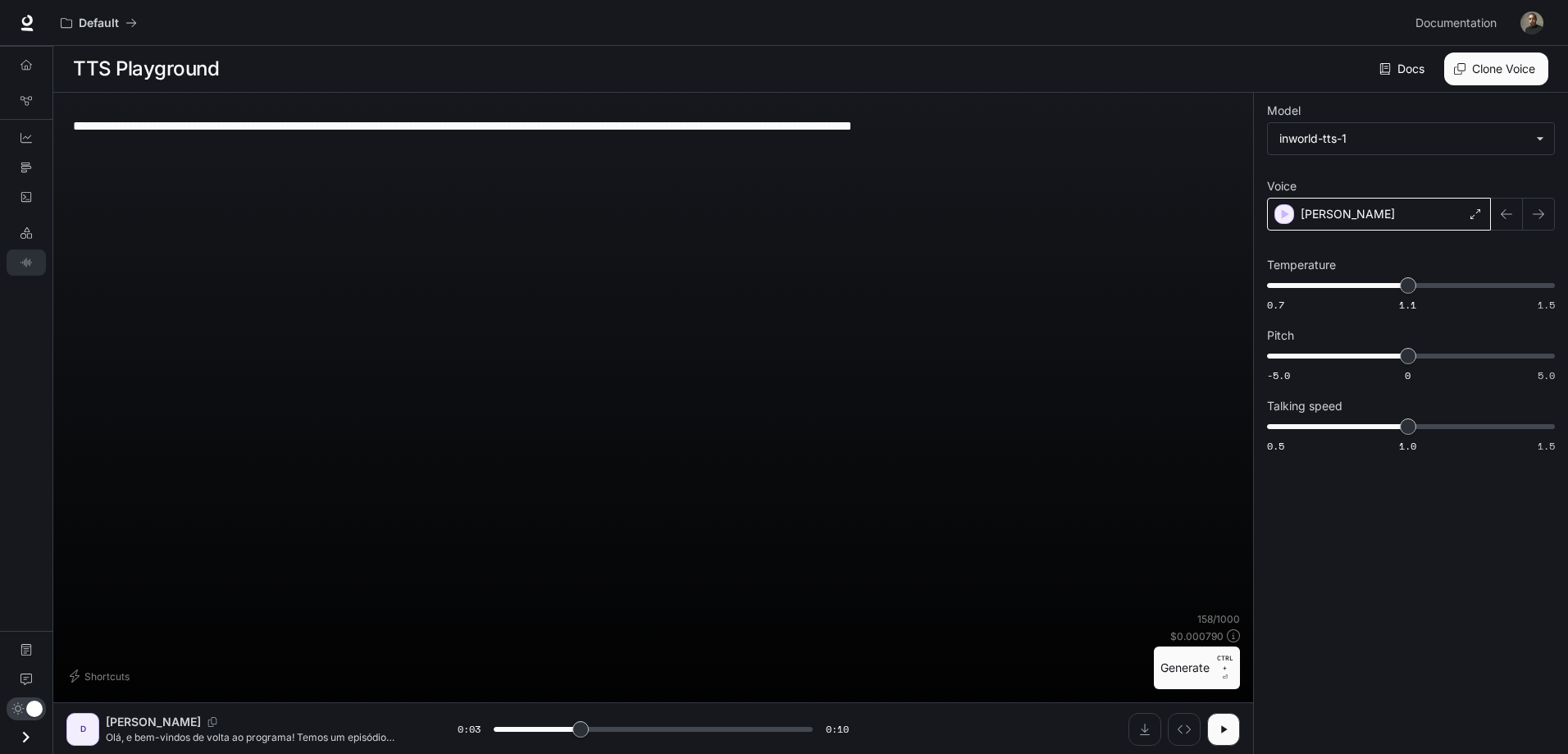
click at [1371, 487] on div "**********" at bounding box center [1411, 423] width 315 height 662
click at [1282, 215] on icon "button" at bounding box center [1286, 214] width 8 height 10
click at [571, 192] on div "**********" at bounding box center [653, 358] width 1173 height 506
click at [1158, 668] on button "Generate CTRL + ⏎" at bounding box center [1197, 667] width 87 height 42
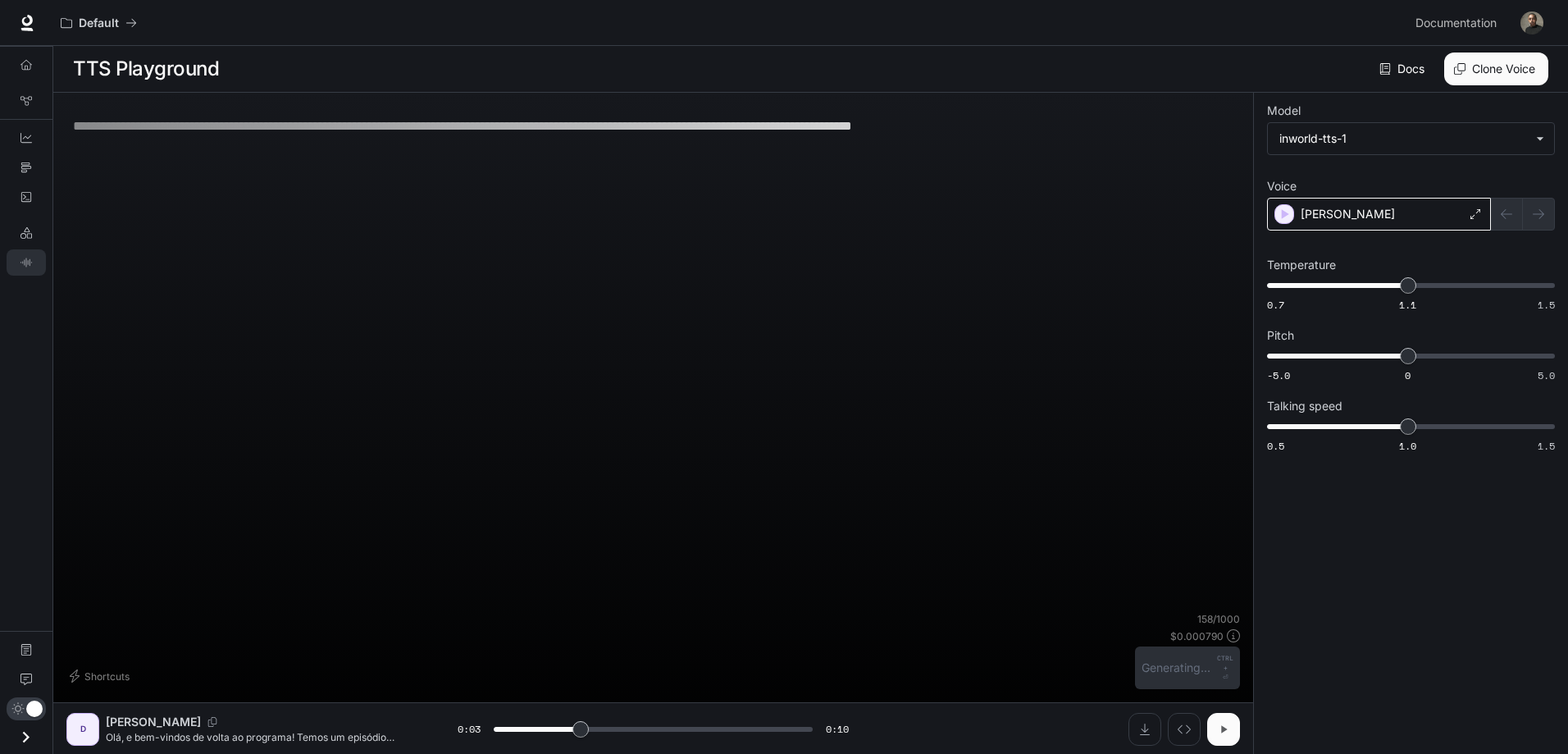
click at [1225, 723] on icon "button" at bounding box center [1223, 729] width 13 height 13
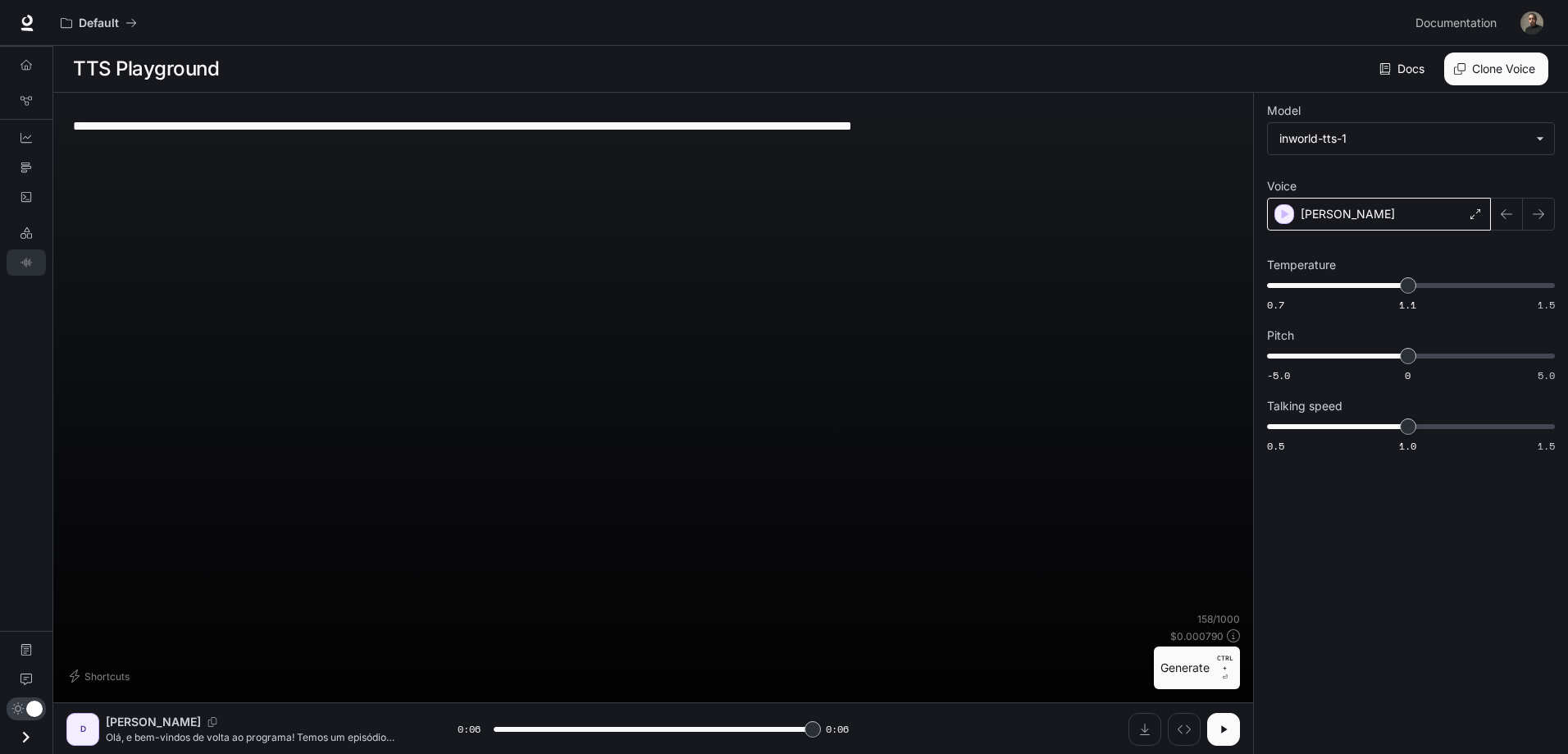
type input "*"
click at [1147, 731] on icon "Download audio" at bounding box center [1144, 729] width 13 height 13
click at [1181, 712] on div "Inspect" at bounding box center [1184, 695] width 53 height 35
click at [1183, 716] on button "Inspect" at bounding box center [1185, 730] width 33 height 33
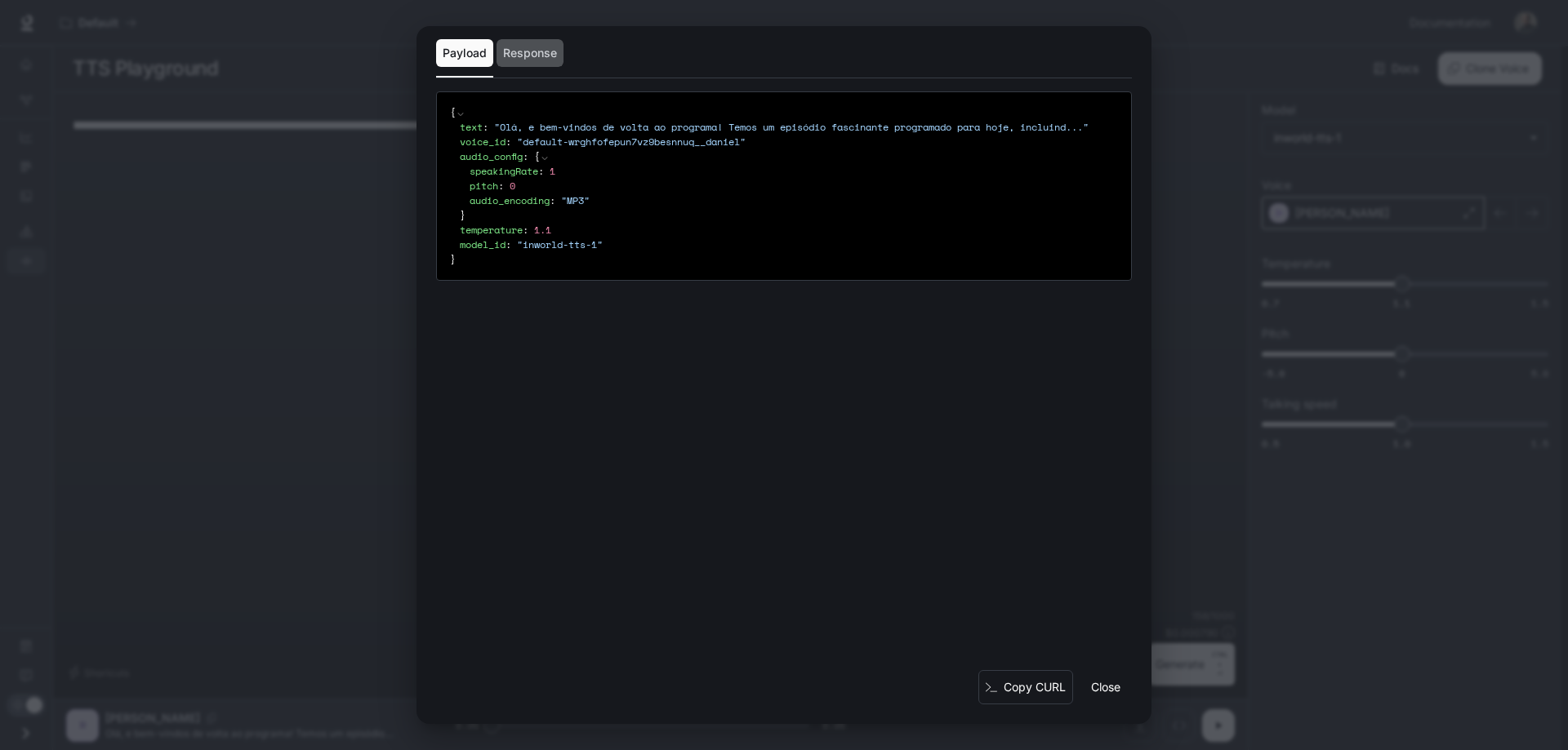
click at [526, 51] on button "Response" at bounding box center [530, 53] width 67 height 28
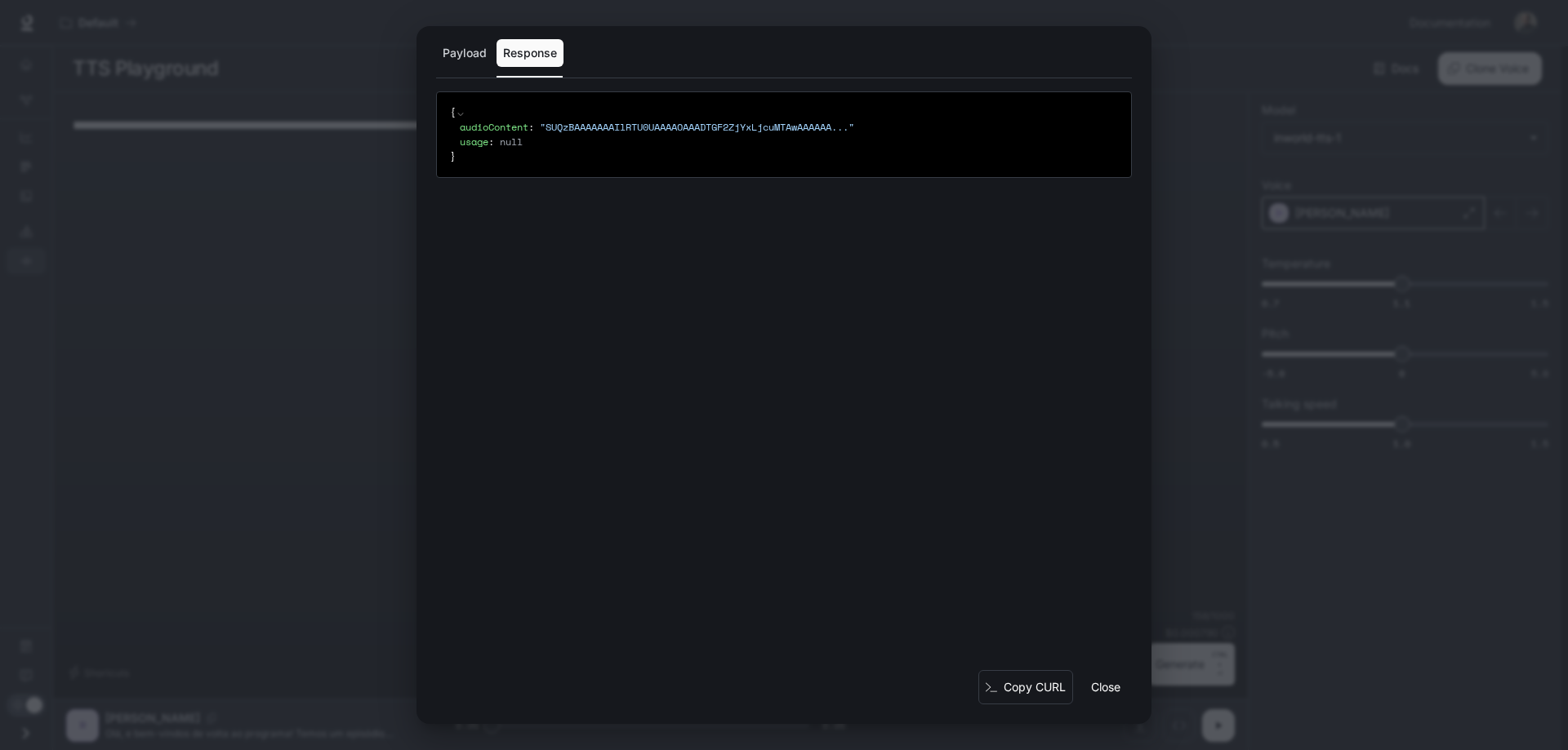
click at [476, 47] on button "Payload" at bounding box center [464, 53] width 57 height 28
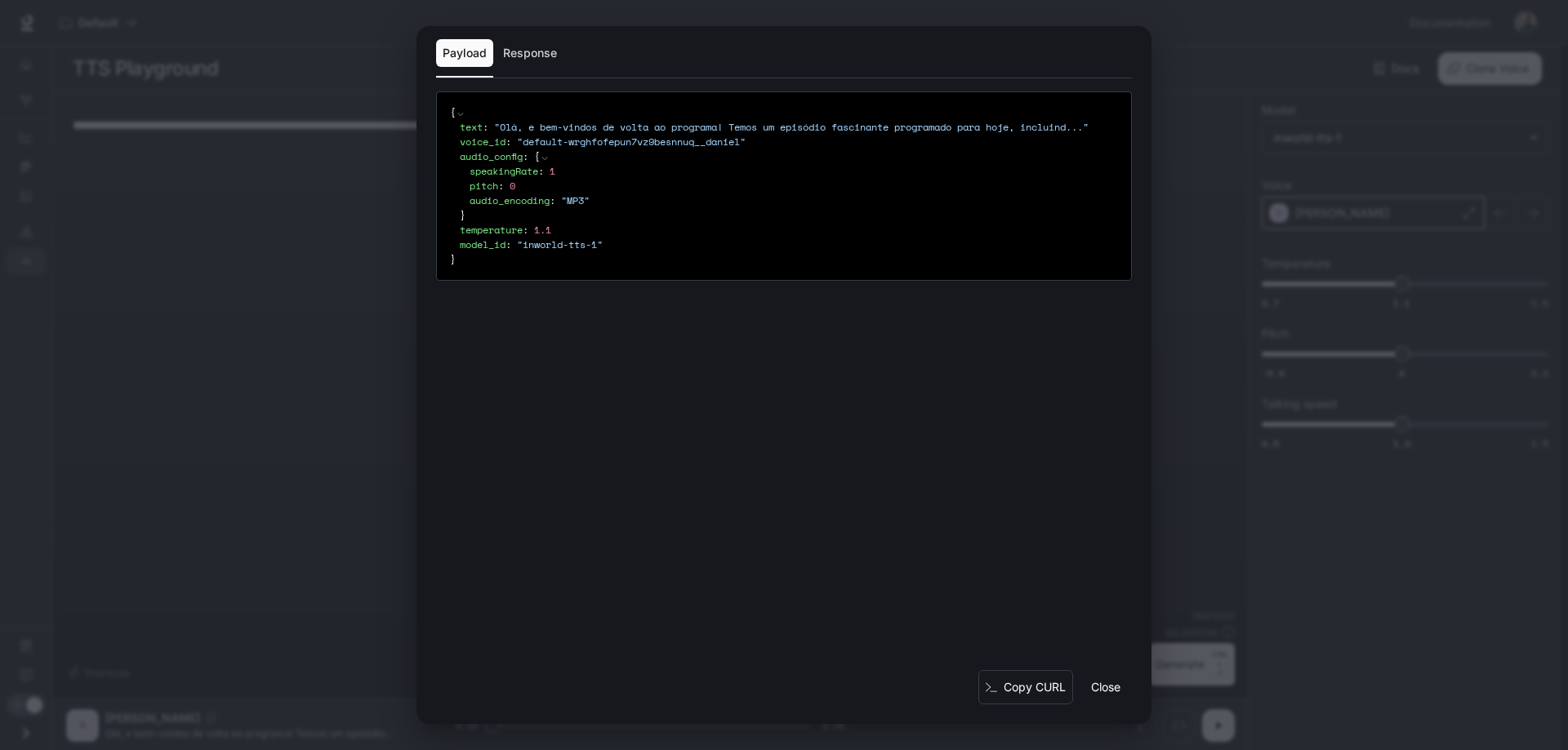
click at [727, 194] on div "pitch : 0" at bounding box center [793, 186] width 649 height 15
click at [1037, 691] on button "Copy CURL" at bounding box center [1025, 687] width 95 height 35
click at [1090, 687] on button "Close" at bounding box center [1105, 687] width 53 height 33
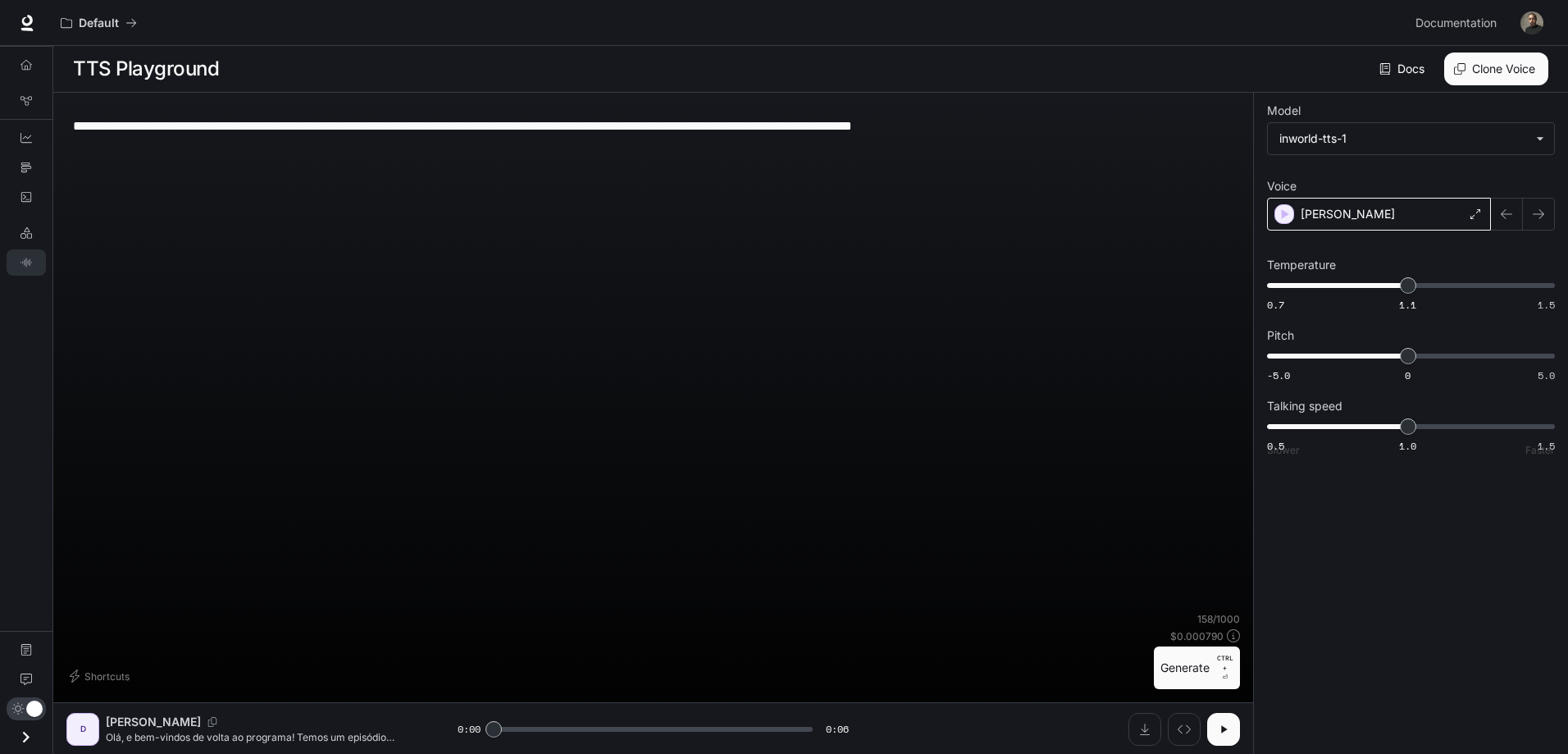
scroll to position [1, 0]
click at [344, 426] on div "**********" at bounding box center [653, 358] width 1173 height 506
click at [22, 730] on icon "Open drawer" at bounding box center [26, 738] width 22 height 23
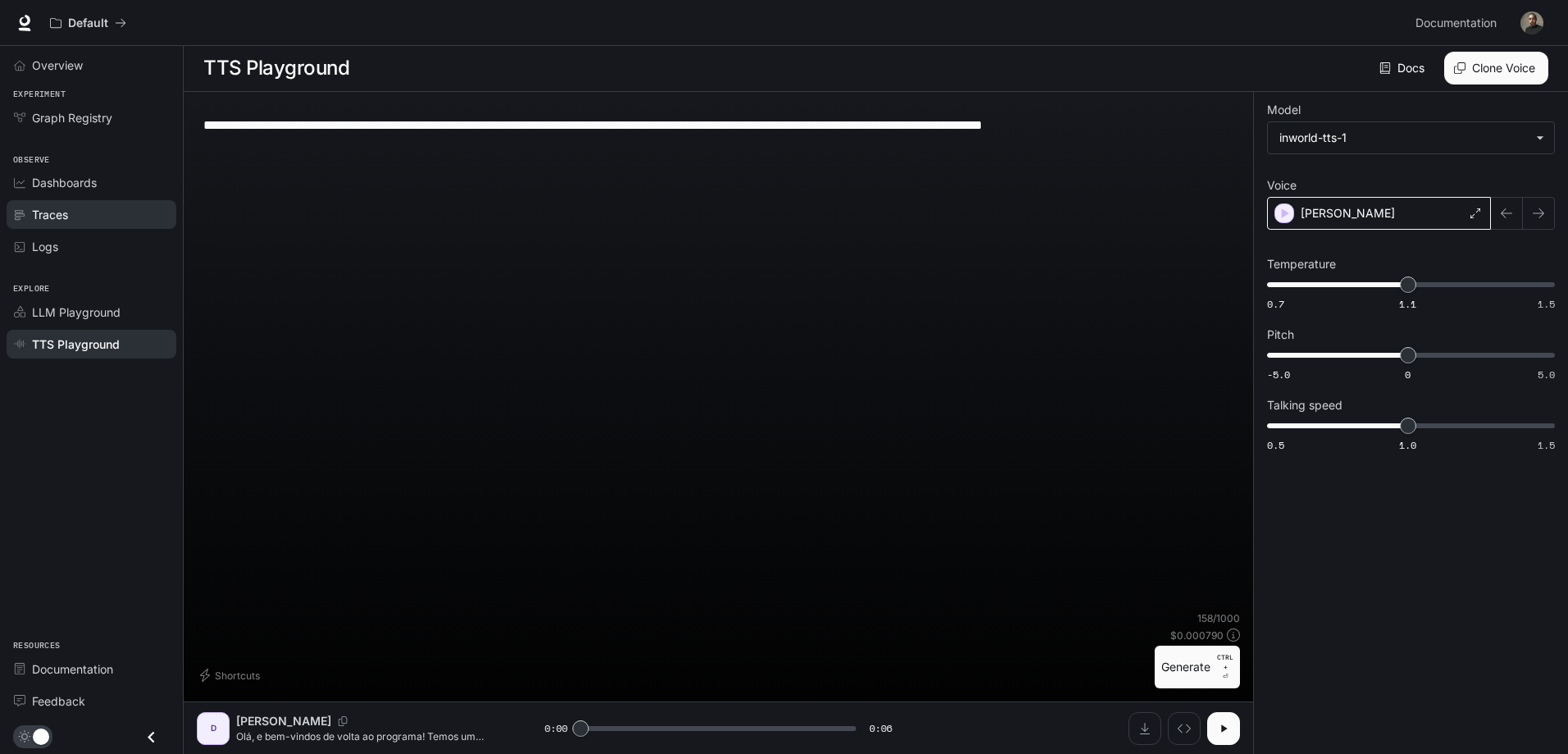
click at [89, 211] on div "Traces" at bounding box center [100, 215] width 137 height 17
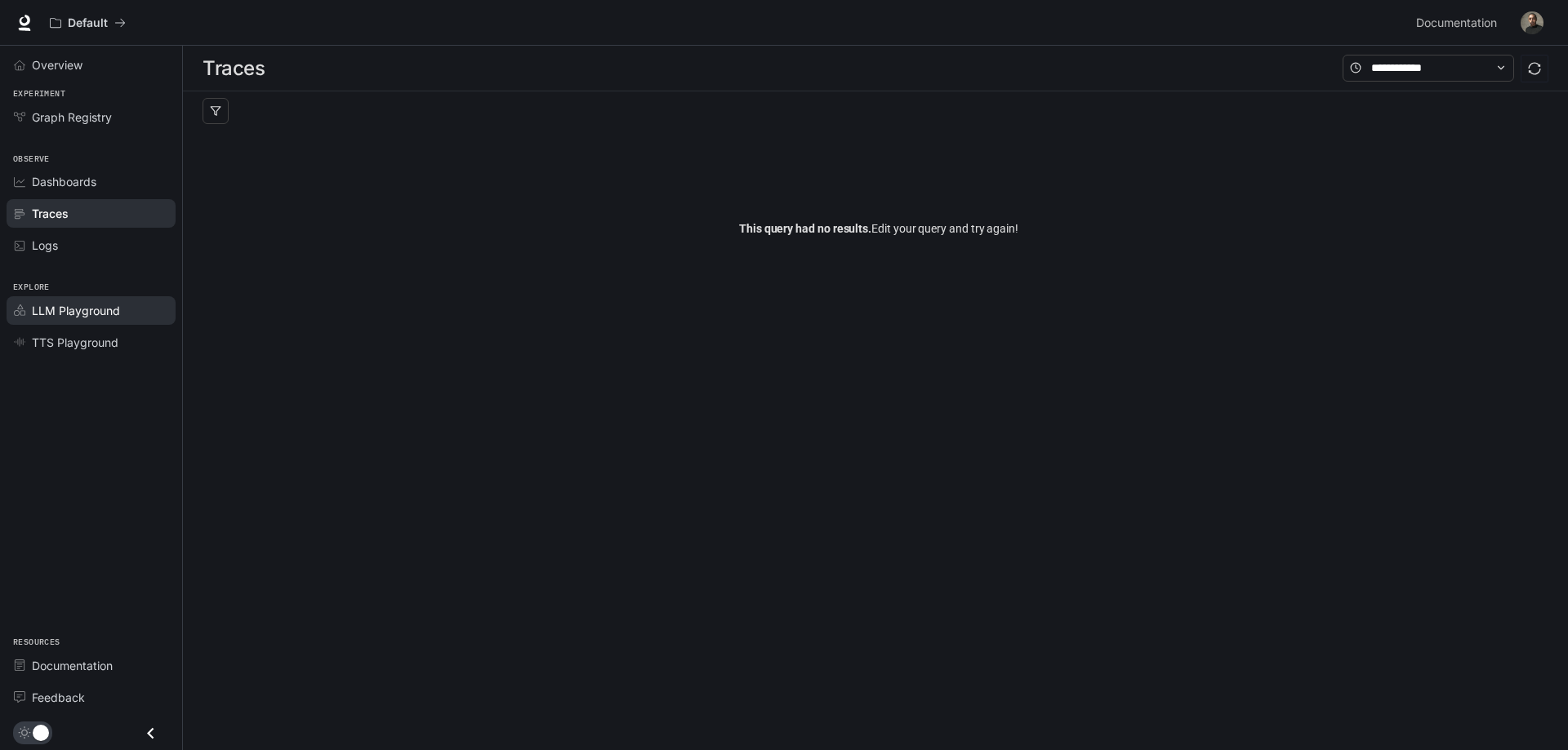
click at [74, 307] on span "LLM Playground" at bounding box center [76, 311] width 88 height 17
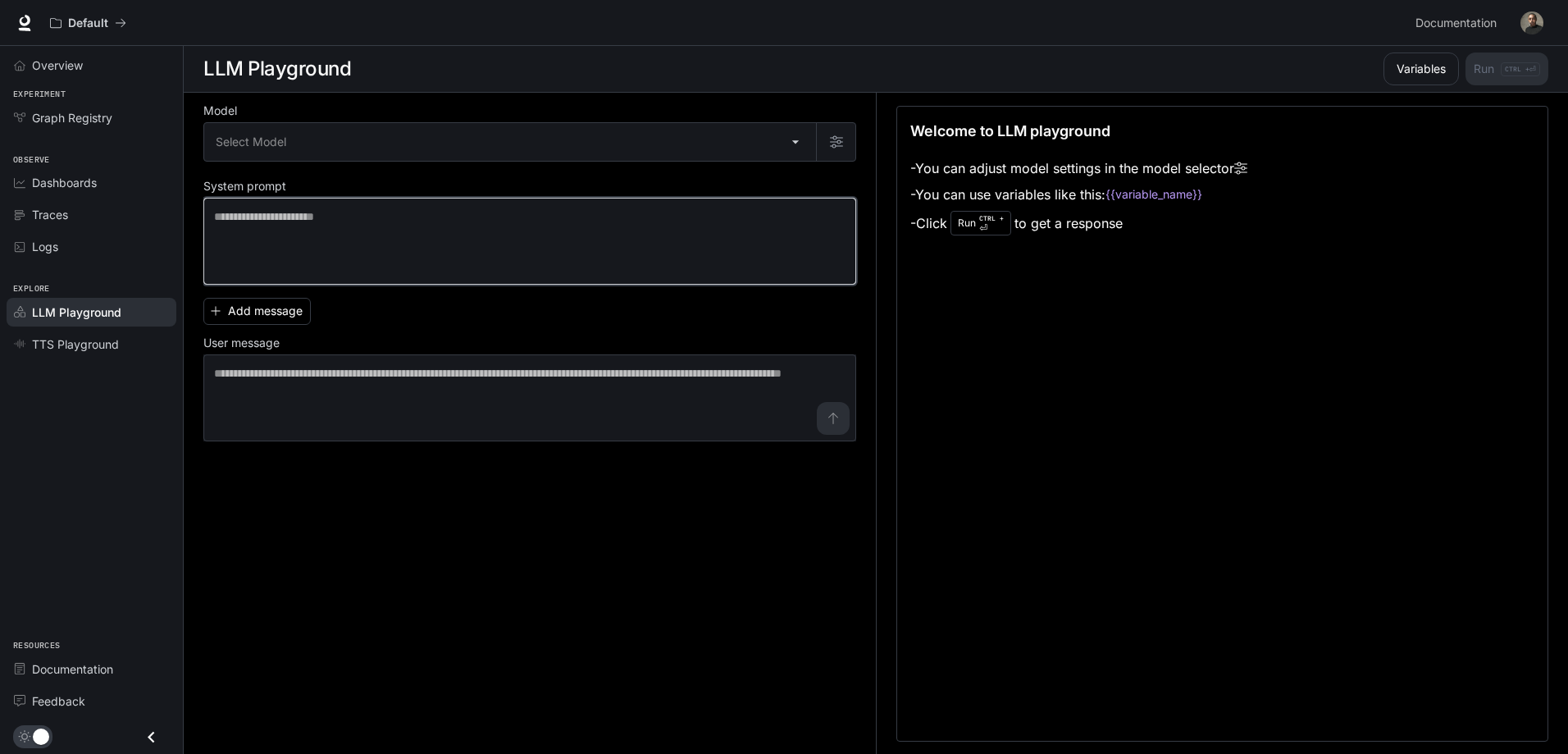
click at [394, 221] on textarea at bounding box center [530, 242] width 632 height 66
paste textarea "**********"
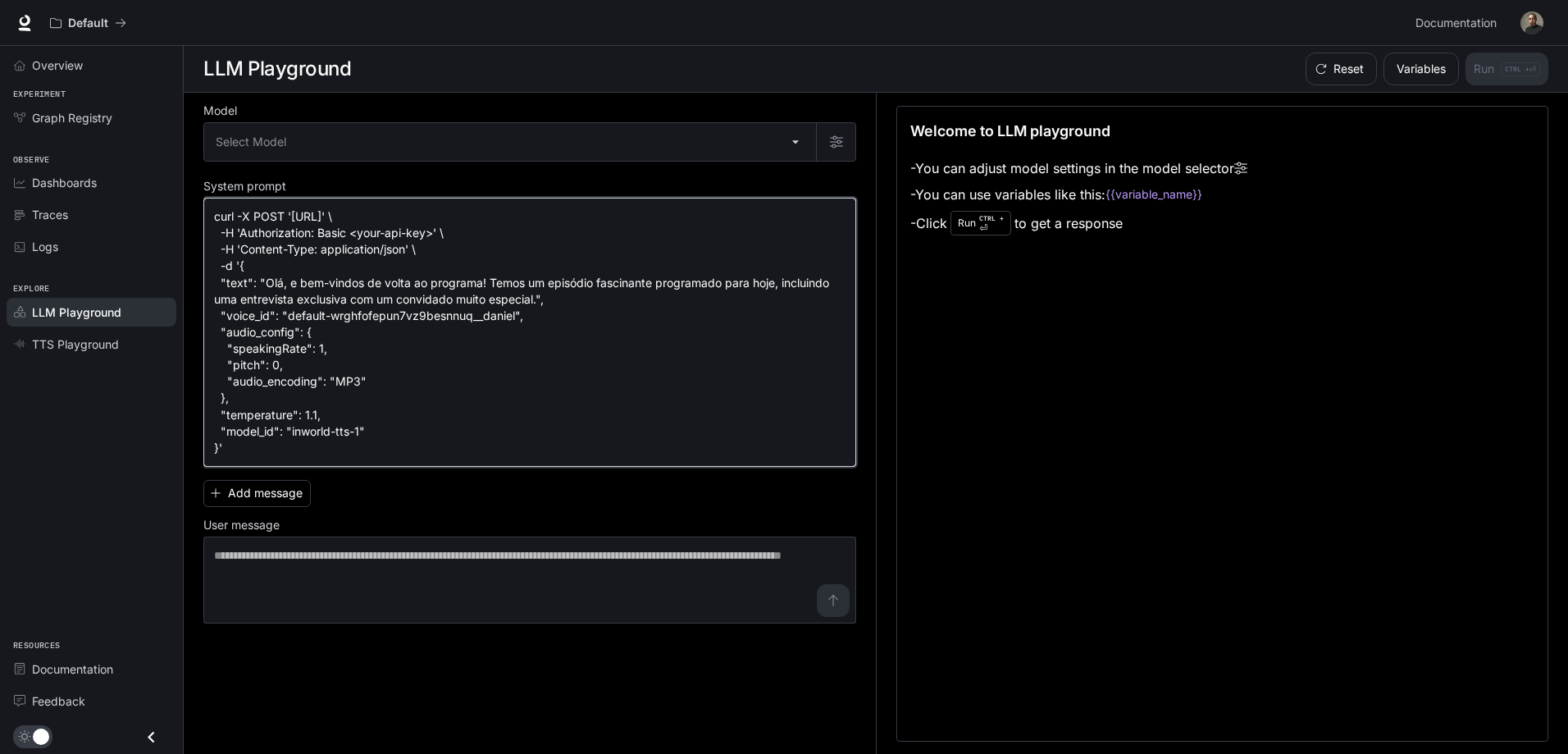
drag, startPoint x: 264, startPoint y: 282, endPoint x: 529, endPoint y: 297, distance: 265.4
click at [530, 297] on textarea "**********" at bounding box center [530, 332] width 632 height 248
click at [521, 303] on textarea "**********" at bounding box center [530, 332] width 632 height 248
drag, startPoint x: 534, startPoint y: 304, endPoint x: 267, endPoint y: 291, distance: 267.3
click at [266, 291] on textarea "**********" at bounding box center [530, 332] width 632 height 248
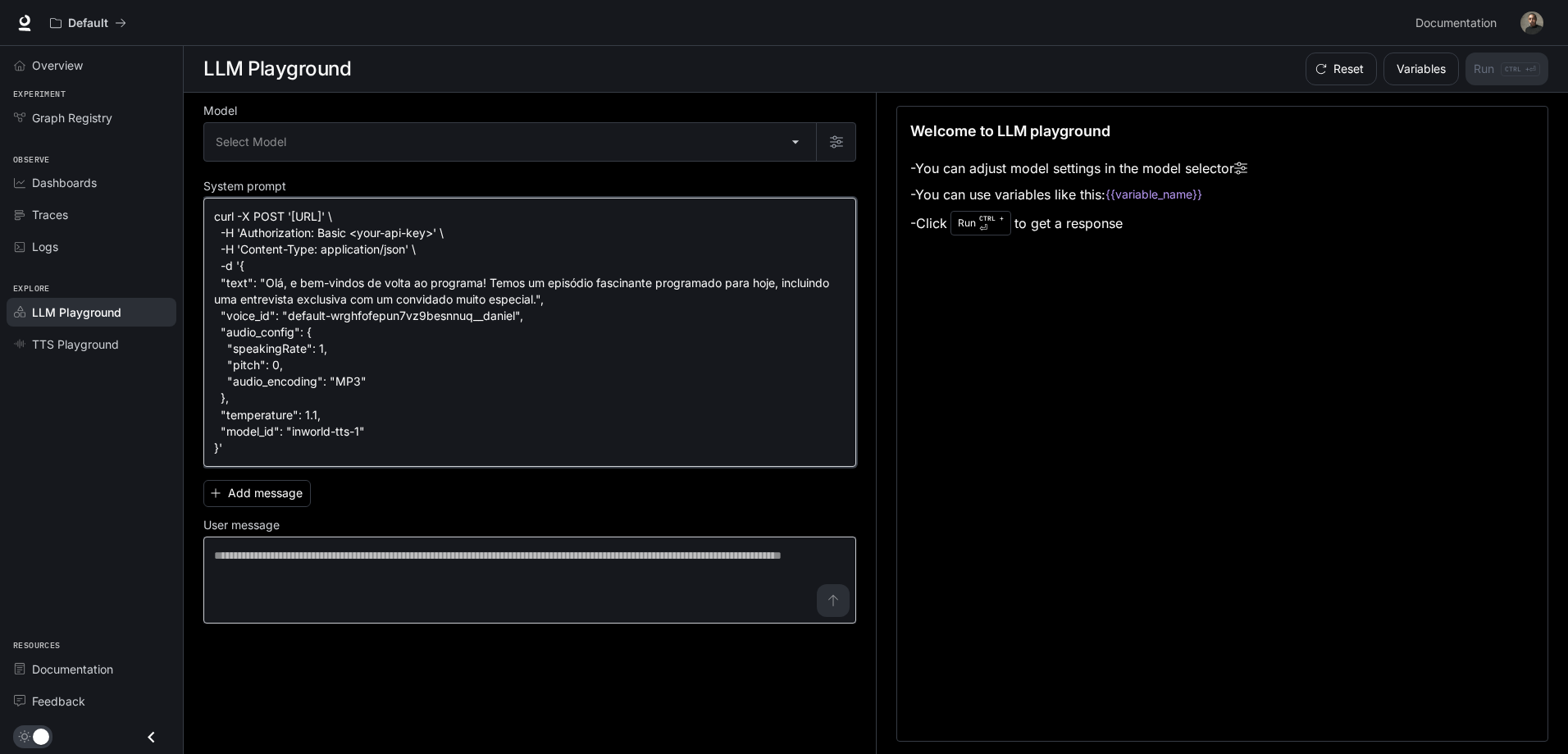
type textarea "**********"
click at [294, 577] on textarea at bounding box center [530, 580] width 632 height 66
paste textarea "**********"
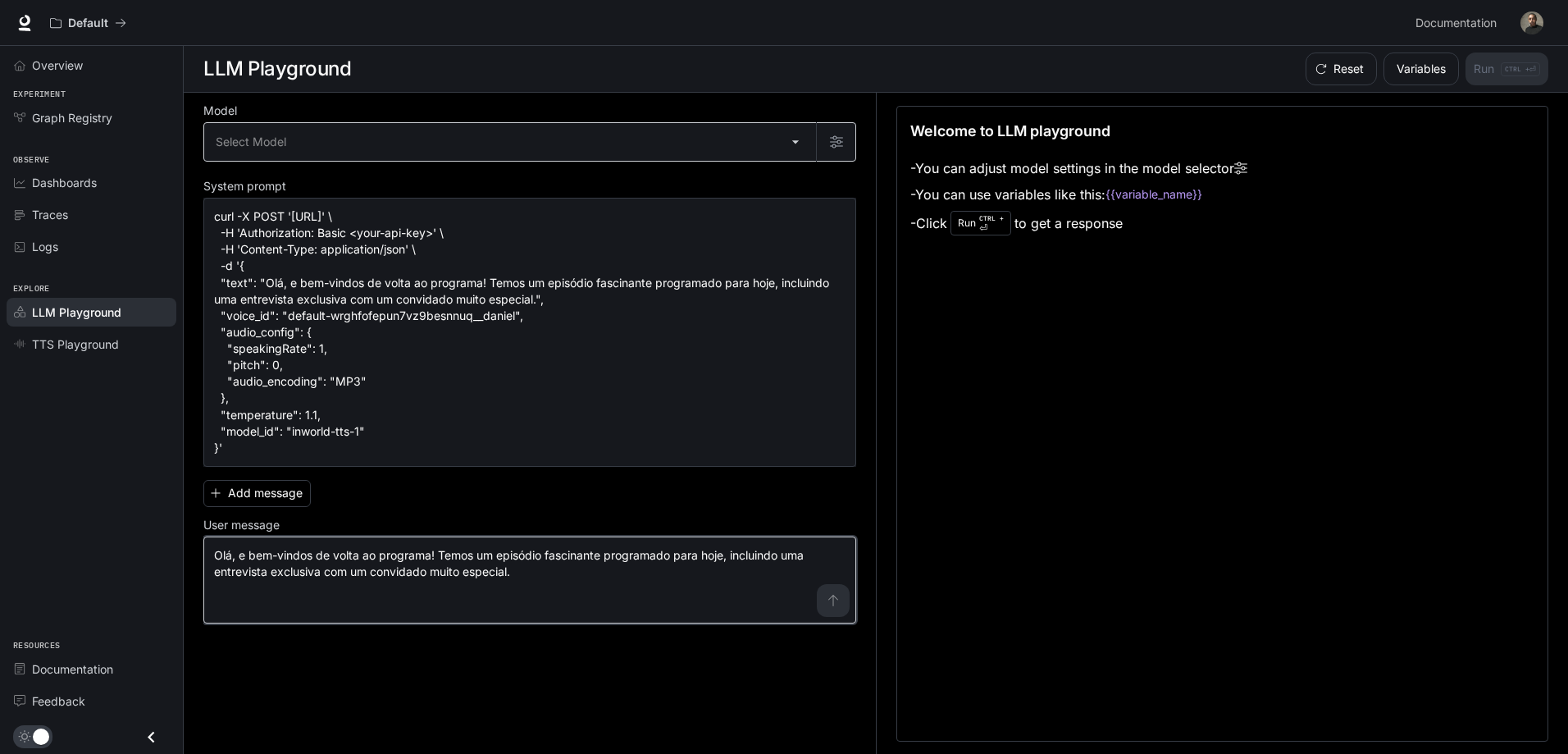
type textarea "**********"
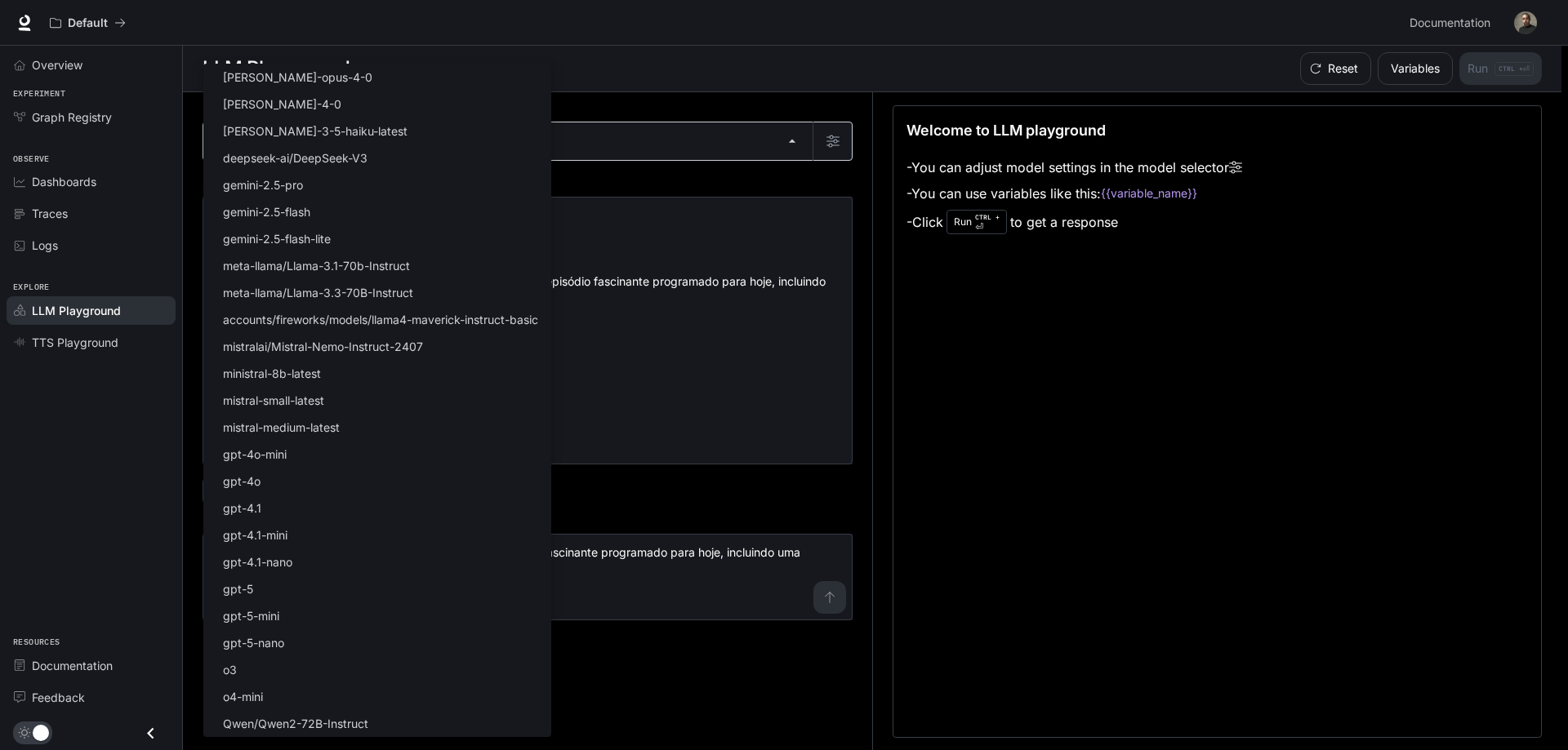
click at [287, 135] on body "**********" at bounding box center [784, 375] width 1568 height 751
click at [275, 598] on li "gpt-5" at bounding box center [377, 588] width 348 height 27
type input "*****"
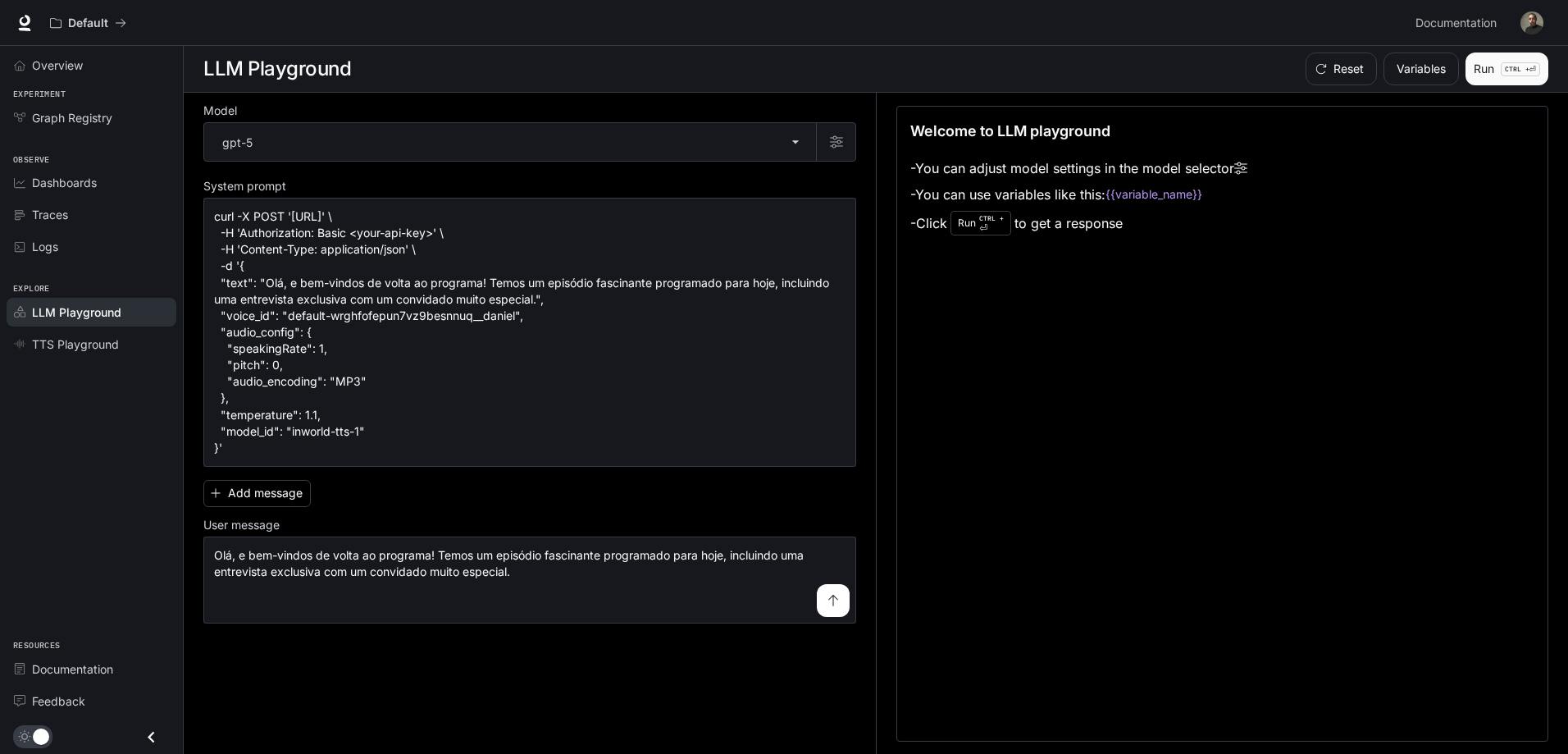
click at [1489, 71] on button "Run CTRL + ⏎" at bounding box center [1507, 69] width 83 height 33
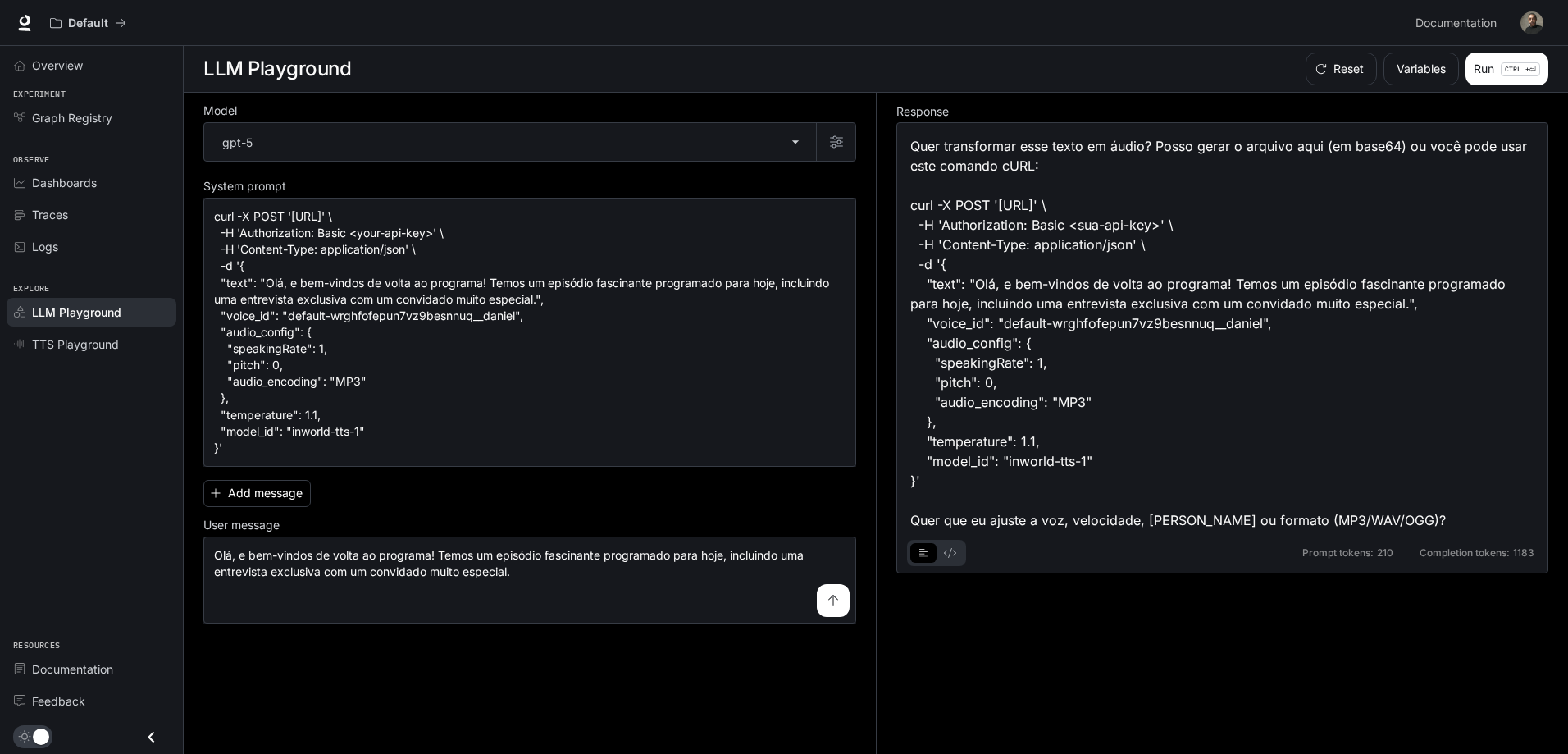
scroll to position [1, 0]
click at [1489, 77] on button "Run CTRL + ⏎" at bounding box center [1507, 68] width 83 height 33
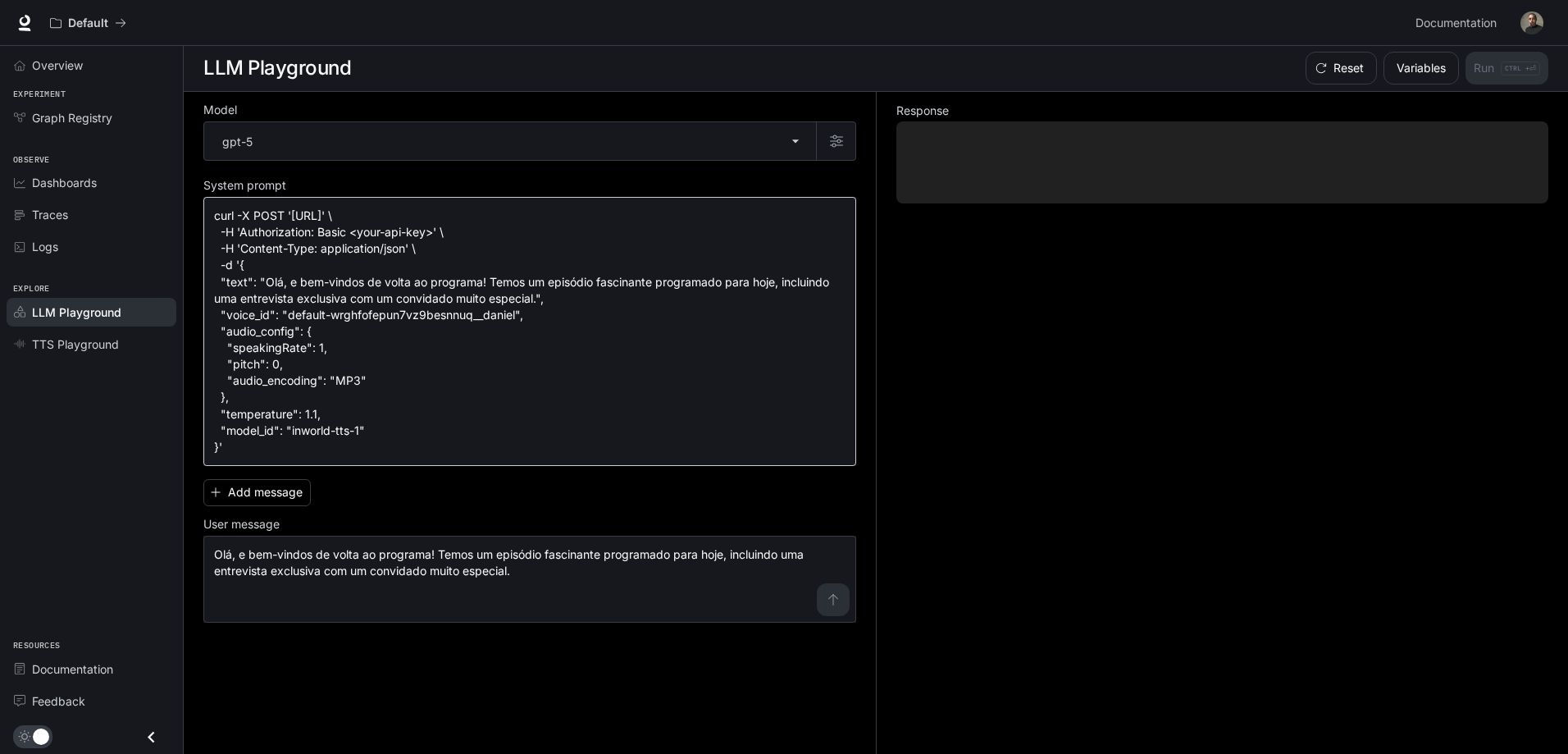
scroll to position [0, 0]
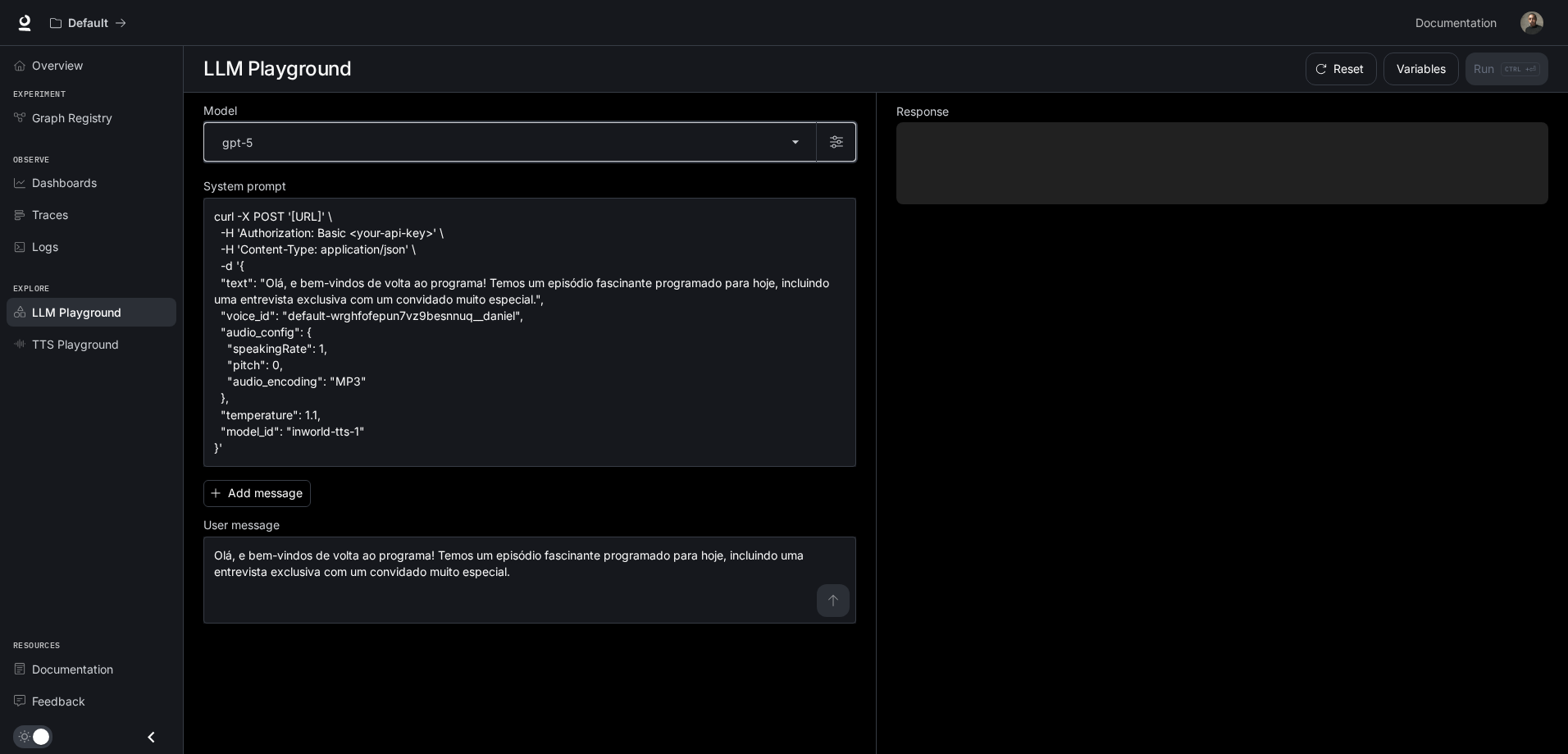
click at [839, 147] on icon "button" at bounding box center [836, 141] width 13 height 13
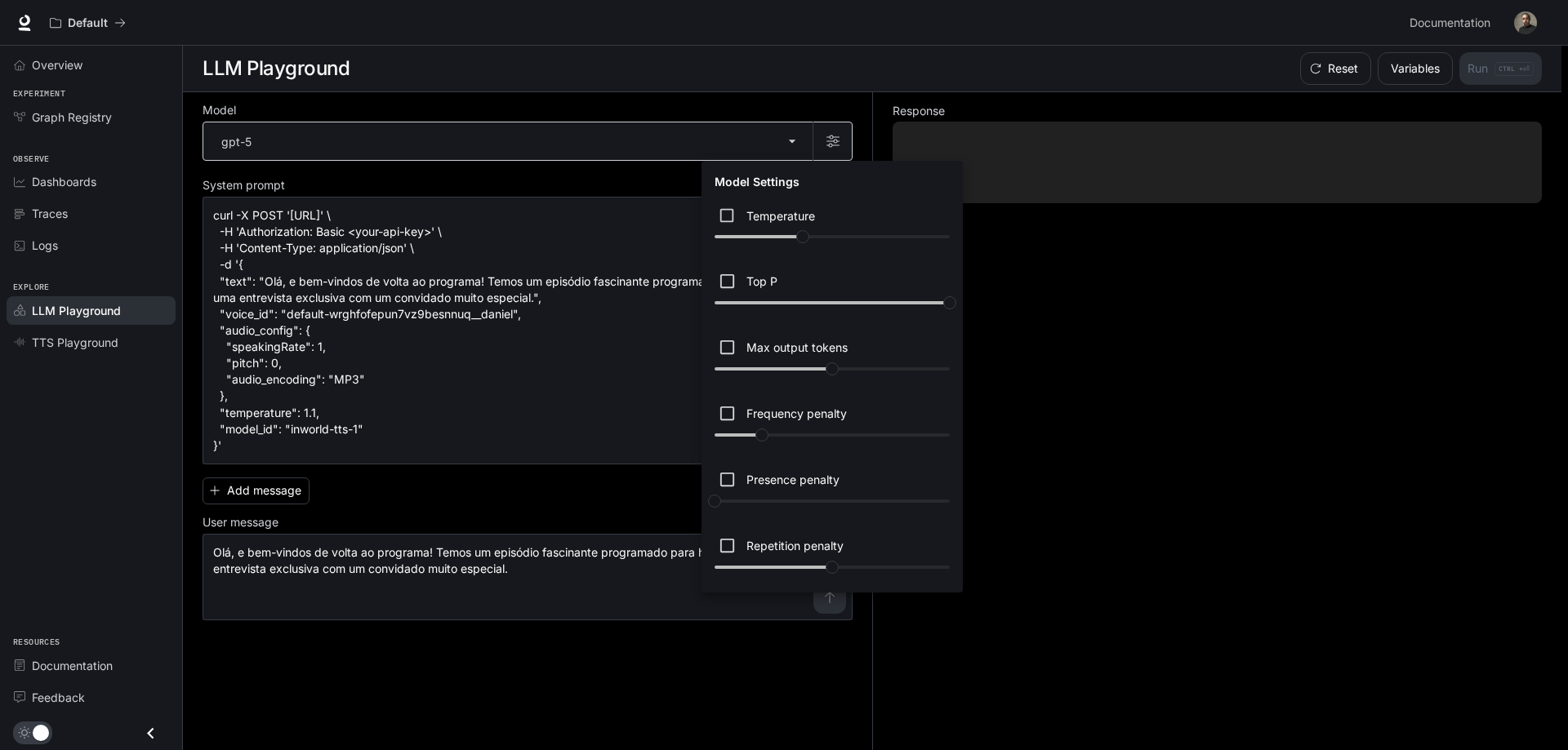
click at [836, 146] on div at bounding box center [784, 375] width 1568 height 750
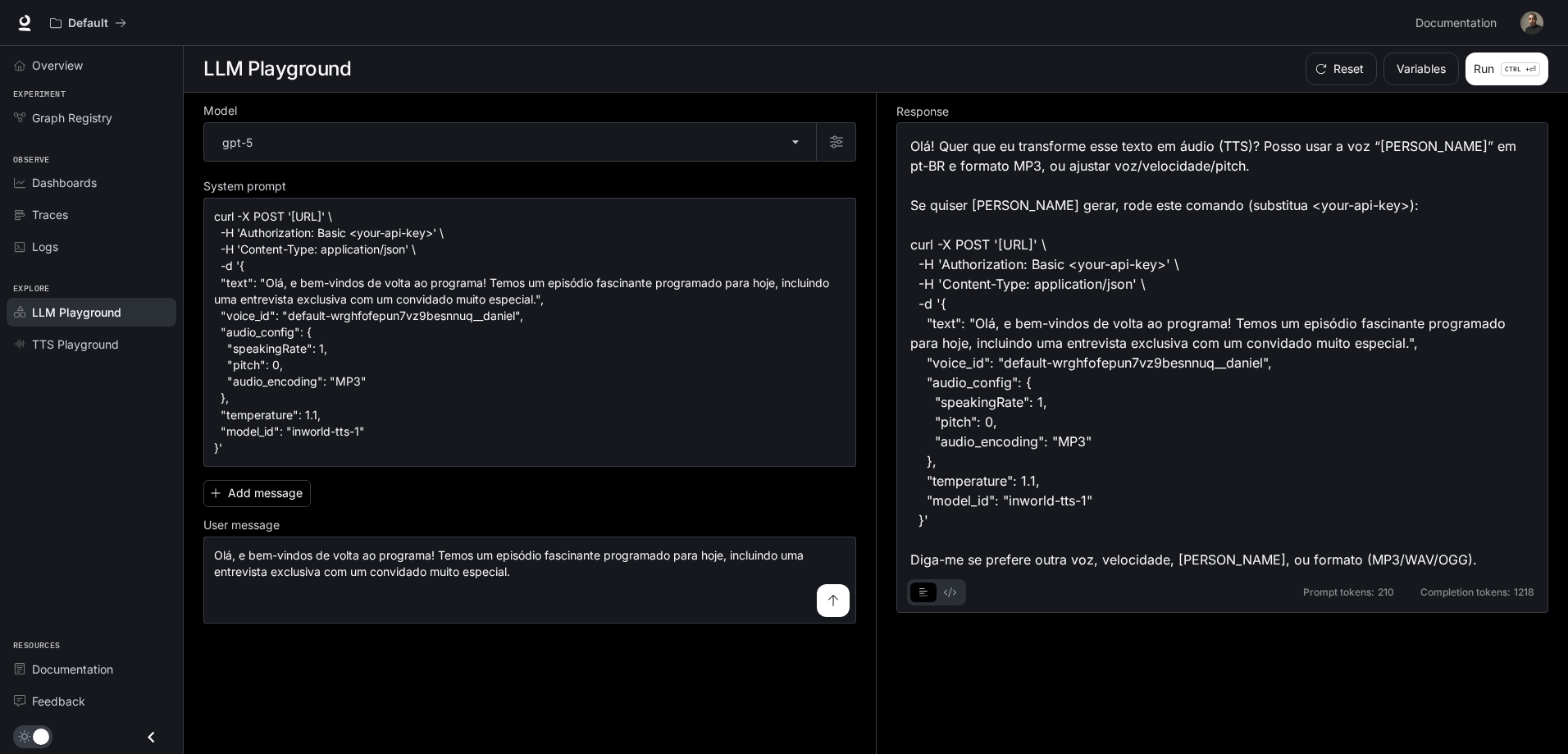
click at [921, 589] on icon "basic tabs example" at bounding box center [923, 592] width 9 height 10
click at [948, 595] on icon "basic tabs example" at bounding box center [950, 592] width 12 height 10
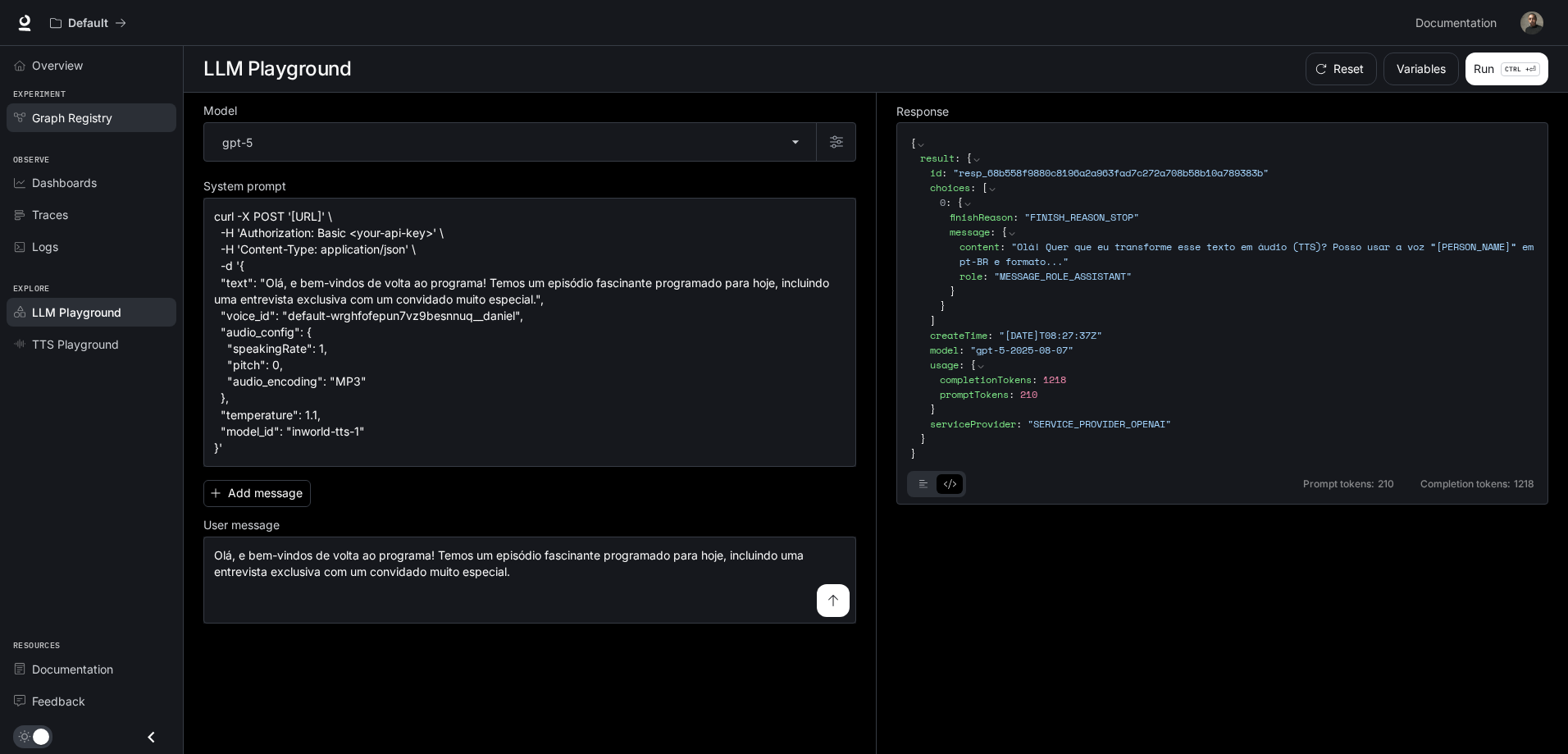
click at [95, 115] on span "Graph Registry" at bounding box center [72, 118] width 80 height 17
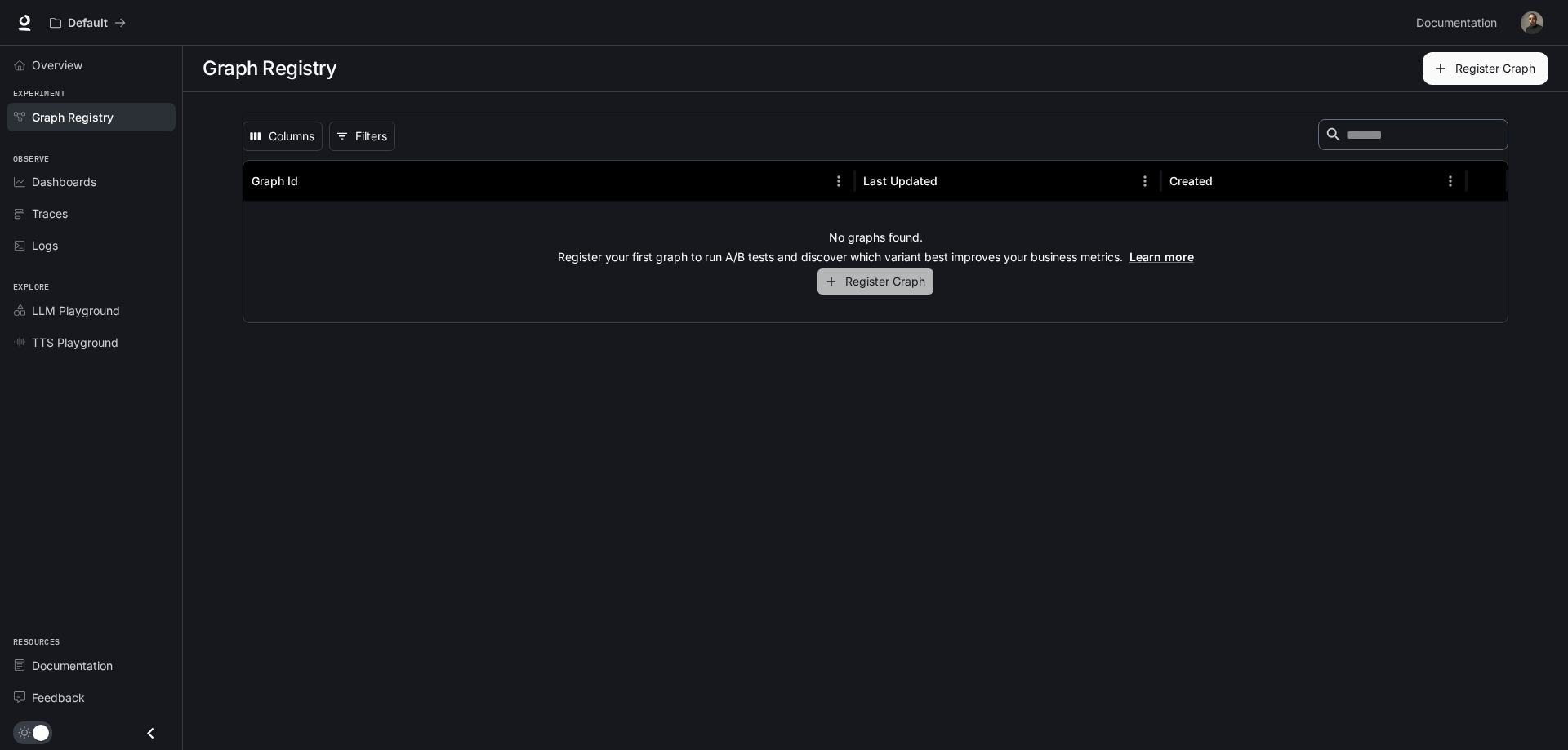
click at [902, 278] on button "Register Graph" at bounding box center [875, 282] width 116 height 27
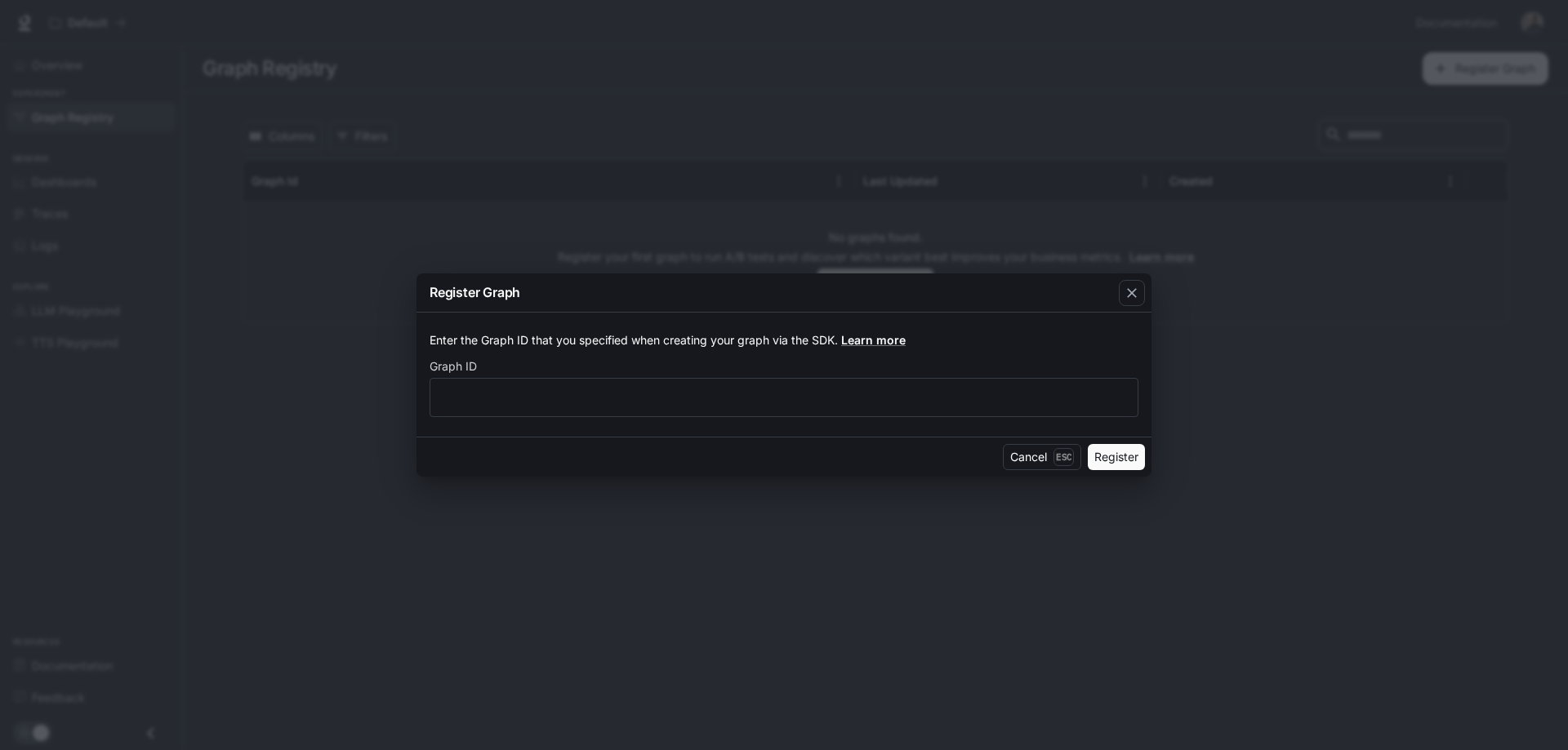
click at [499, 338] on p "Enter the Graph ID that you specified when creating your graph via the SDK. Lea…" at bounding box center [784, 340] width 709 height 16
click at [500, 387] on div "​" at bounding box center [784, 397] width 709 height 39
click at [866, 340] on link "Learn more" at bounding box center [873, 340] width 65 height 14
click at [598, 408] on div "​" at bounding box center [784, 397] width 709 height 39
click at [1137, 287] on icon "button" at bounding box center [1131, 293] width 16 height 16
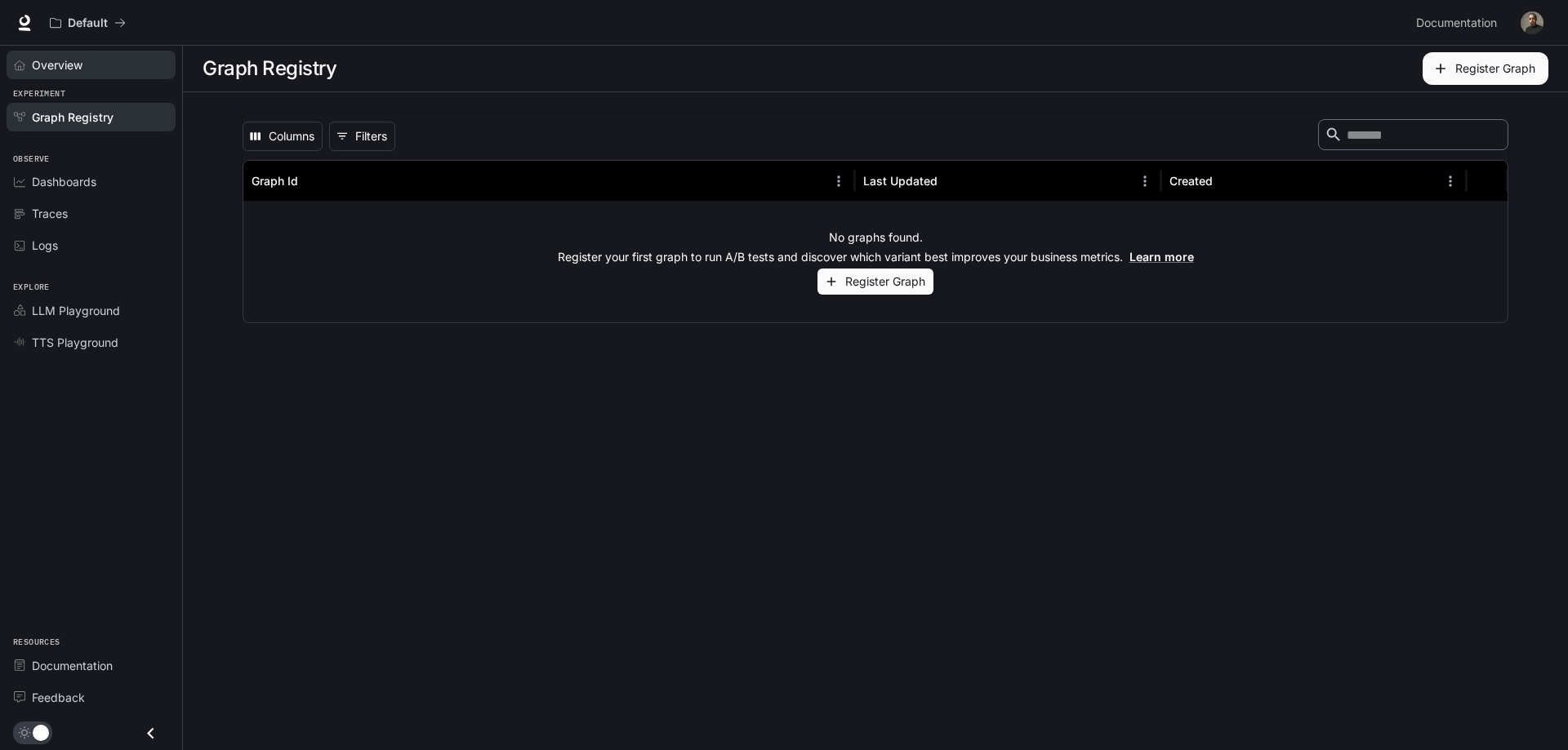
click at [76, 71] on span "Overview" at bounding box center [57, 65] width 51 height 17
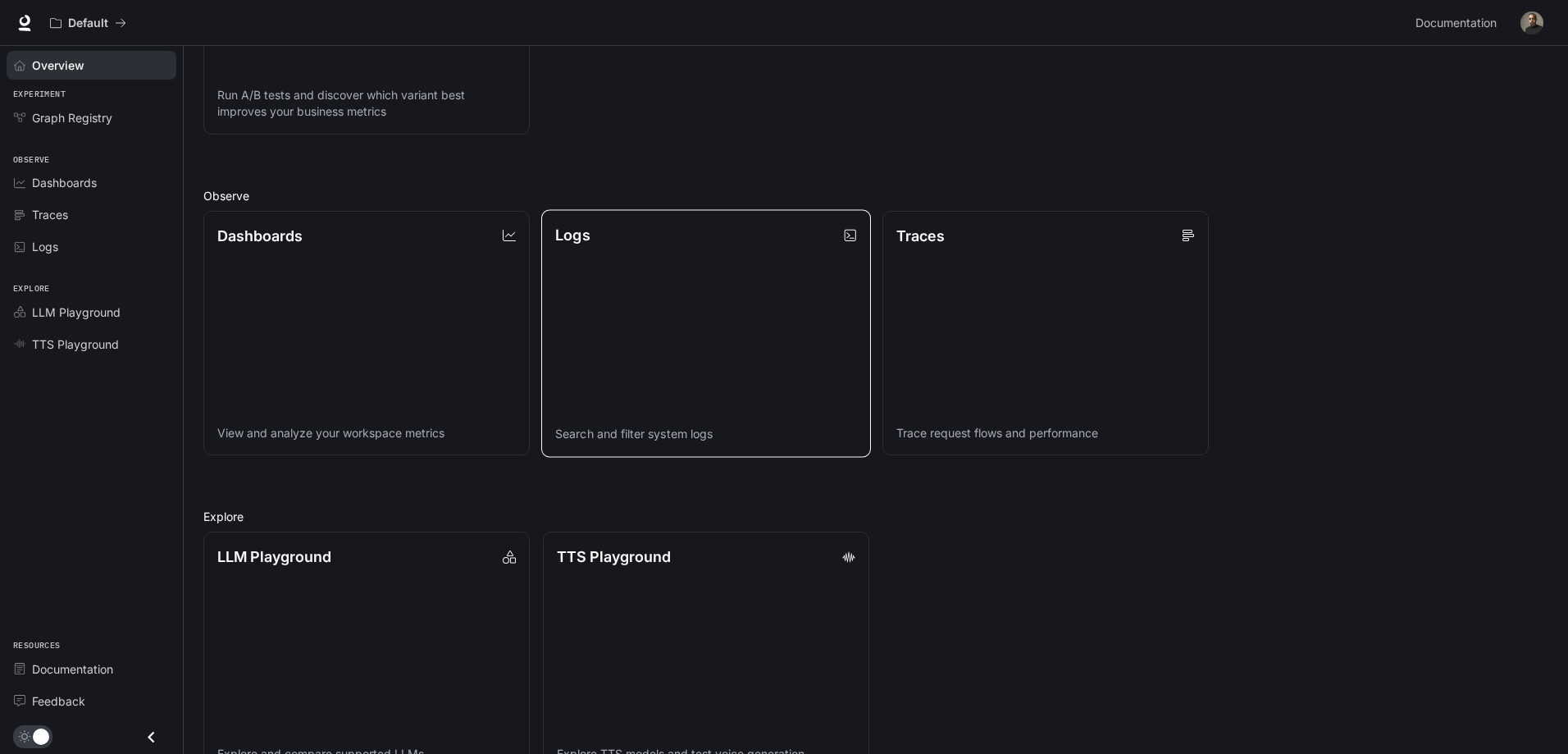
scroll to position [416, 0]
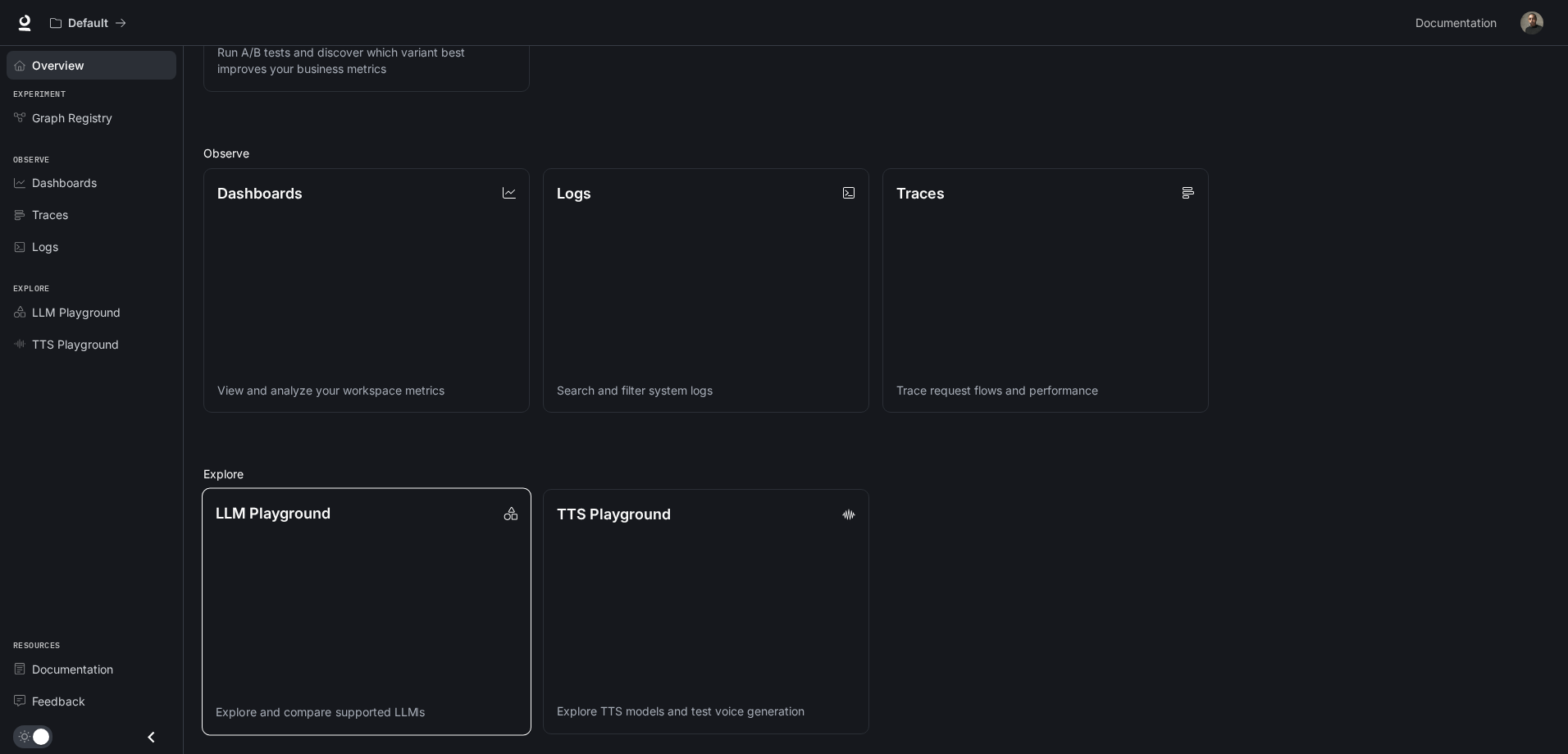
click at [355, 577] on link "LLM Playground Explore and compare supported LLMs" at bounding box center [366, 611] width 330 height 247
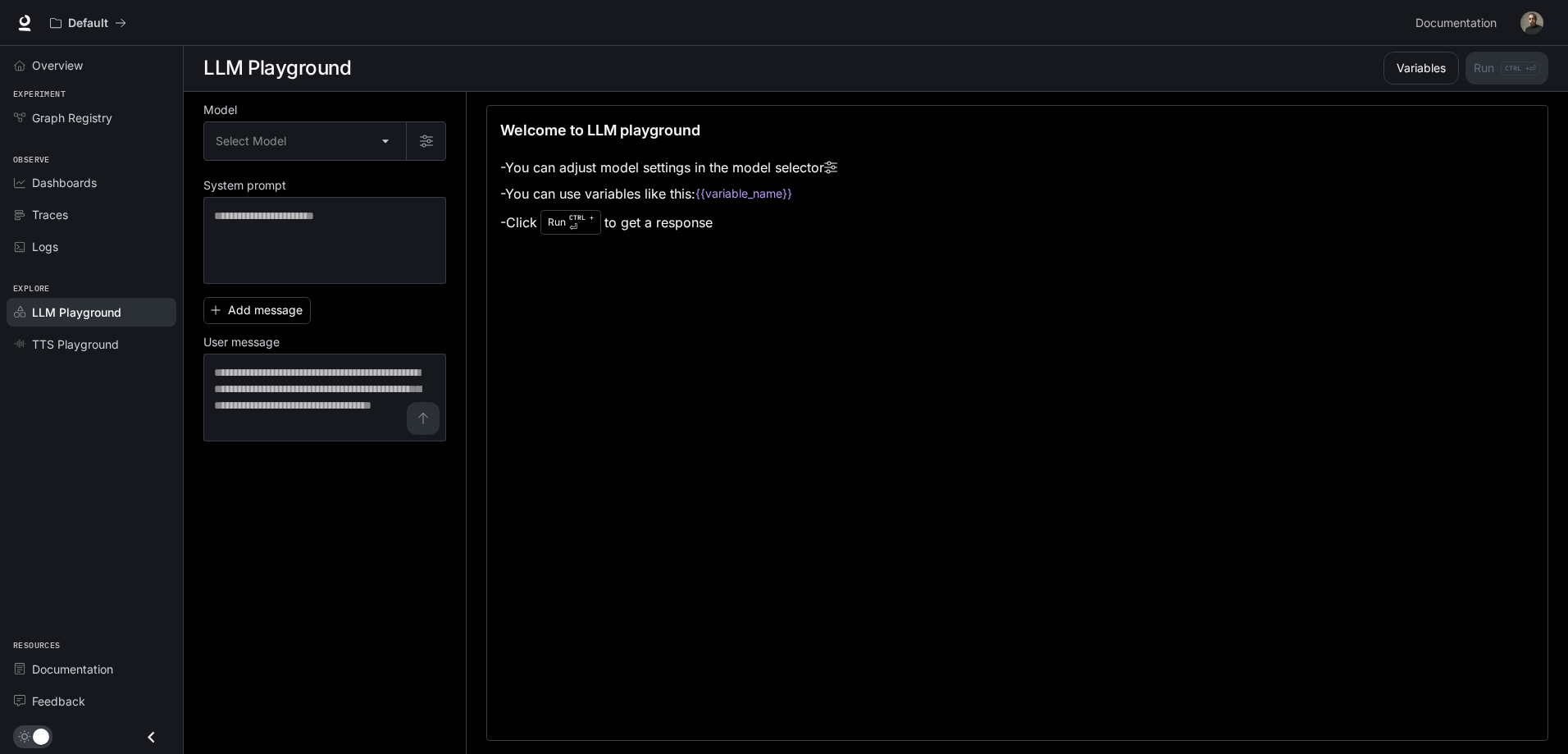
scroll to position [1, 0]
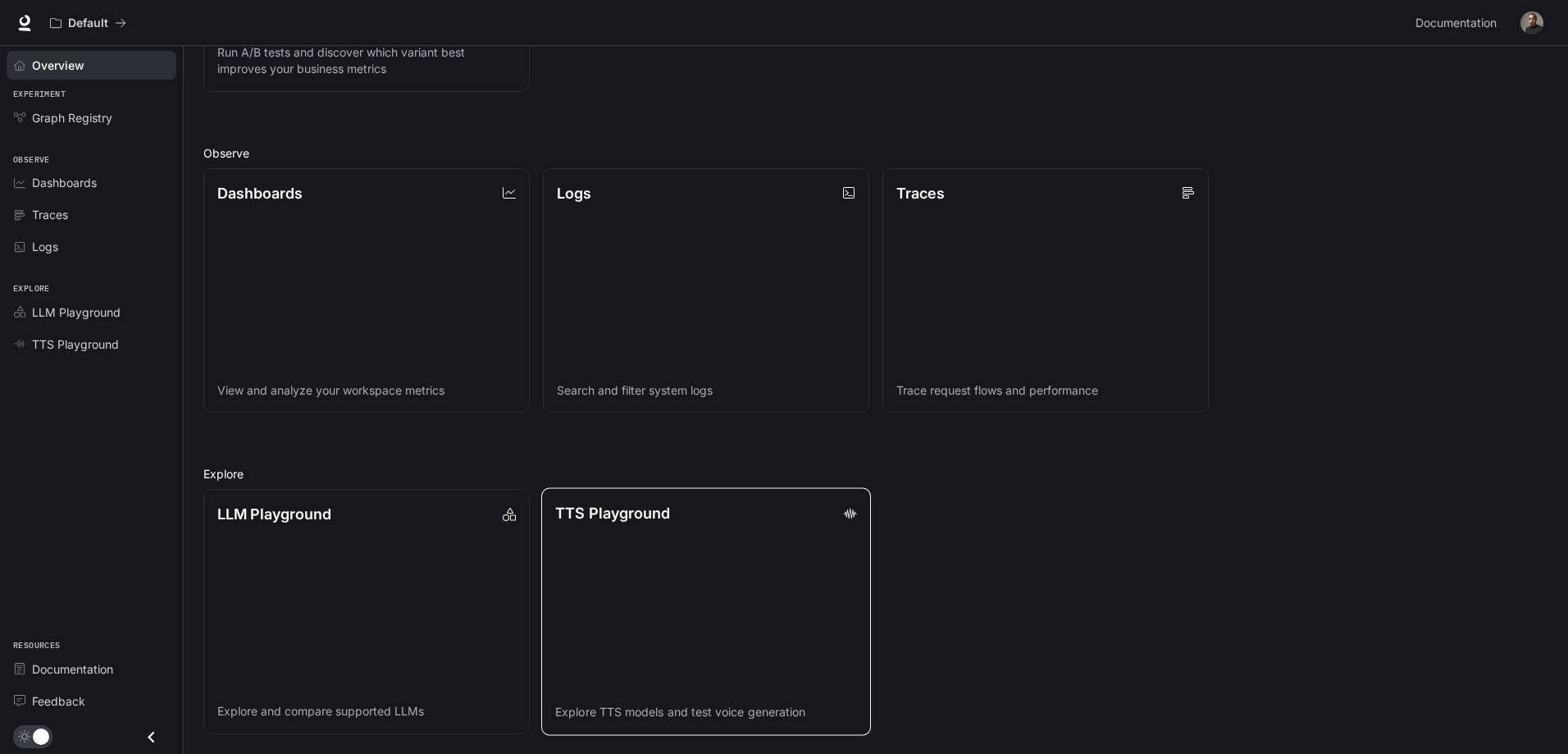
click at [631, 595] on link "TTS Playground Explore TTS models and test voice generation" at bounding box center [706, 611] width 330 height 247
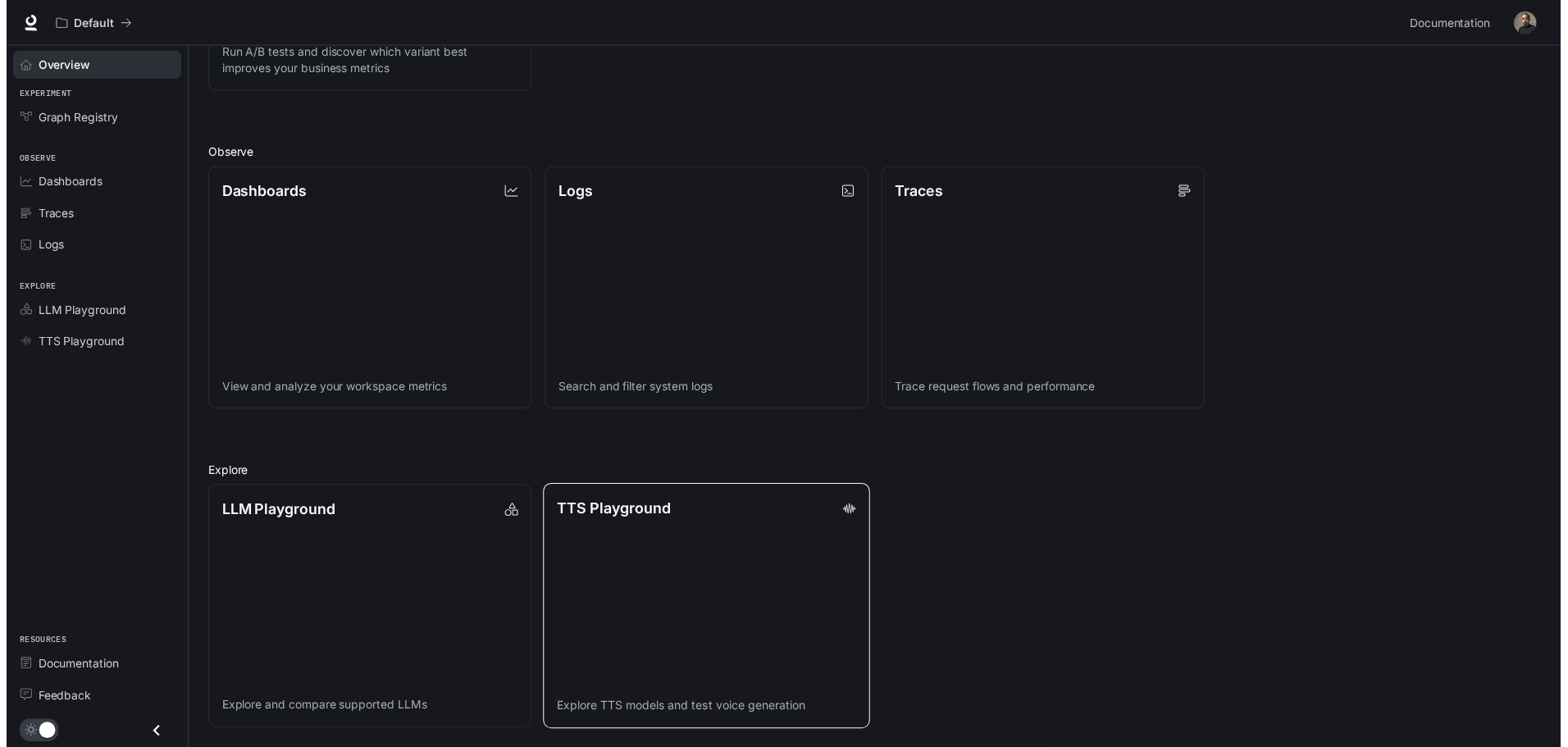
scroll to position [1, 0]
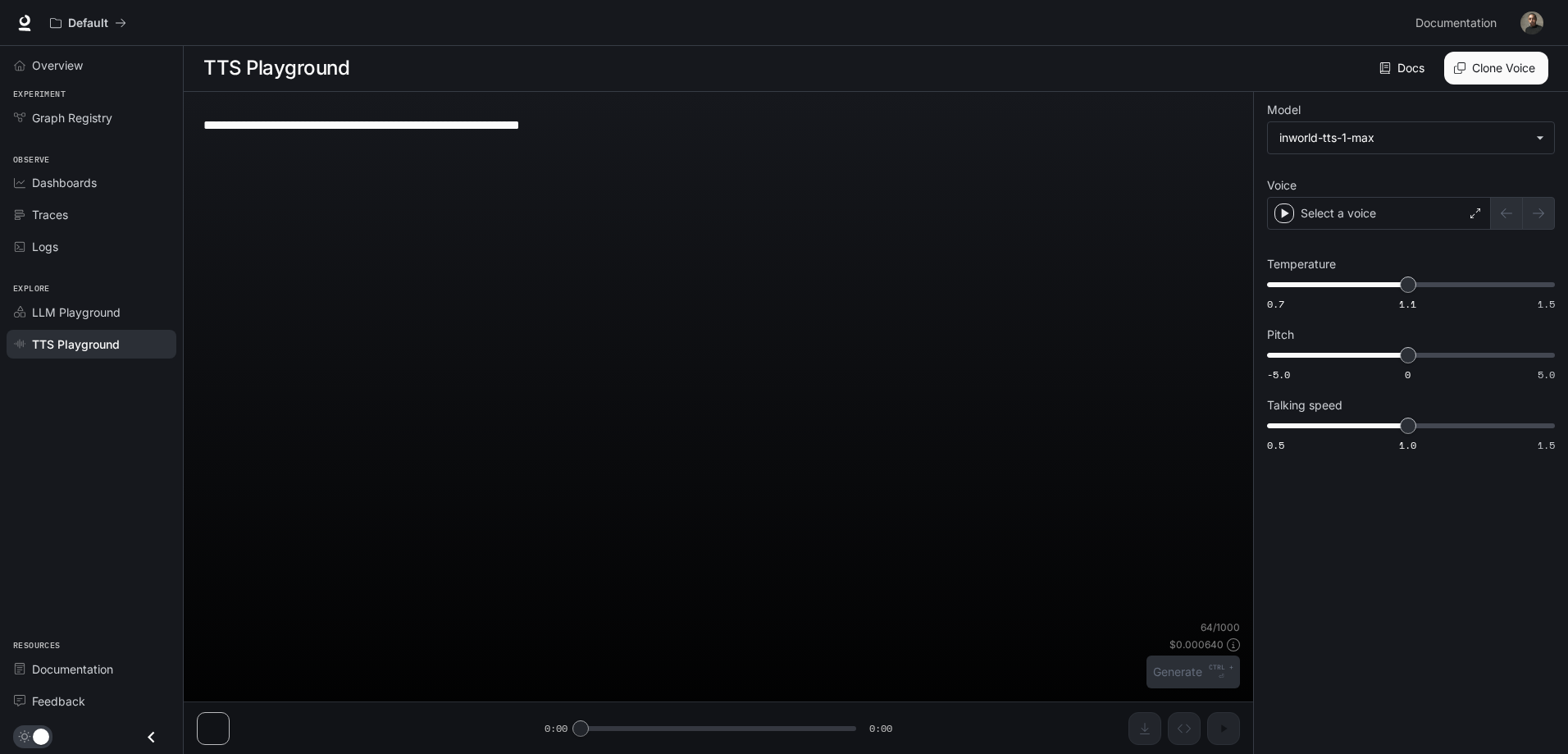
type textarea "**********"
type input "**********"
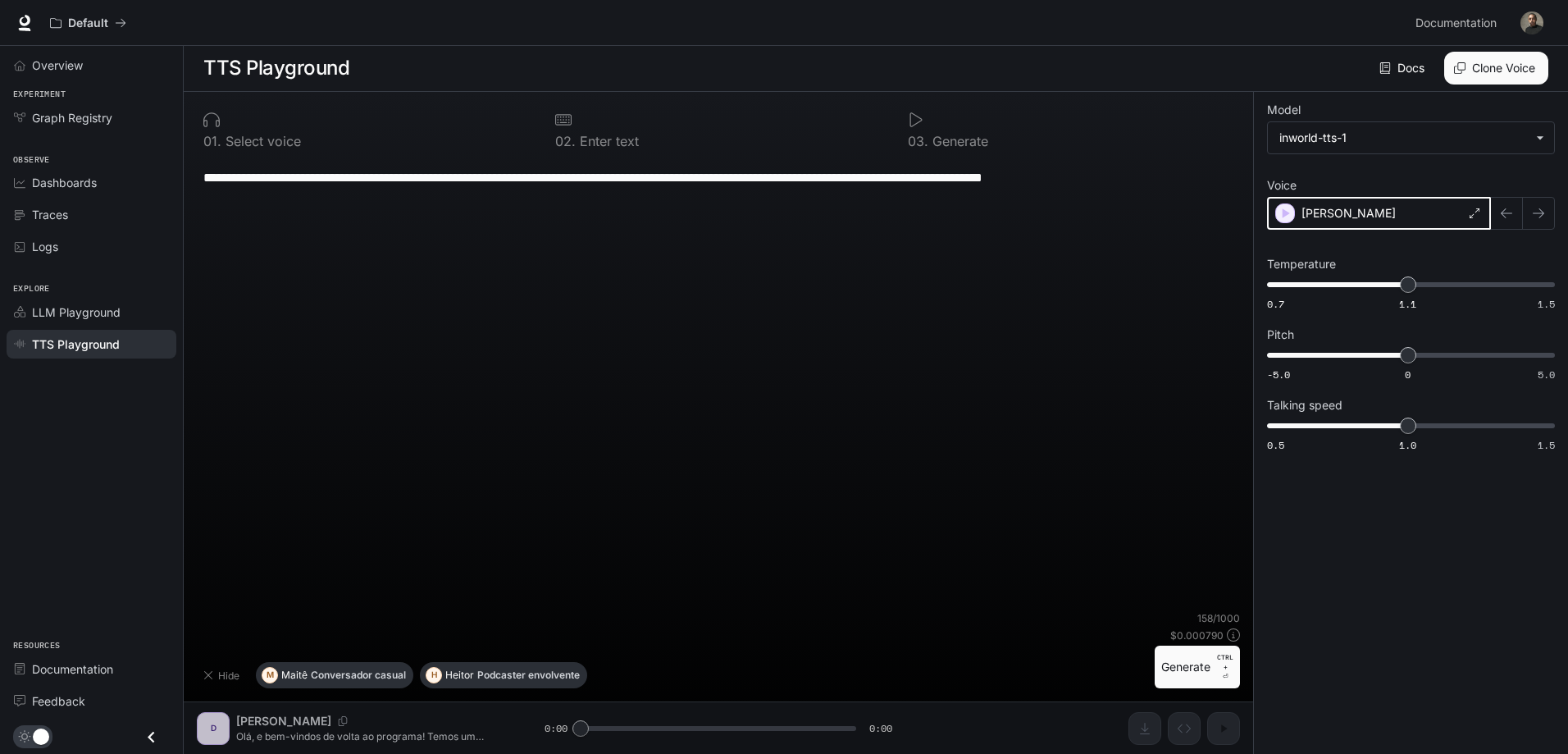
click at [1286, 216] on icon "button" at bounding box center [1285, 213] width 16 height 16
click at [1333, 133] on body "**********" at bounding box center [784, 377] width 1568 height 755
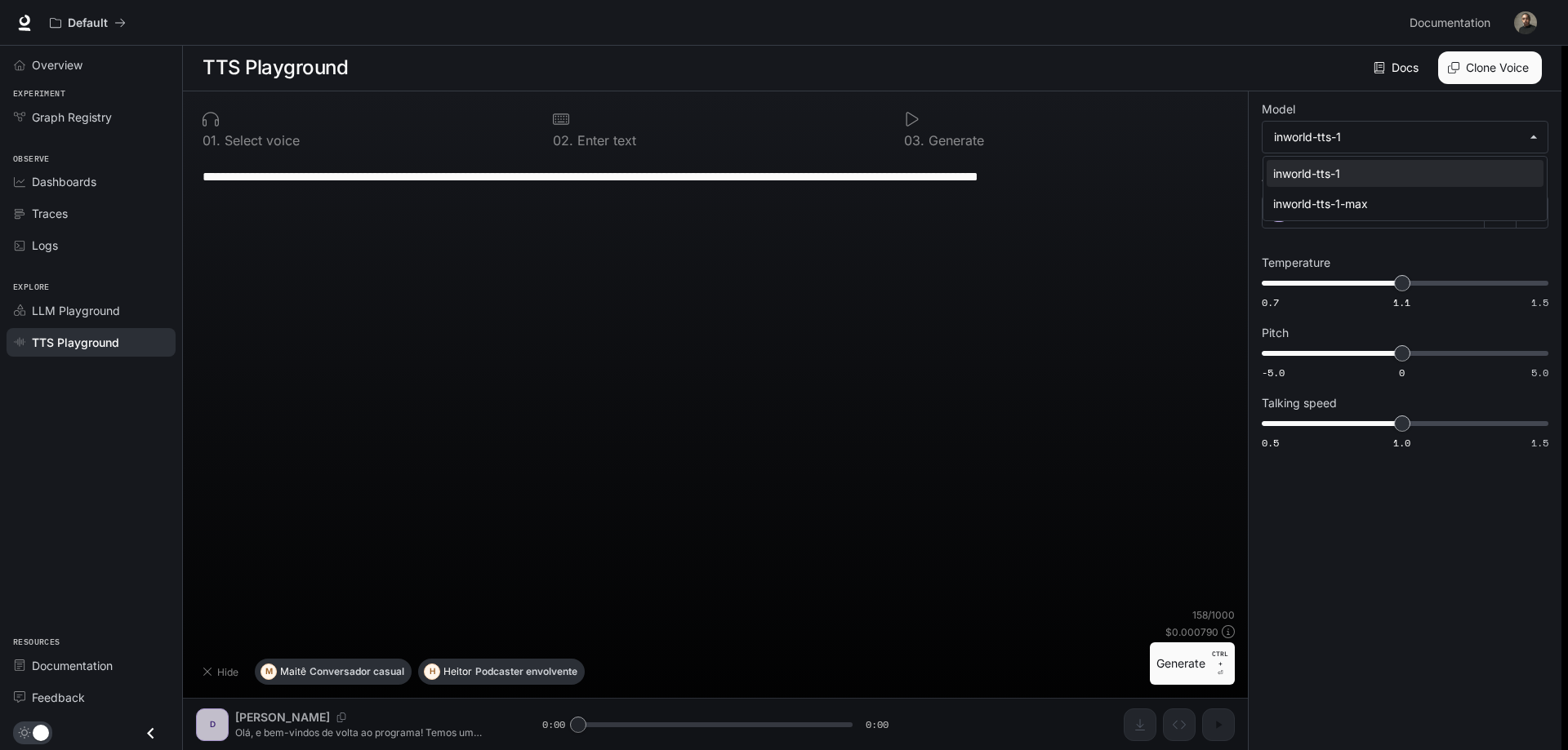
click at [1328, 133] on div at bounding box center [784, 375] width 1568 height 750
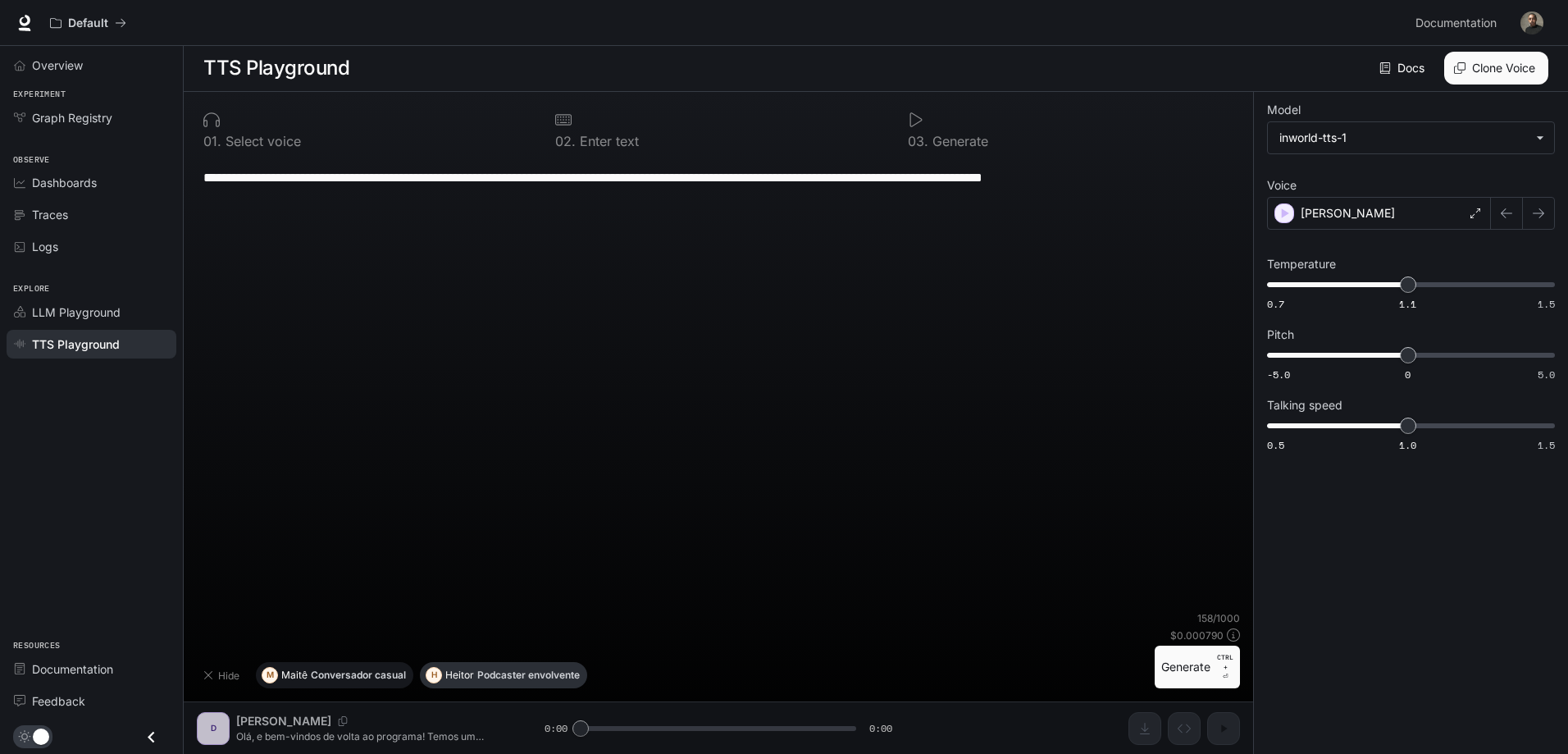
click at [354, 676] on p "Conversador casual" at bounding box center [358, 674] width 95 height 10
type textarea "**********"
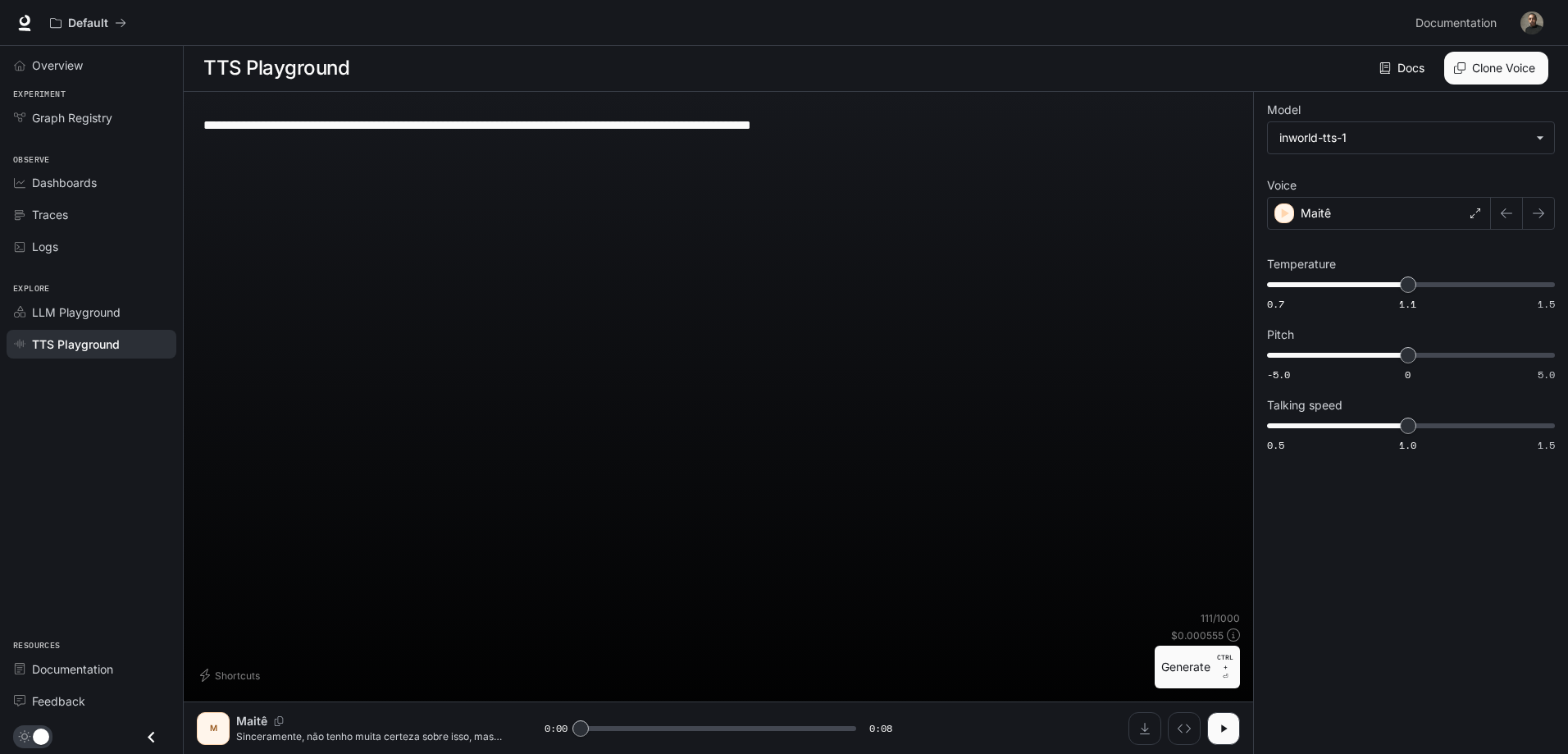
click at [312, 683] on div "Shortcuts" at bounding box center [672, 675] width 951 height 26
click at [1199, 664] on button "Generate CTRL + ⏎" at bounding box center [1197, 667] width 86 height 42
click at [1366, 221] on div "Maitê" at bounding box center [1378, 213] width 224 height 33
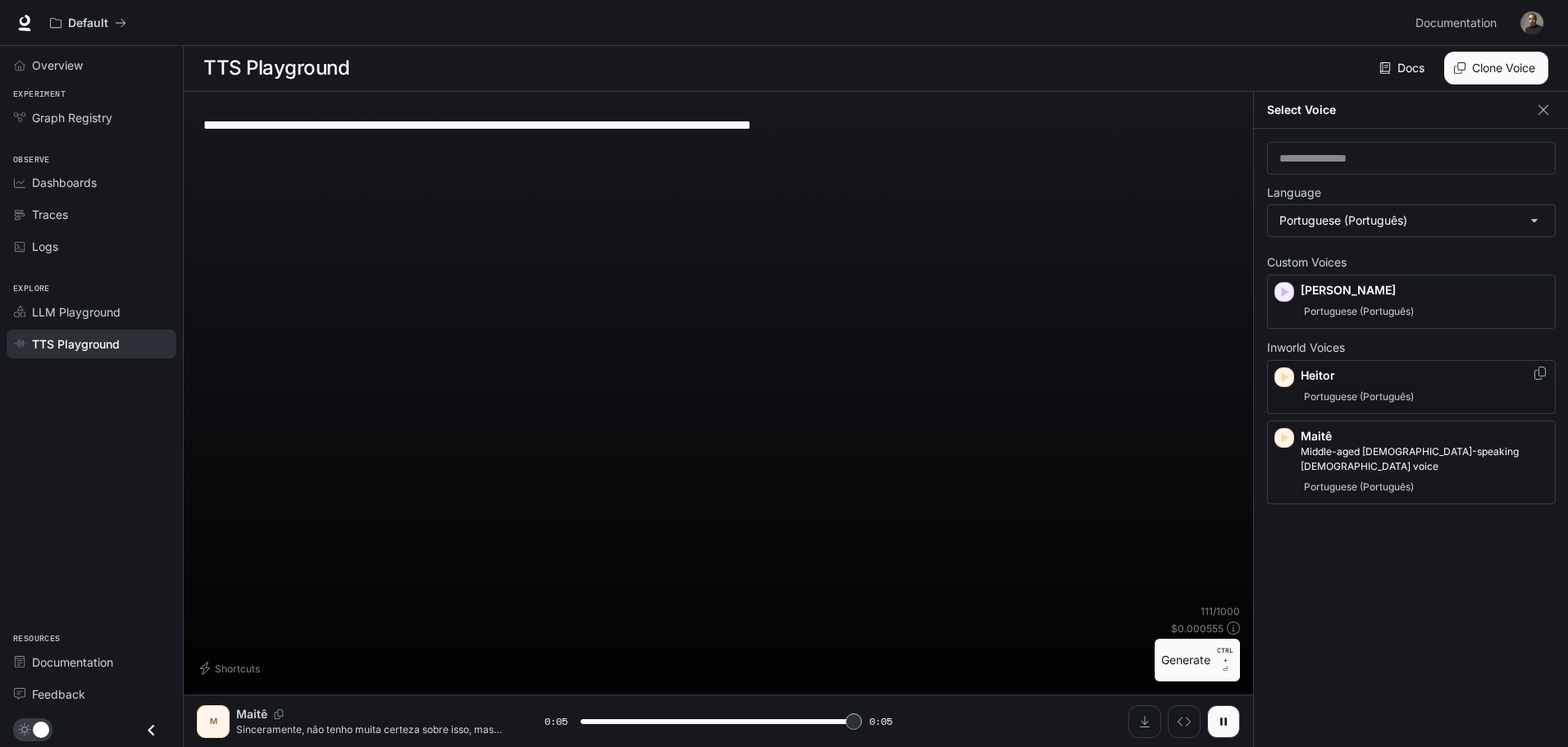
click at [1373, 379] on p "Heitor" at bounding box center [1424, 376] width 247 height 16
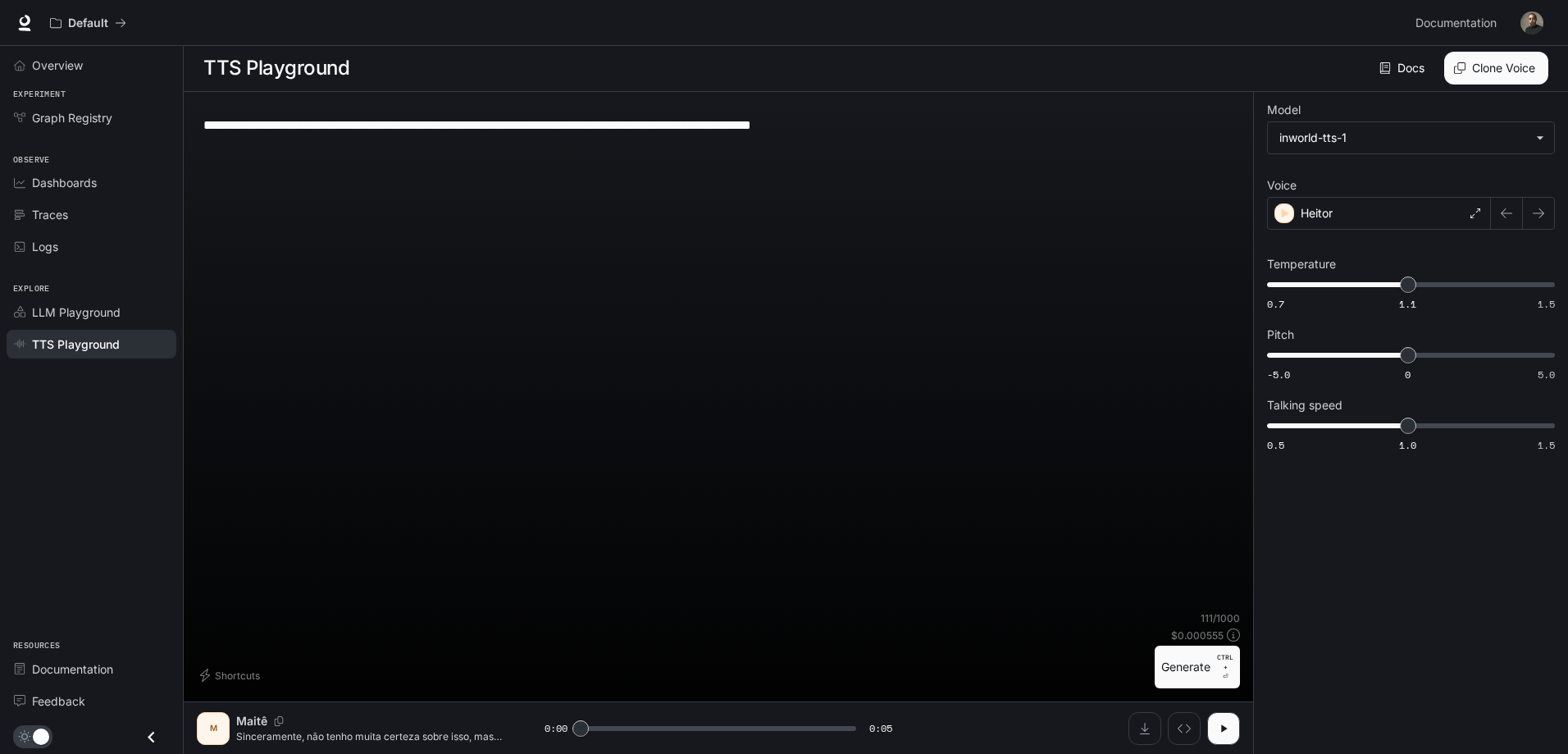
click at [1191, 667] on button "Generate CTRL + ⏎" at bounding box center [1197, 667] width 86 height 42
click at [371, 731] on p "Sinceramente, não tenho muita certeza sobre isso, mas acho que ouvi algo sobre …" at bounding box center [370, 737] width 269 height 14
click at [1432, 220] on div "Heitor" at bounding box center [1378, 213] width 224 height 33
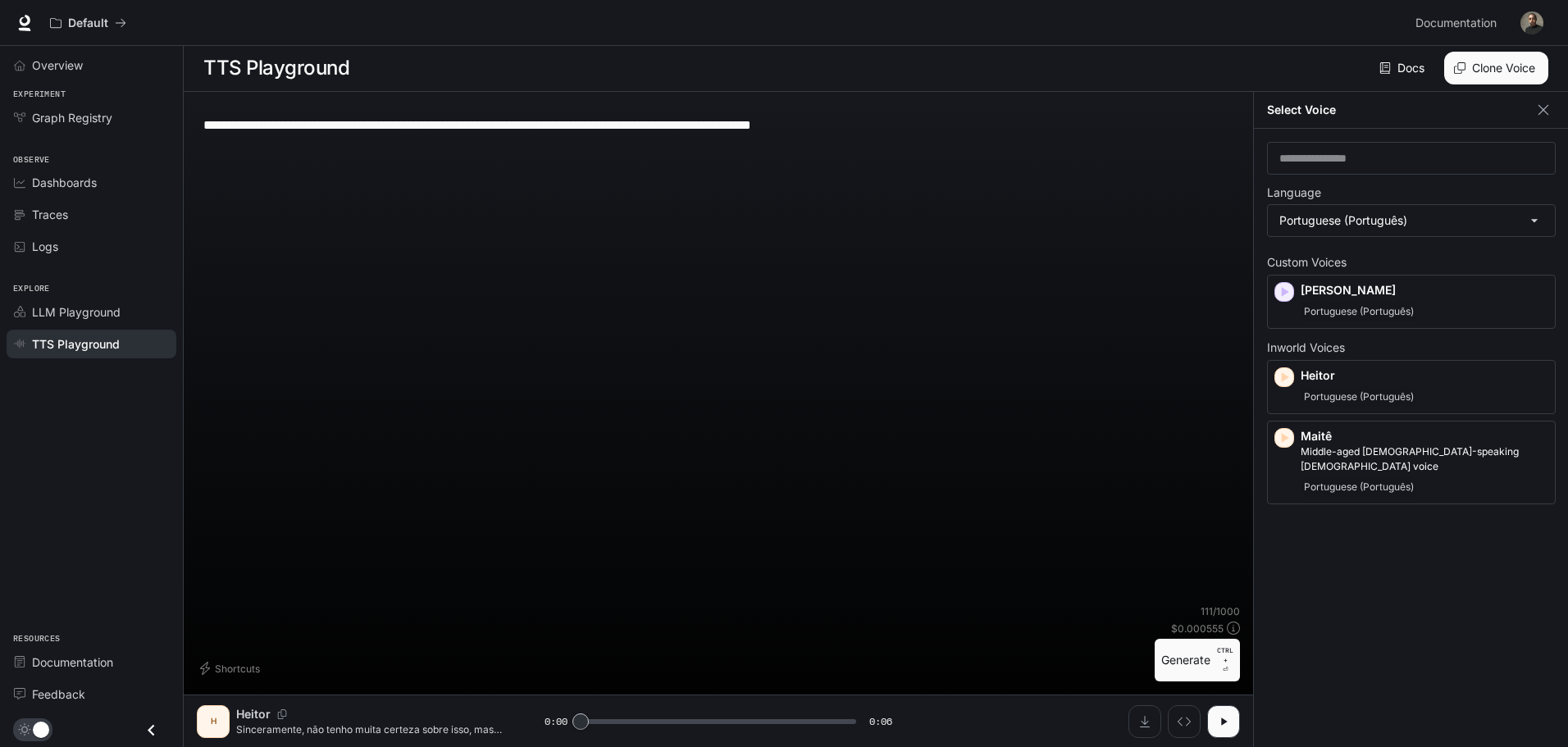
click at [1119, 365] on div "**********" at bounding box center [718, 354] width 1044 height 499
click at [1186, 667] on button "Generate CTRL + ⏎" at bounding box center [1197, 660] width 86 height 42
type input "*"
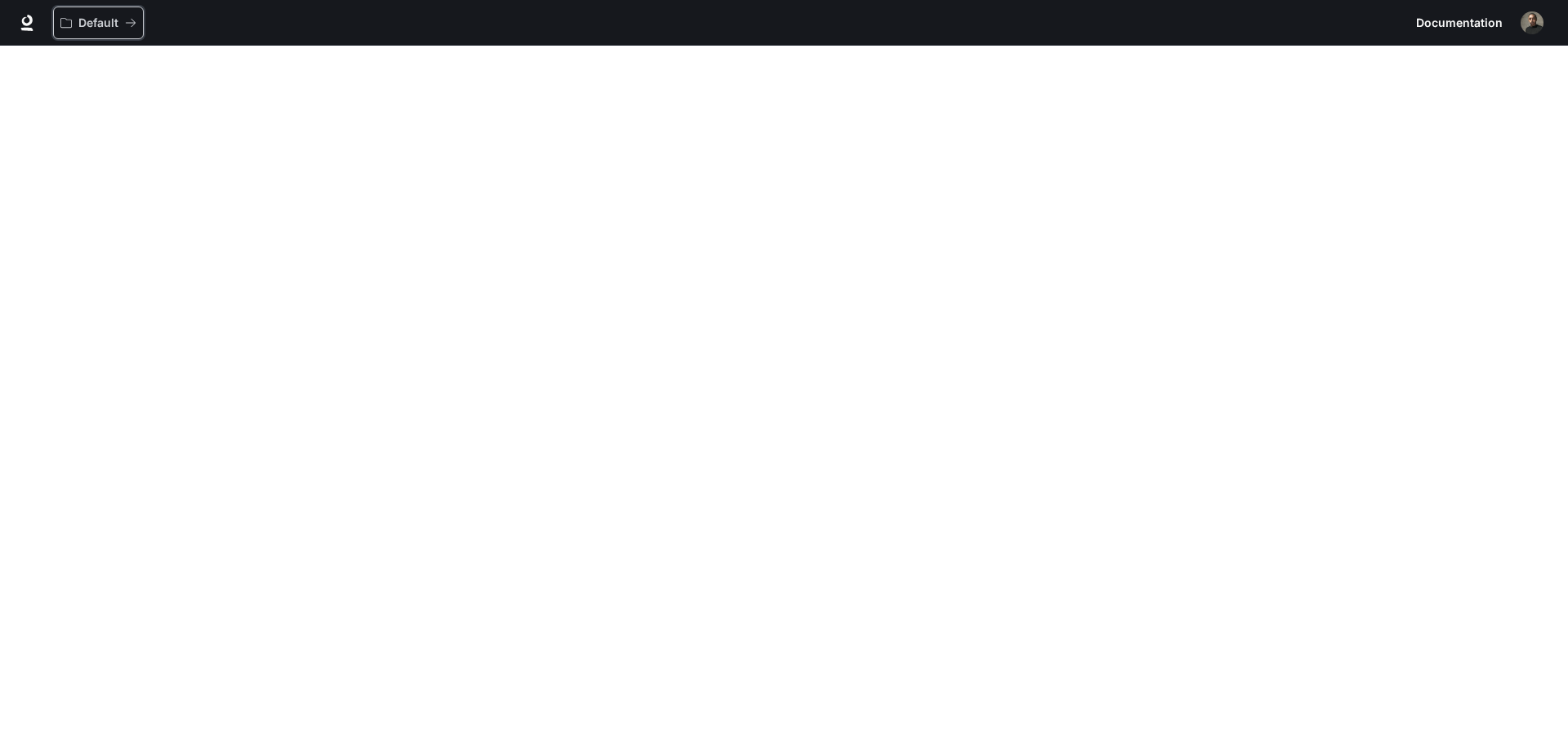
click at [80, 22] on p "Default" at bounding box center [98, 23] width 40 height 14
